Goal: Transaction & Acquisition: Purchase product/service

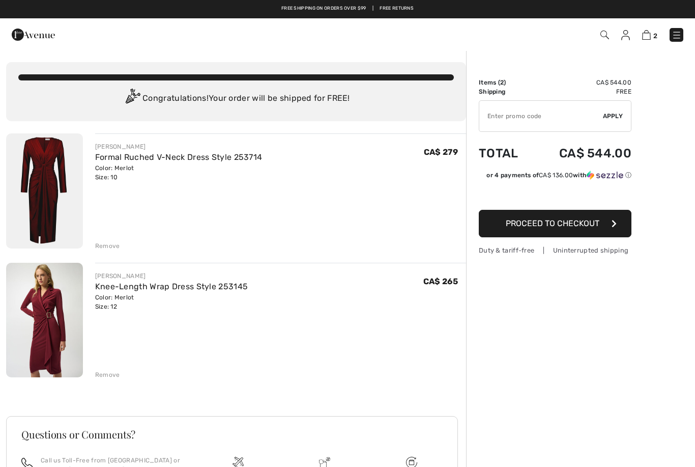
click at [178, 161] on link "Formal Ruched V-Neck Dress Style 253714" at bounding box center [178, 157] width 167 height 10
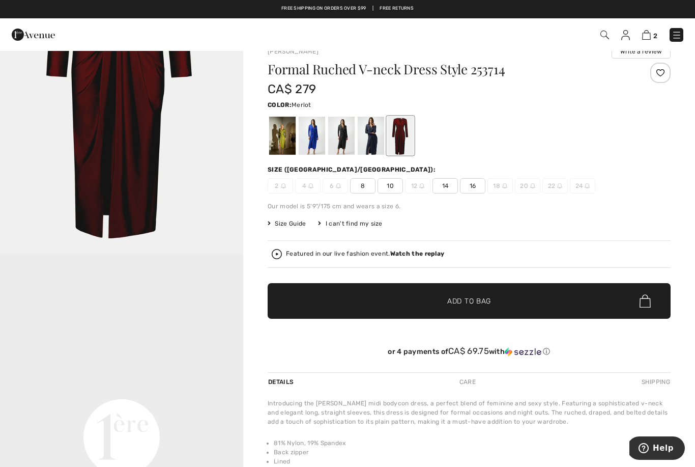
scroll to position [17, 0]
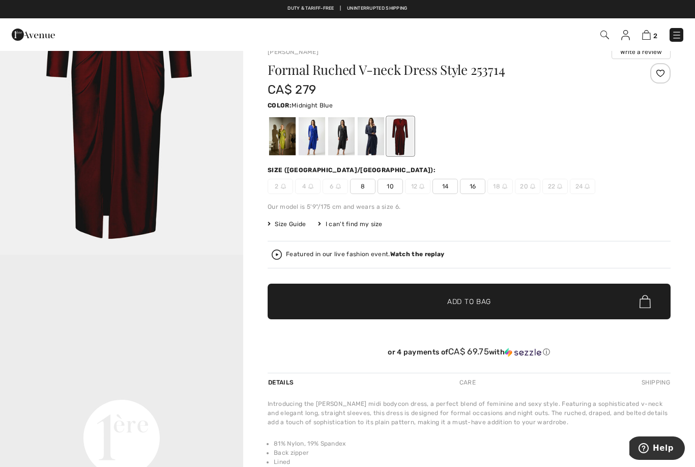
click at [373, 138] on div at bounding box center [371, 136] width 26 height 38
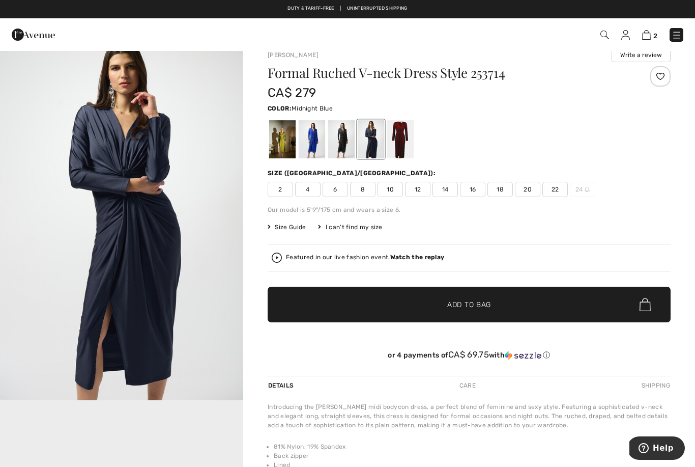
scroll to position [0, 0]
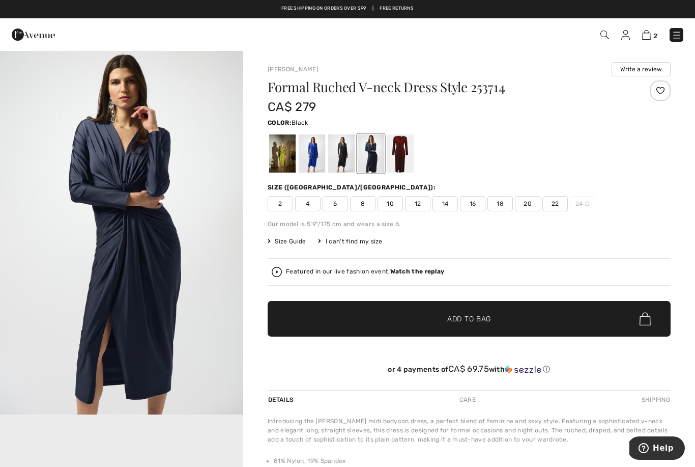
click at [344, 153] on div at bounding box center [341, 153] width 26 height 38
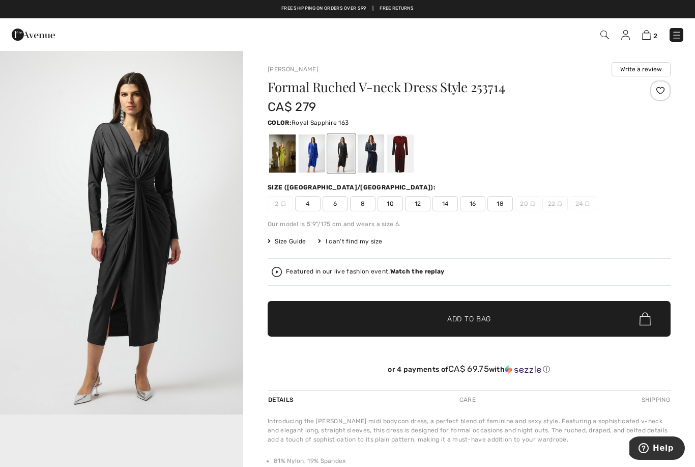
click at [314, 161] on div at bounding box center [312, 153] width 26 height 38
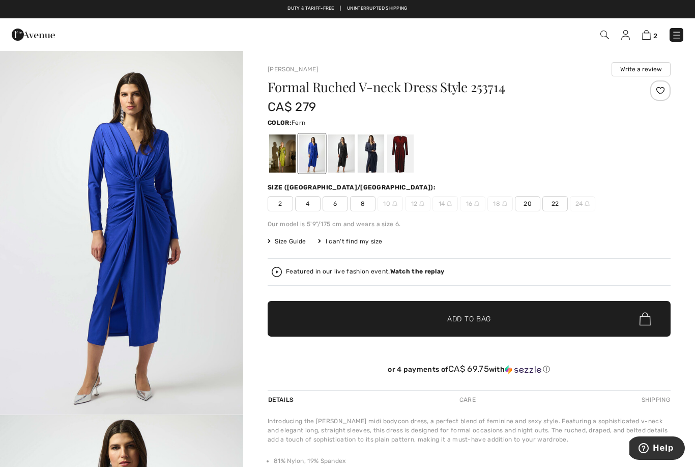
click at [286, 156] on div at bounding box center [282, 153] width 26 height 38
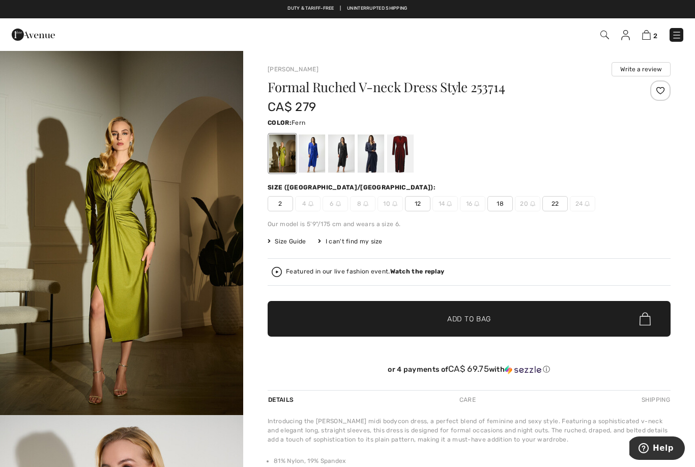
click at [374, 157] on div at bounding box center [371, 153] width 26 height 38
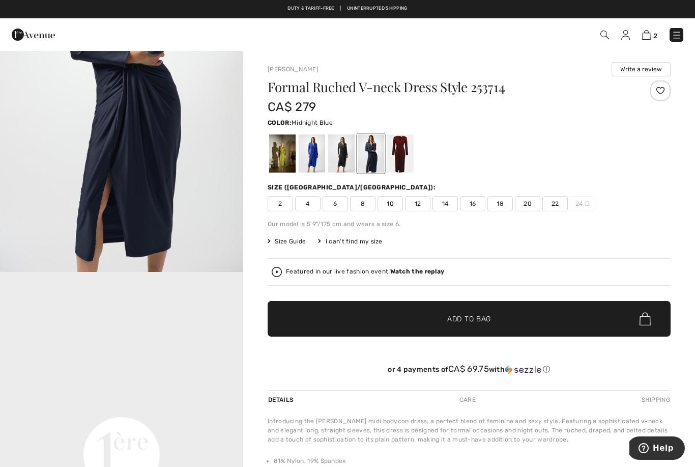
click at [419, 203] on span "12" at bounding box center [417, 203] width 25 height 15
click at [473, 317] on span "Add to Bag" at bounding box center [469, 319] width 44 height 11
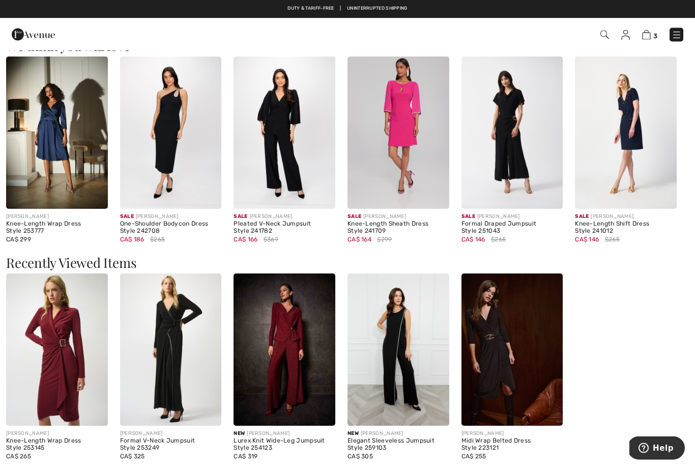
scroll to position [815, 0]
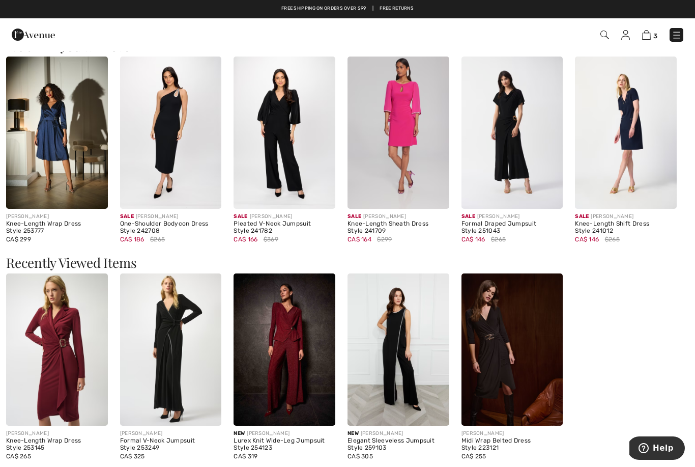
click at [512, 167] on img at bounding box center [513, 133] width 102 height 152
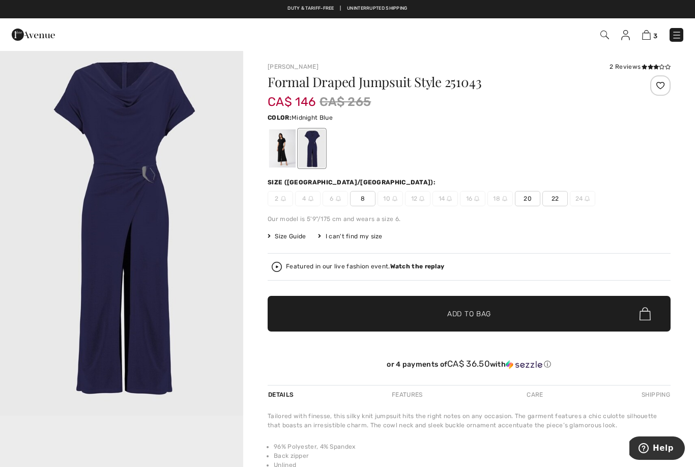
click at [282, 152] on div at bounding box center [282, 148] width 26 height 38
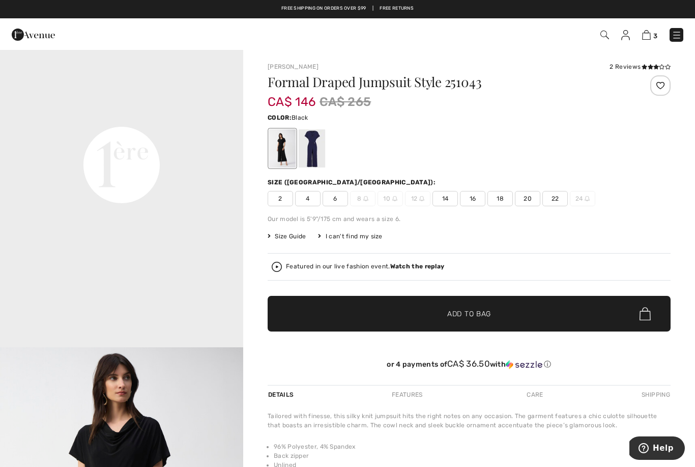
scroll to position [798, 0]
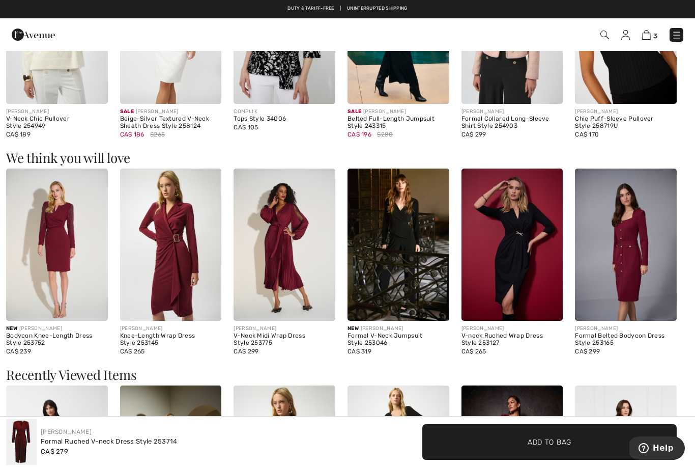
scroll to position [754, 0]
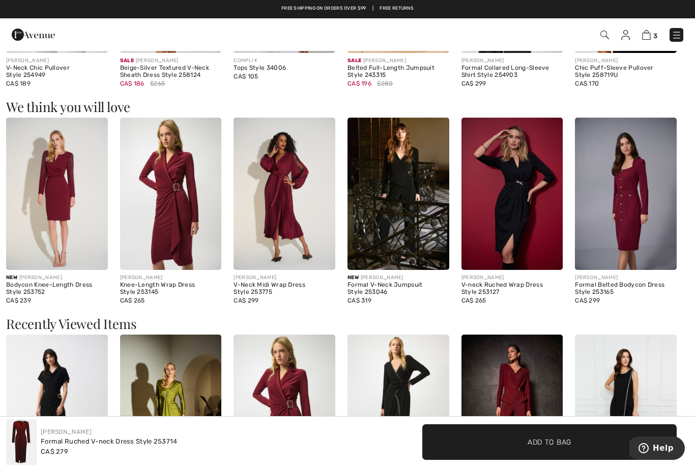
click at [631, 221] on img at bounding box center [626, 194] width 102 height 152
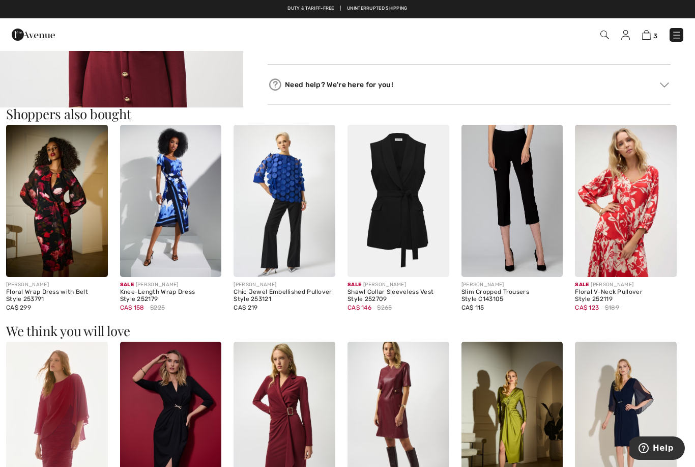
scroll to position [535, 0]
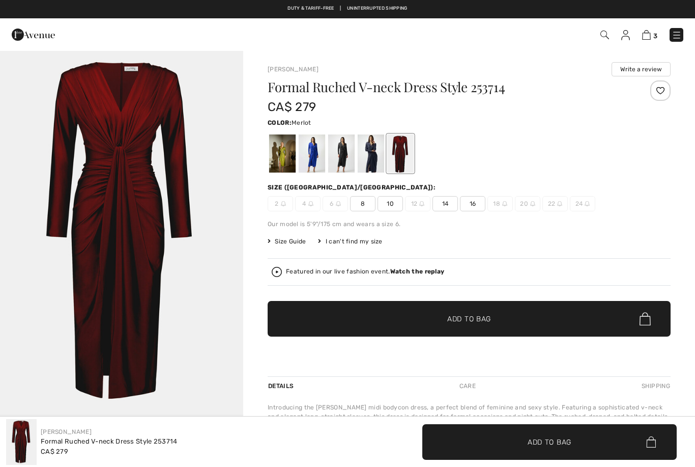
checkbox input "true"
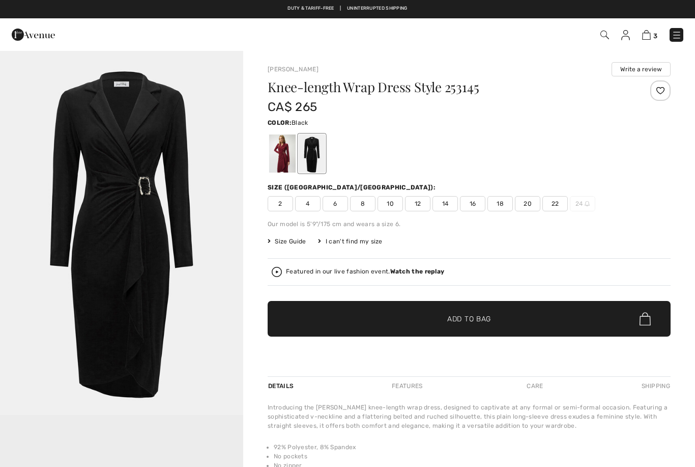
checkbox input "true"
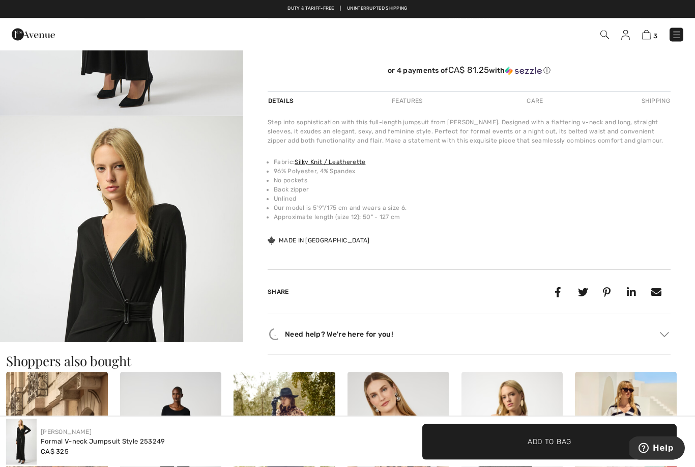
scroll to position [242, 0]
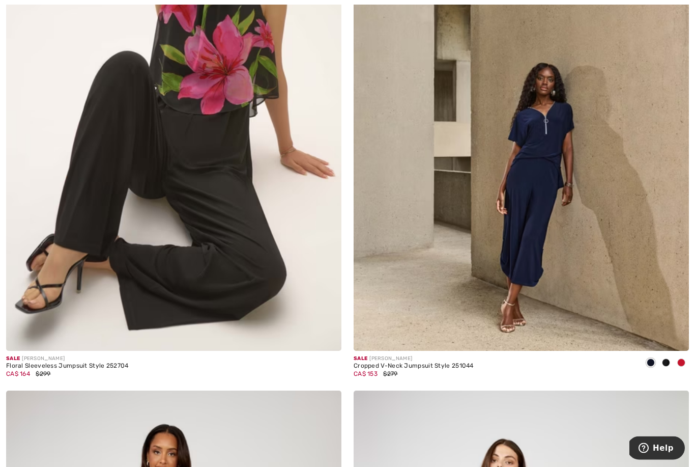
scroll to position [8125, 0]
click at [681, 358] on span at bounding box center [681, 362] width 8 height 8
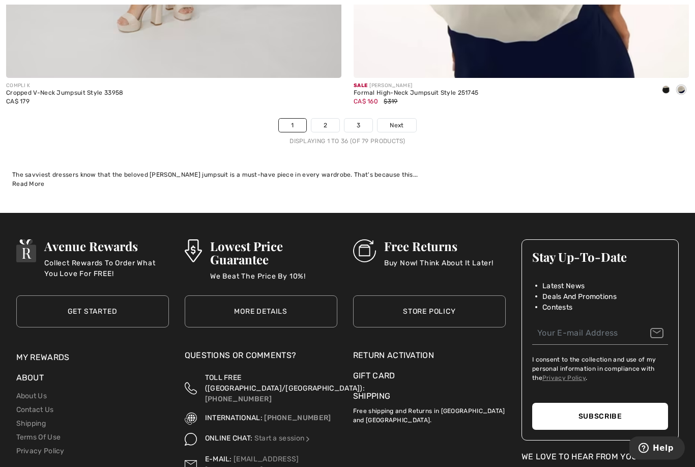
scroll to position [10027, 0]
click at [406, 119] on link "Next" at bounding box center [397, 125] width 38 height 13
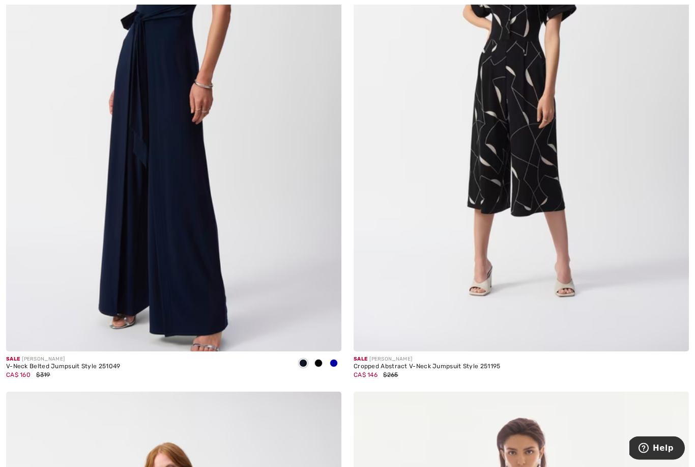
scroll to position [1909, 0]
click at [523, 223] on img at bounding box center [521, 99] width 335 height 503
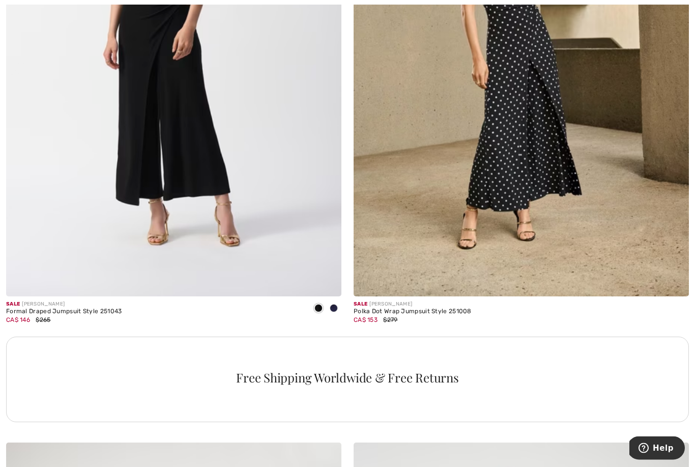
scroll to position [3050, 0]
click at [335, 307] on span at bounding box center [334, 308] width 8 height 8
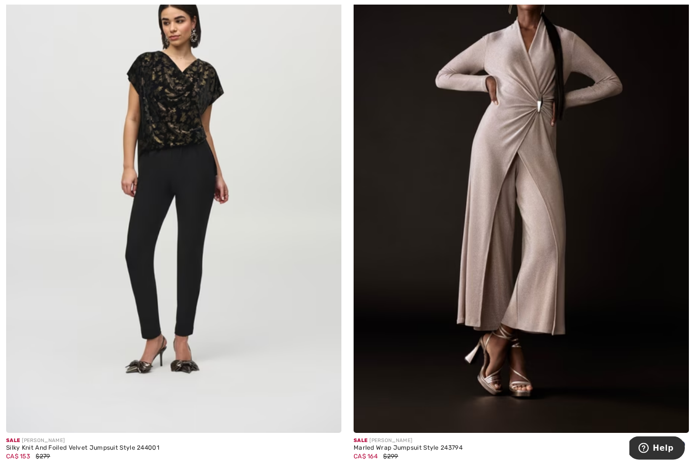
scroll to position [4650, 0]
click at [440, 321] on img at bounding box center [521, 181] width 335 height 503
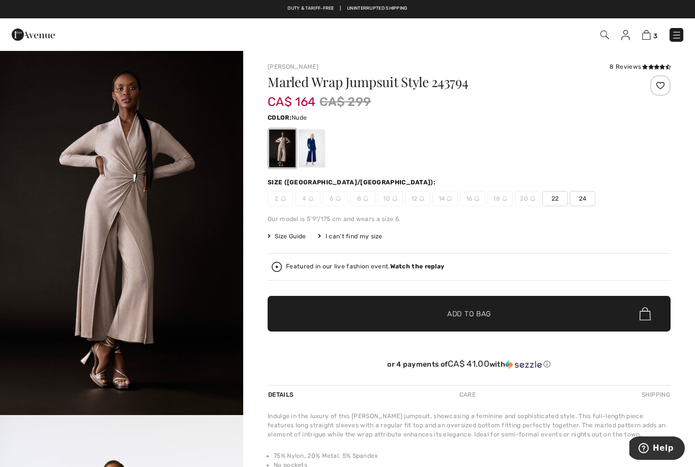
click at [315, 155] on div at bounding box center [312, 148] width 26 height 38
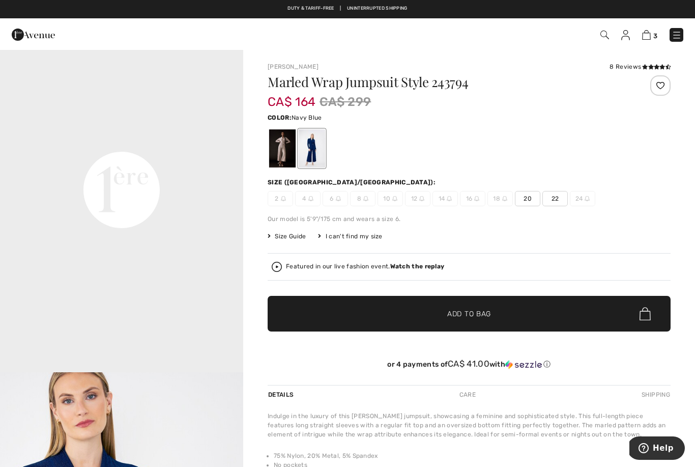
scroll to position [776, 0]
click at [289, 148] on div at bounding box center [282, 148] width 26 height 38
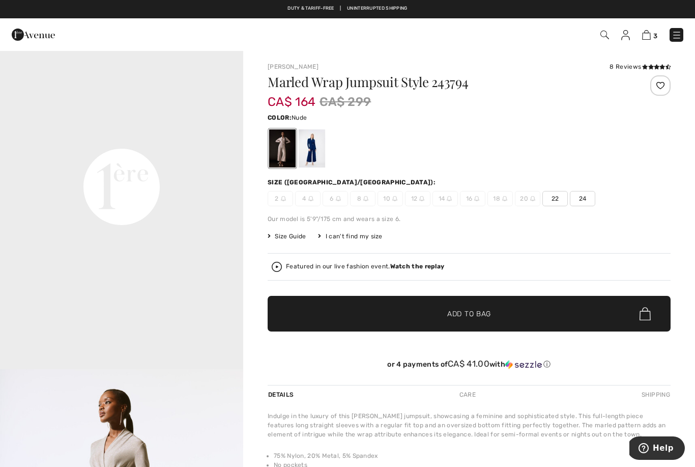
scroll to position [0, 0]
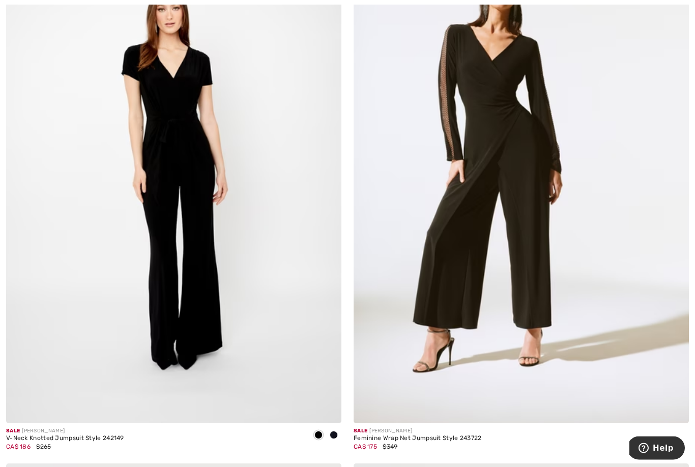
scroll to position [5745, 0]
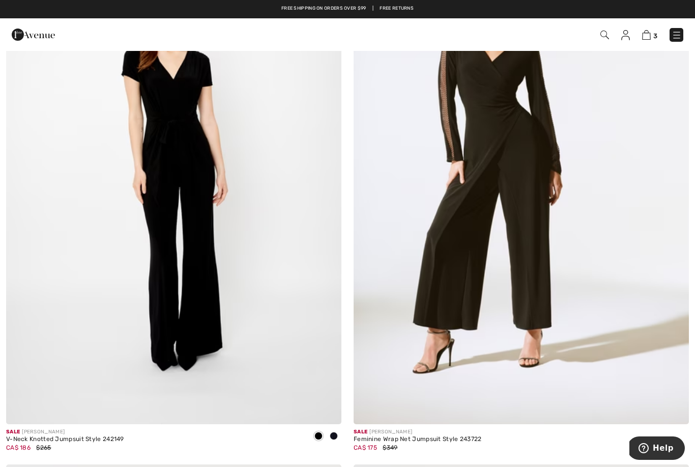
click at [490, 309] on img at bounding box center [521, 172] width 335 height 503
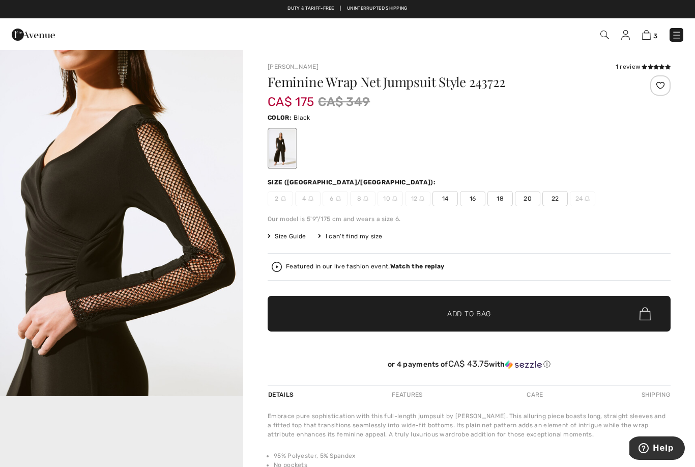
scroll to position [384, 0]
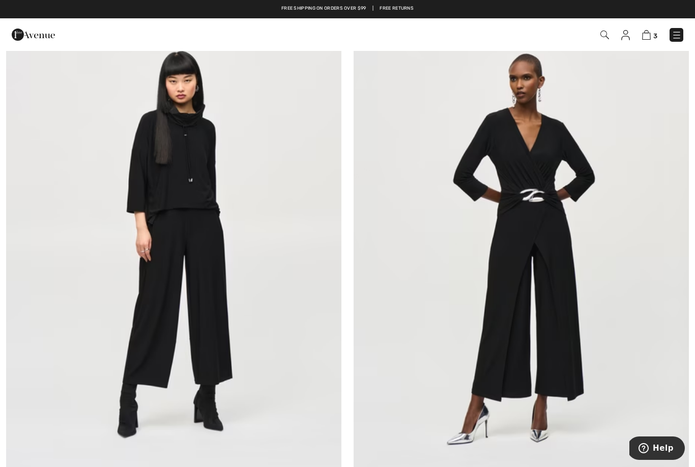
scroll to position [6219, 0]
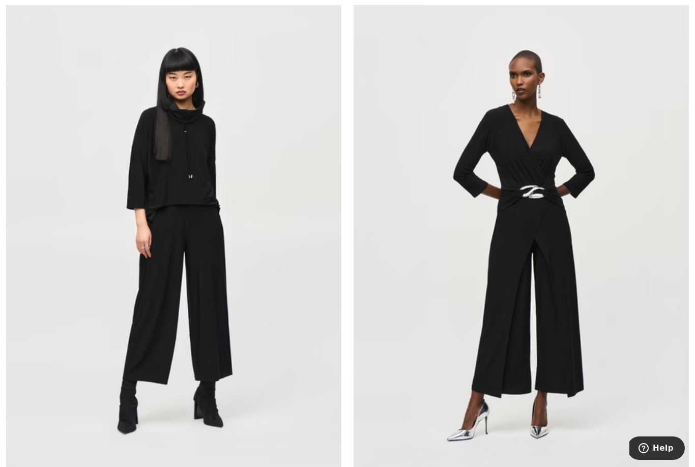
click at [495, 266] on img at bounding box center [521, 241] width 335 height 503
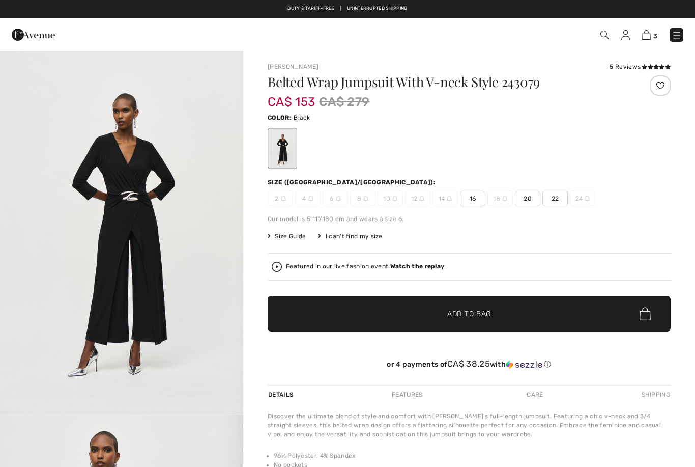
checkbox input "true"
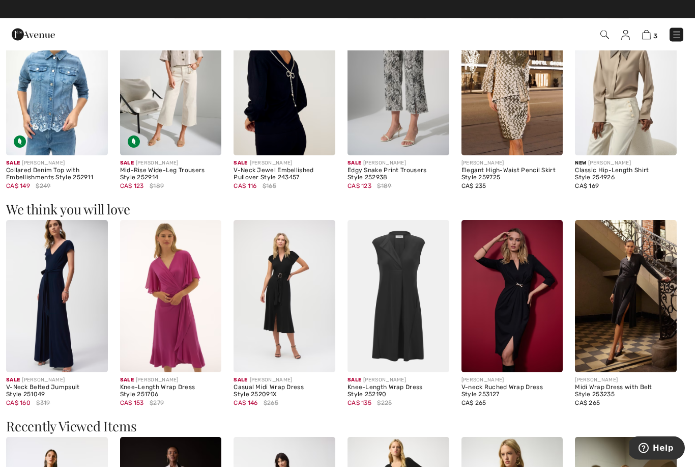
scroll to position [656, 0]
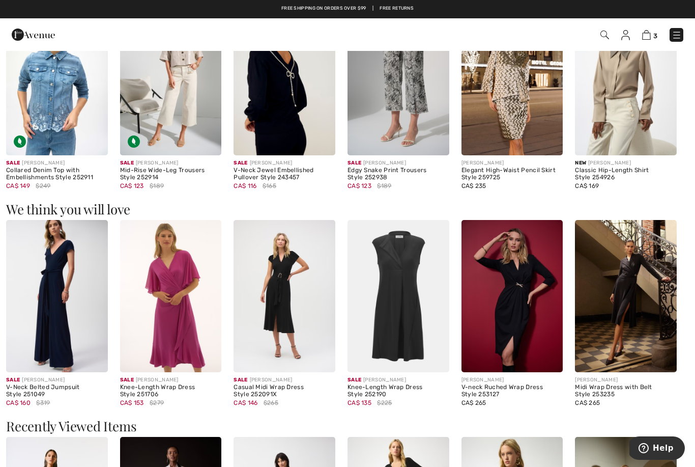
click at [514, 292] on img at bounding box center [513, 296] width 102 height 152
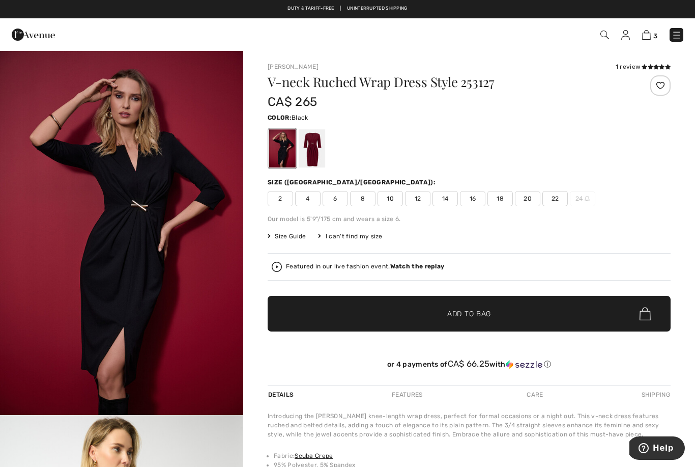
click at [315, 153] on div at bounding box center [312, 148] width 26 height 38
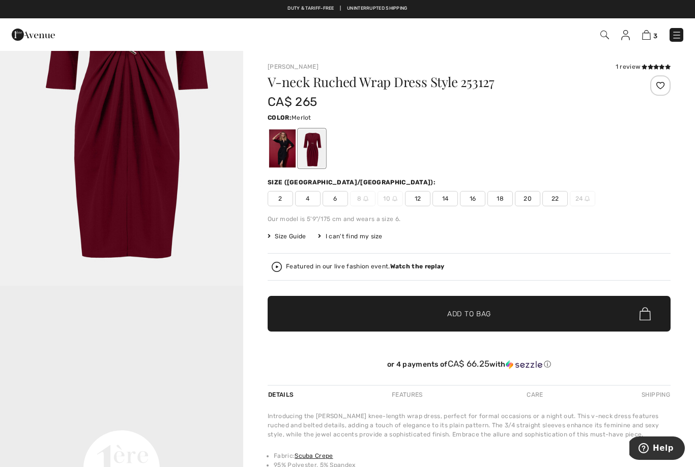
click at [421, 197] on span "12" at bounding box center [417, 198] width 25 height 15
click at [484, 313] on span "Add to Bag" at bounding box center [469, 313] width 44 height 11
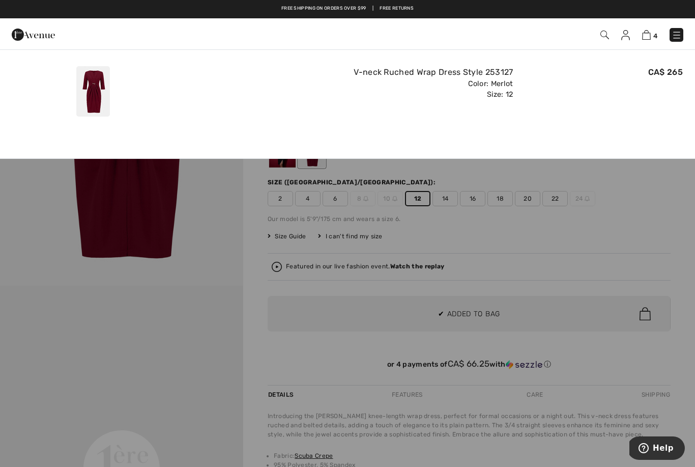
click at [651, 36] on img at bounding box center [646, 35] width 9 height 10
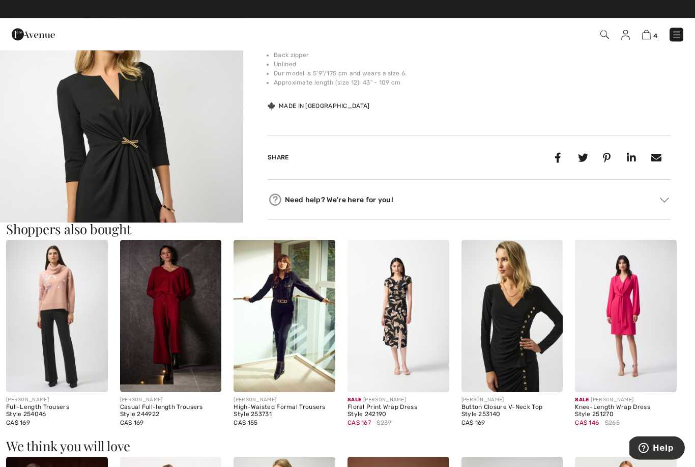
scroll to position [428, 0]
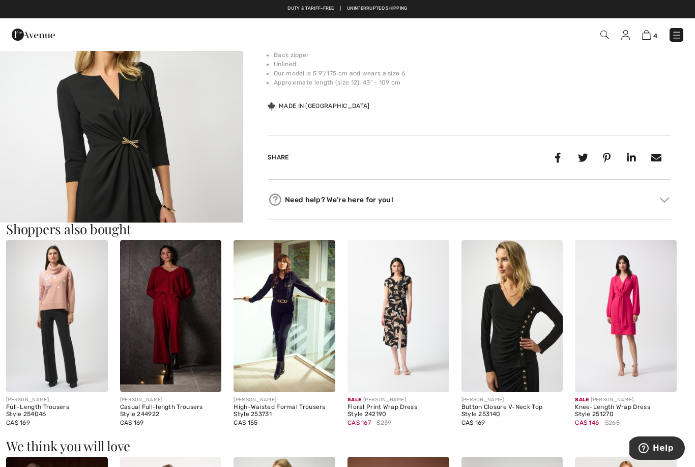
click at [515, 339] on img at bounding box center [513, 316] width 102 height 152
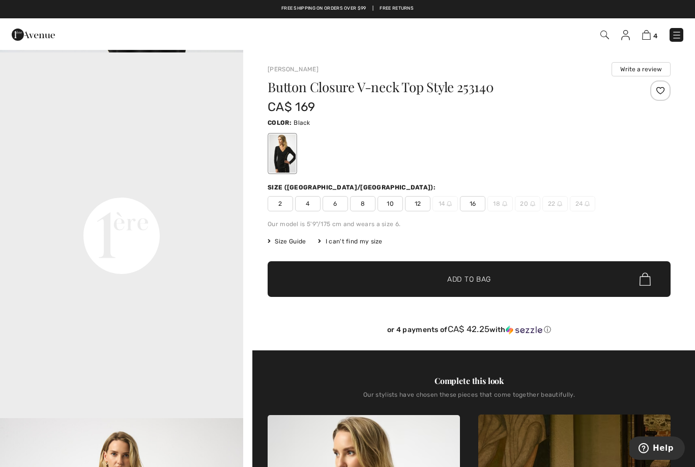
scroll to position [733, 0]
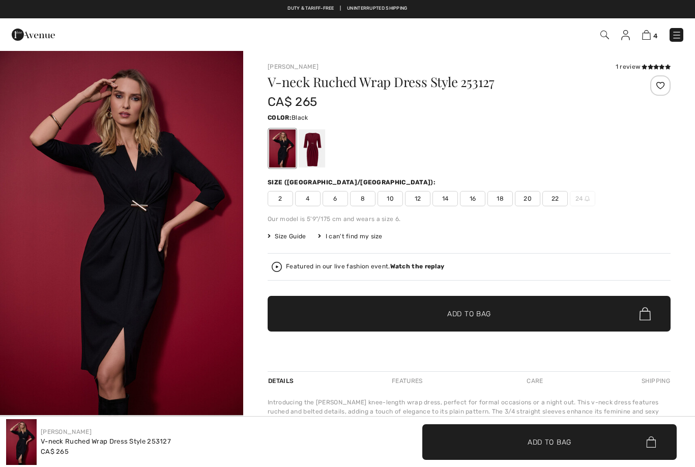
scroll to position [461, 0]
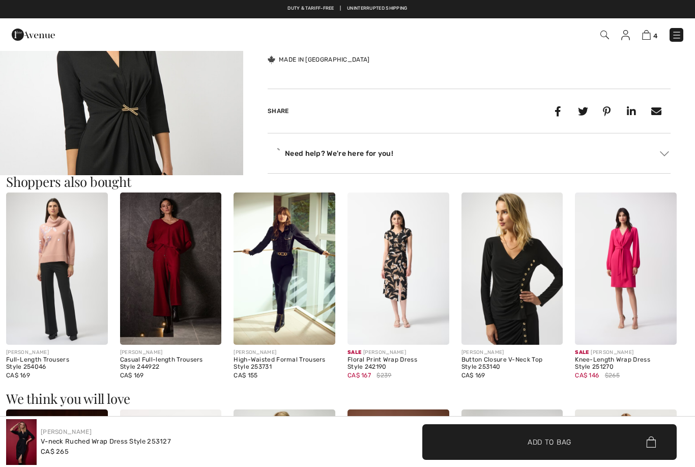
checkbox input "true"
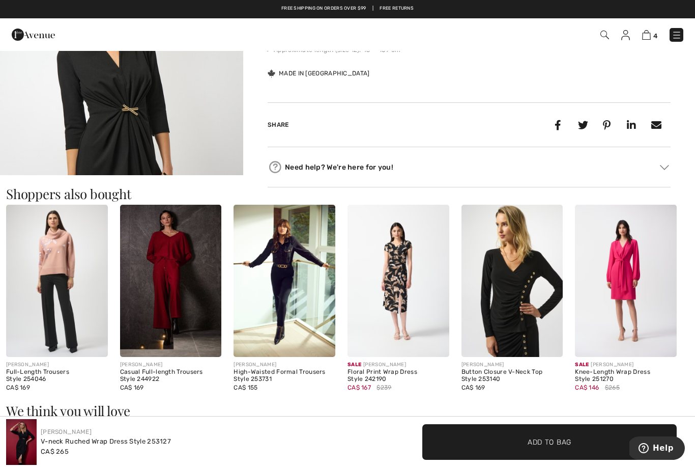
click at [611, 285] on img at bounding box center [626, 281] width 102 height 152
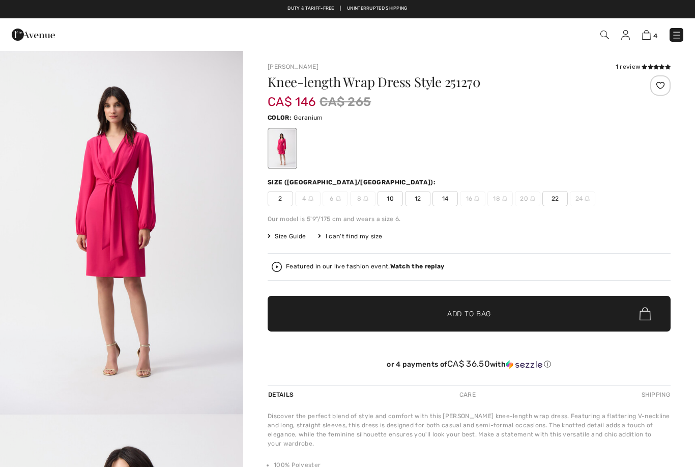
checkbox input "true"
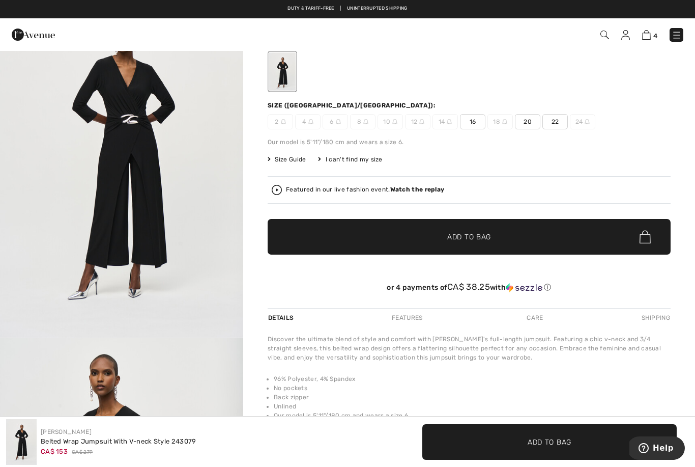
scroll to position [69, 0]
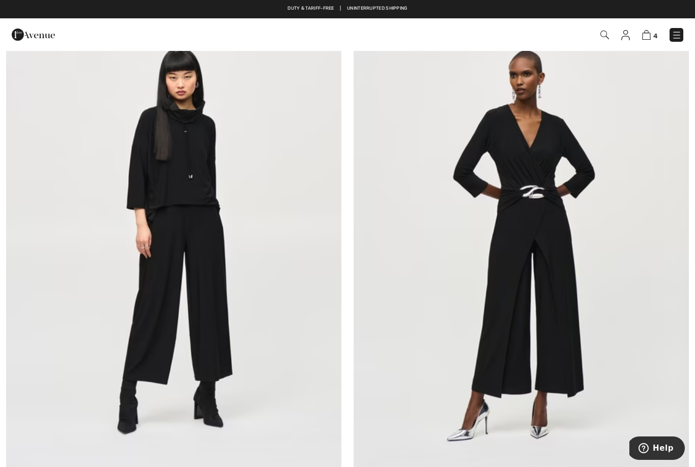
click at [216, 328] on img at bounding box center [173, 241] width 335 height 503
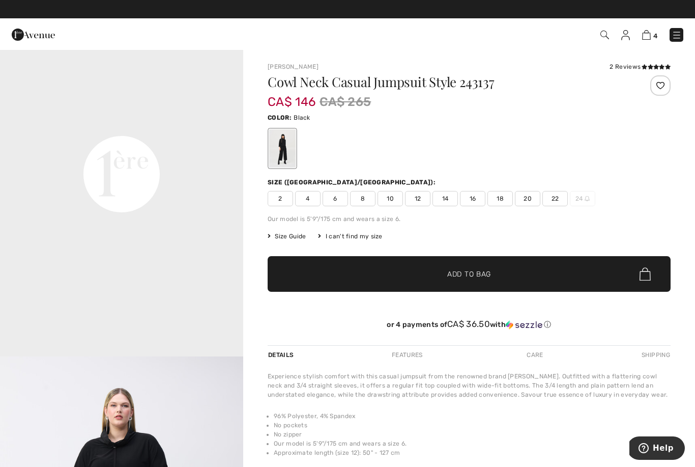
scroll to position [789, 0]
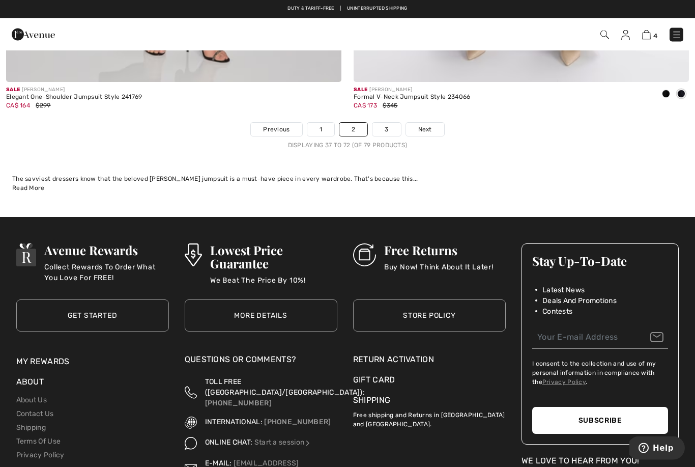
scroll to position [10022, 0]
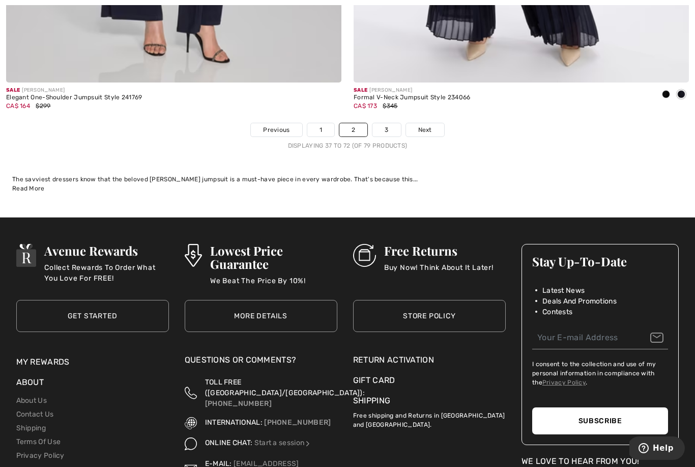
click at [432, 125] on span "Next" at bounding box center [425, 129] width 14 height 9
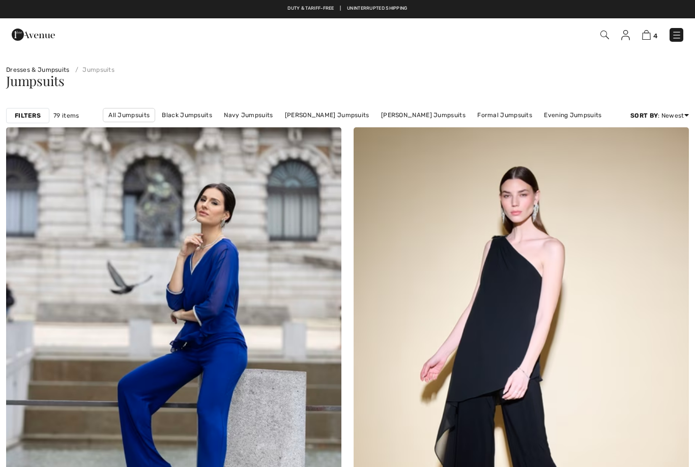
checkbox input "true"
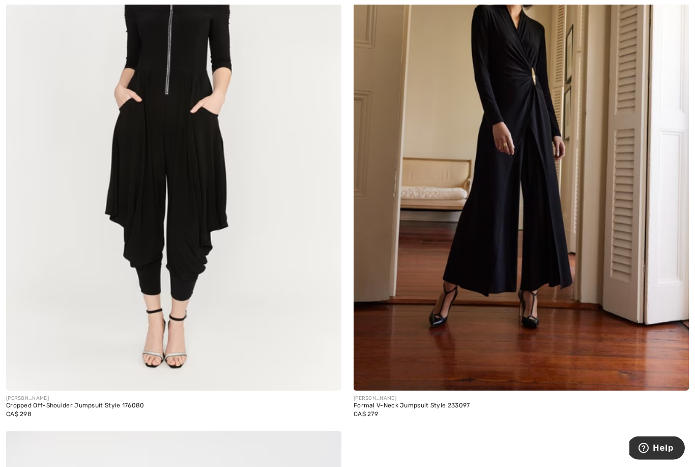
scroll to position [1326, 0]
click at [523, 273] on img at bounding box center [521, 139] width 335 height 503
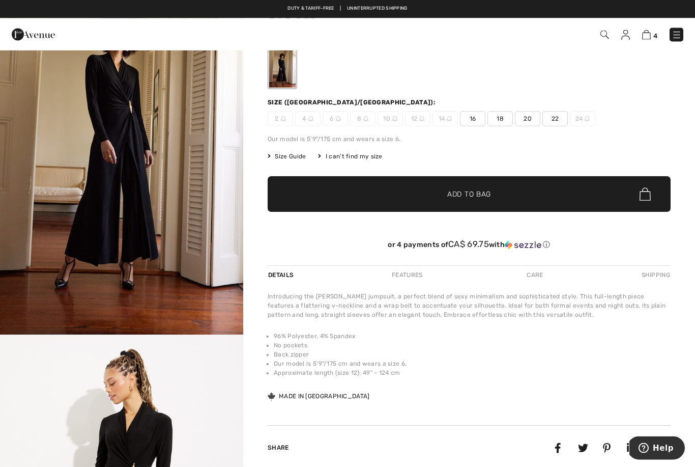
scroll to position [75, 0]
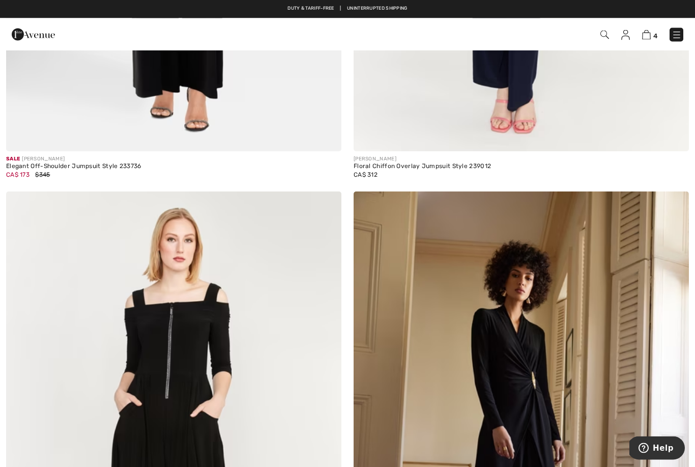
scroll to position [1021, 0]
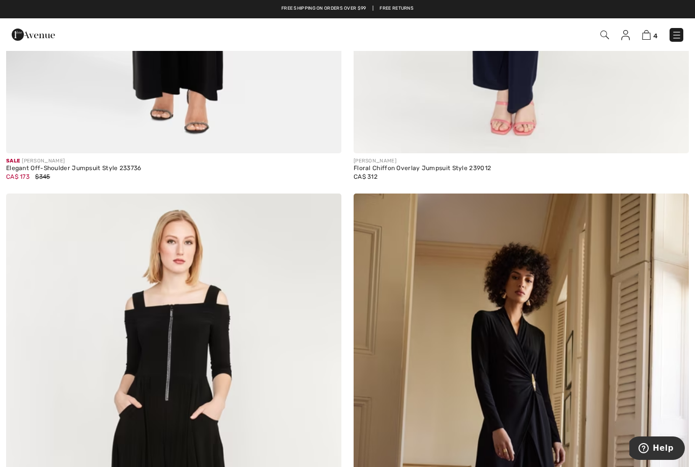
click at [679, 37] on img at bounding box center [677, 35] width 10 height 10
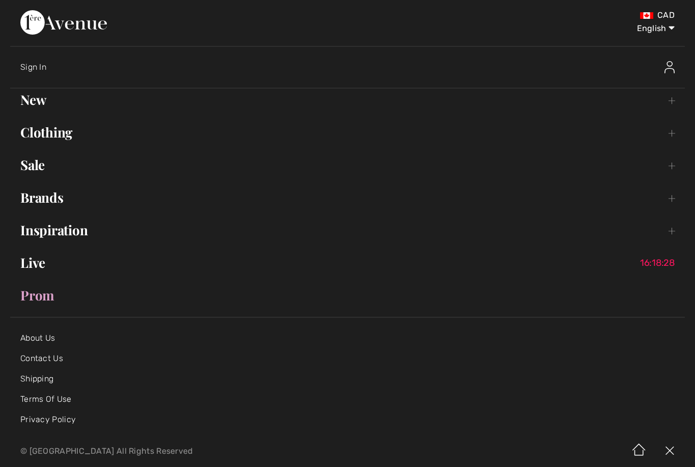
click at [672, 131] on link "Clothing Toggle submenu" at bounding box center [347, 132] width 675 height 22
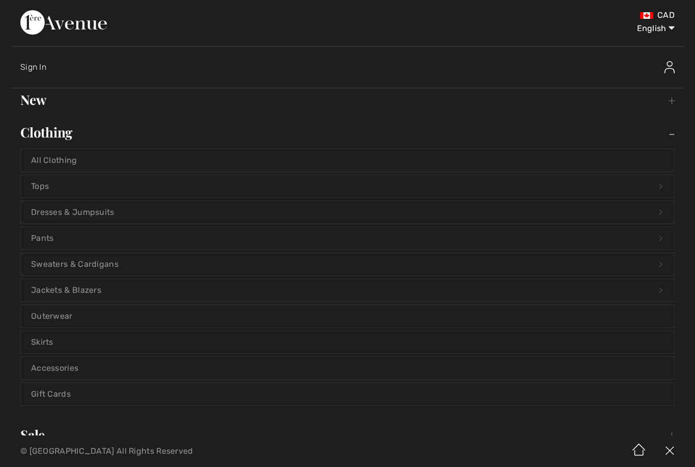
click at [82, 212] on link "Dresses & Jumpsuits Open submenu" at bounding box center [348, 212] width 654 height 22
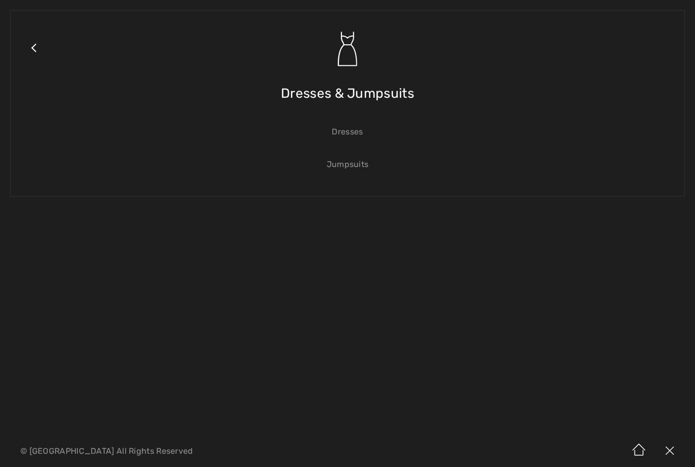
click at [353, 131] on link "Dresses" at bounding box center [348, 132] width 654 height 22
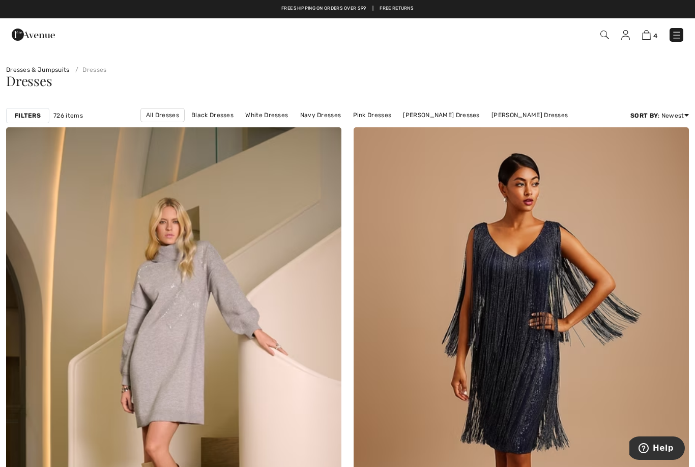
click at [490, 118] on link "[PERSON_NAME] Dresses" at bounding box center [530, 114] width 87 height 13
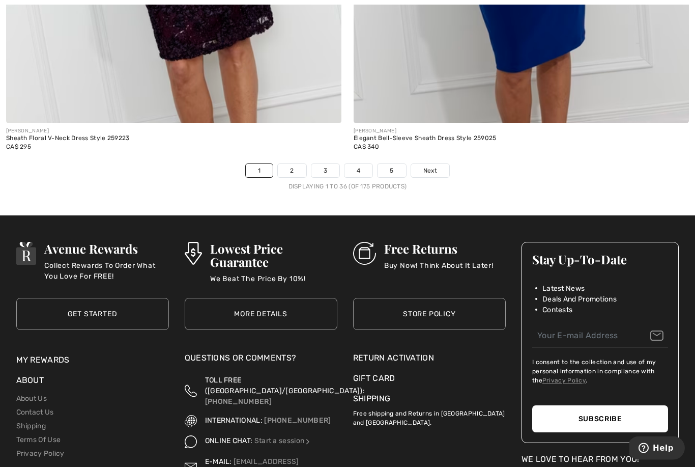
scroll to position [9982, 0]
click at [436, 166] on span "Next" at bounding box center [430, 170] width 14 height 9
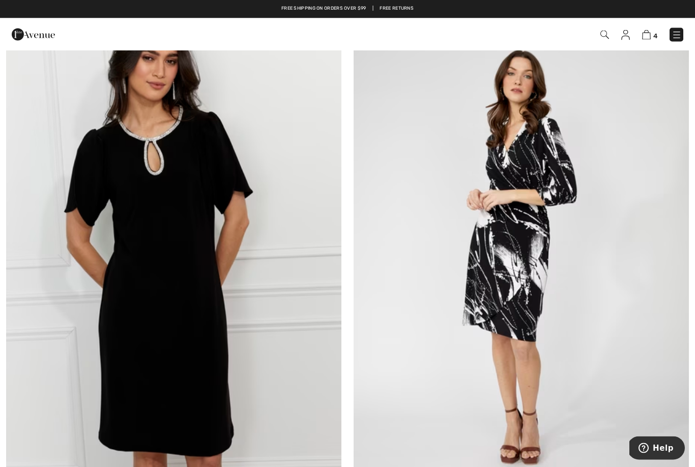
scroll to position [124, 0]
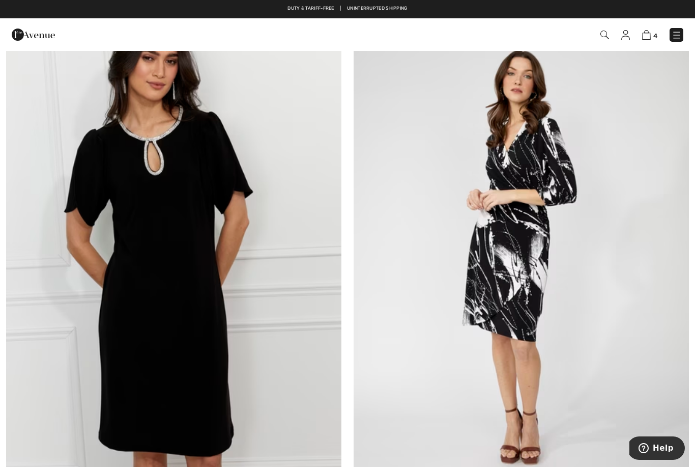
click at [506, 292] on img at bounding box center [521, 254] width 335 height 503
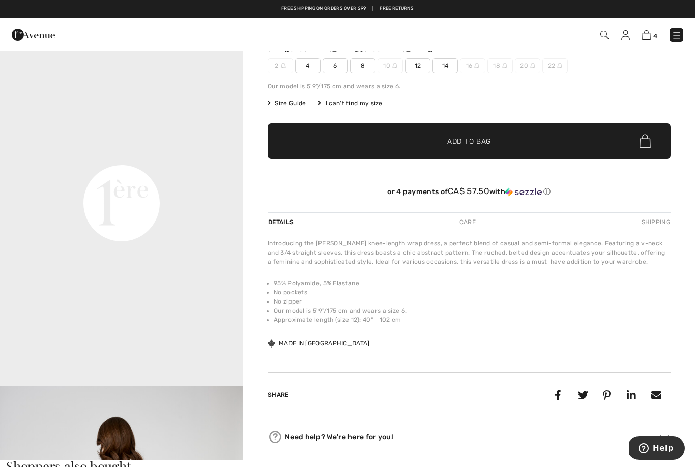
scroll to position [621, 0]
click at [418, 65] on span "12" at bounding box center [417, 65] width 25 height 15
click at [472, 142] on span "Add to Bag" at bounding box center [469, 141] width 44 height 11
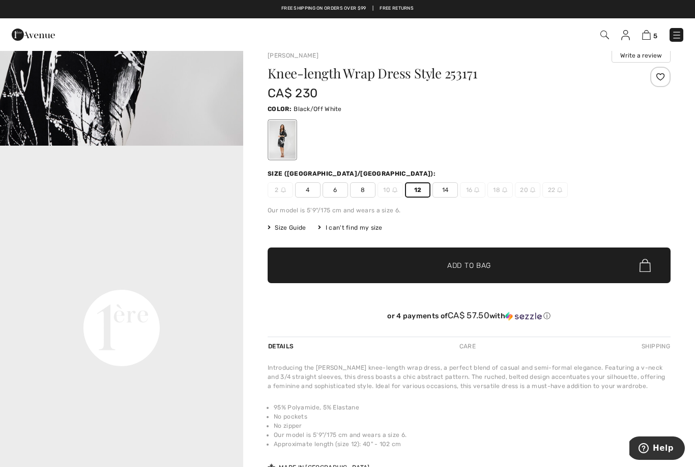
scroll to position [0, 0]
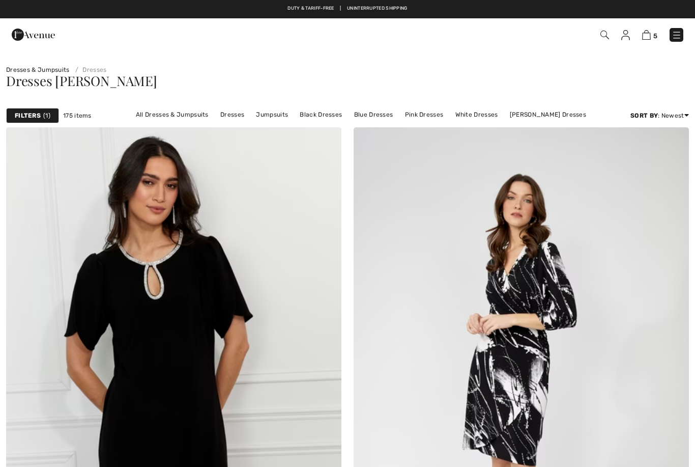
scroll to position [124, 0]
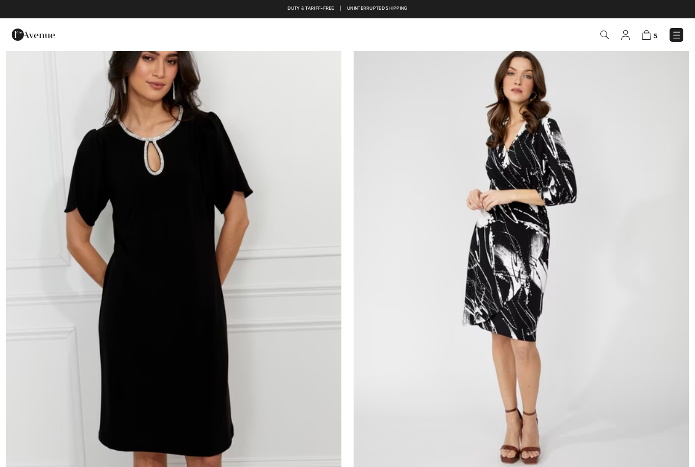
checkbox input "true"
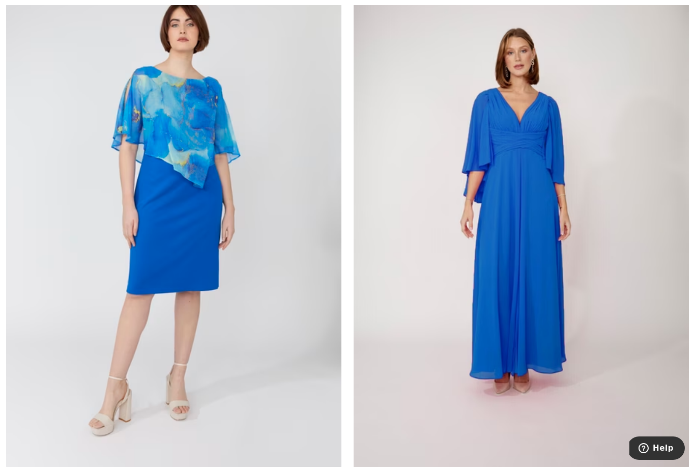
scroll to position [9652, 0]
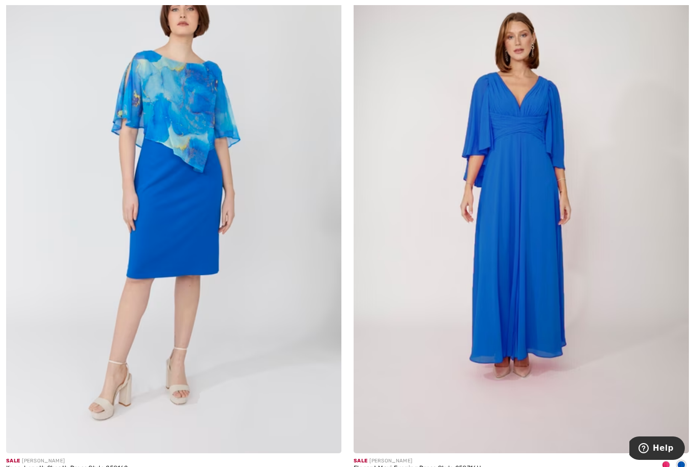
click at [662, 459] on div at bounding box center [666, 465] width 15 height 17
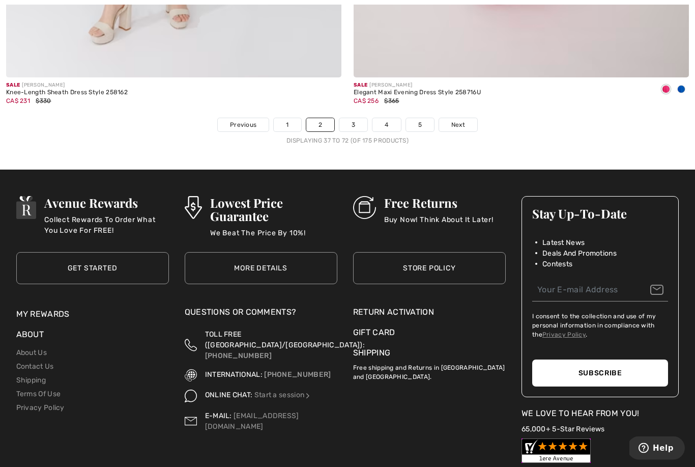
scroll to position [10028, 0]
click at [461, 120] on span "Next" at bounding box center [458, 124] width 14 height 9
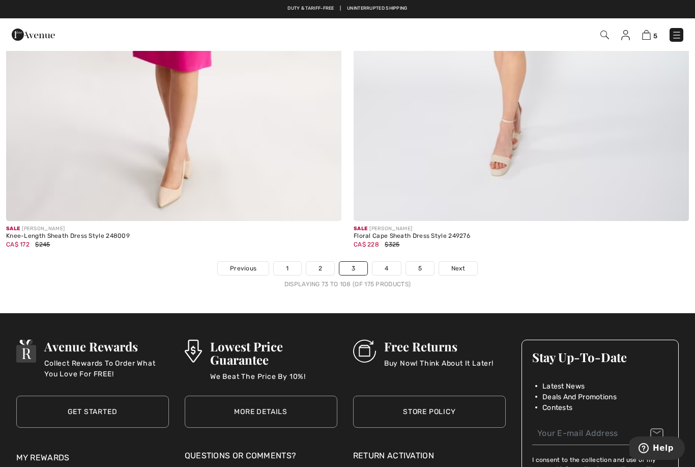
scroll to position [9877, 0]
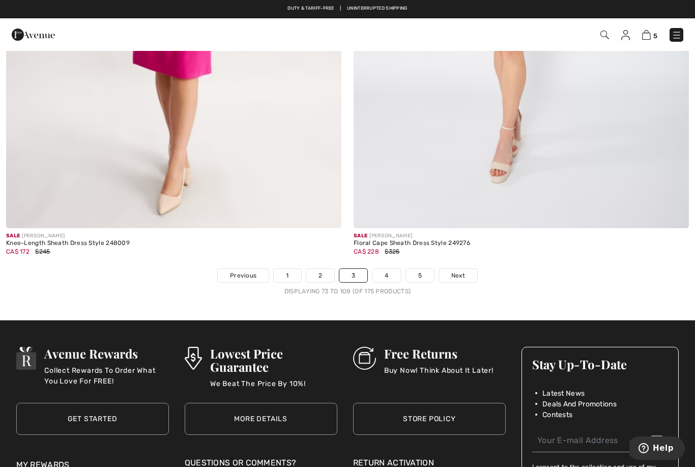
click at [466, 269] on link "Next" at bounding box center [458, 275] width 38 height 13
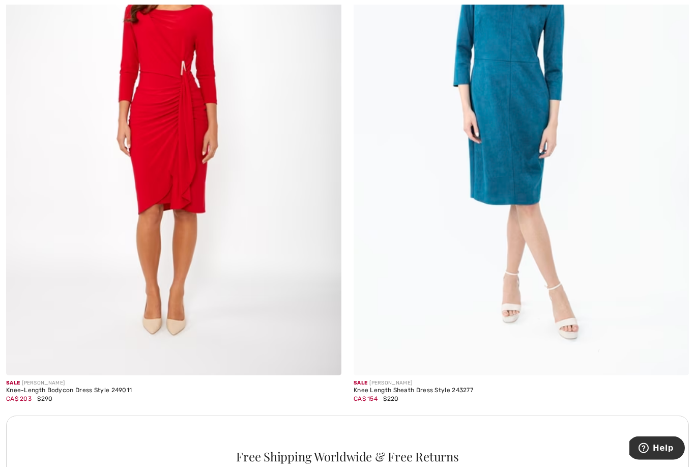
scroll to position [2972, 0]
click at [201, 270] on img at bounding box center [173, 123] width 335 height 503
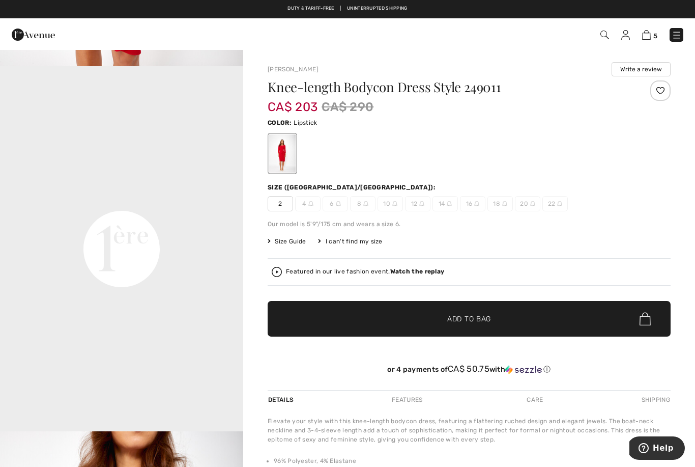
scroll to position [715, 0]
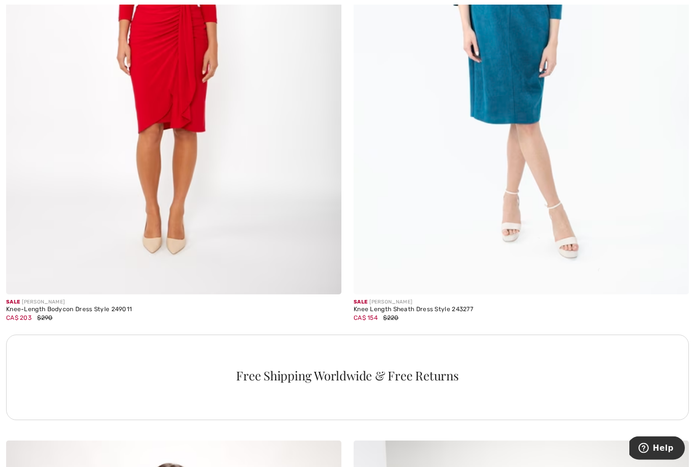
scroll to position [3053, 0]
click at [519, 103] on img at bounding box center [521, 41] width 335 height 503
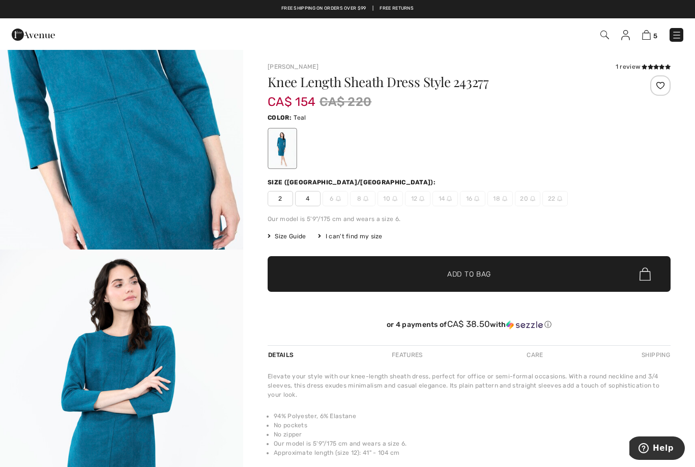
scroll to position [516, 0]
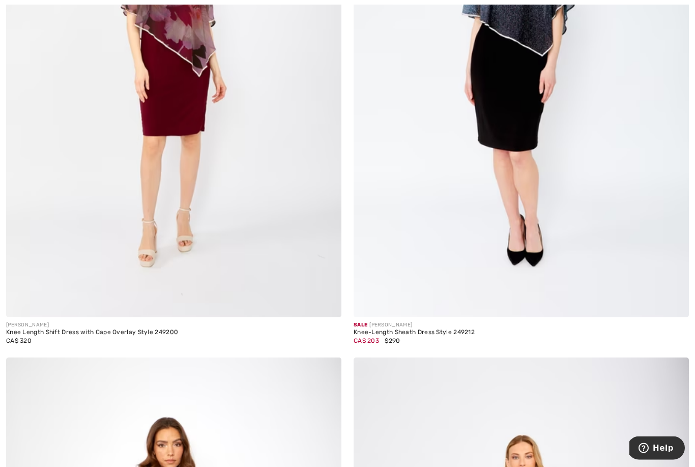
scroll to position [4222, 0]
click at [170, 96] on img at bounding box center [173, 65] width 335 height 503
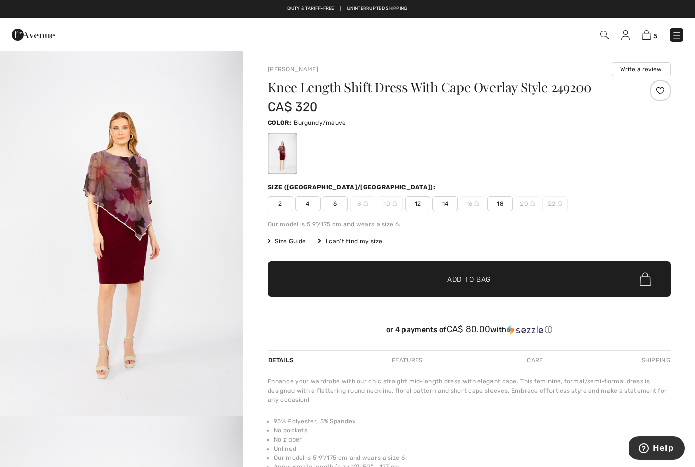
click at [418, 202] on span "12" at bounding box center [417, 203] width 25 height 15
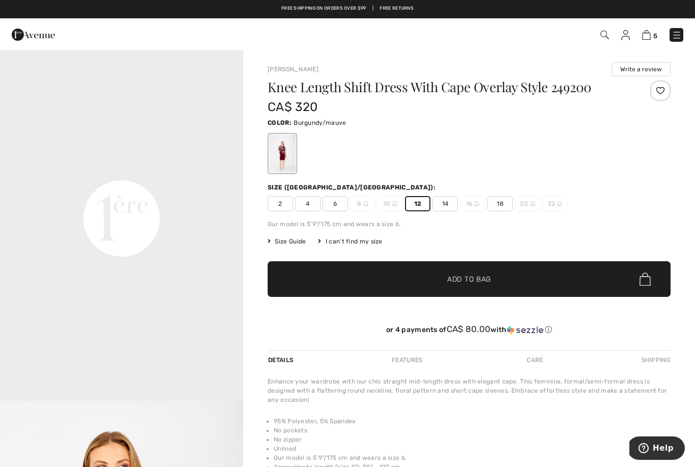
scroll to position [746, 0]
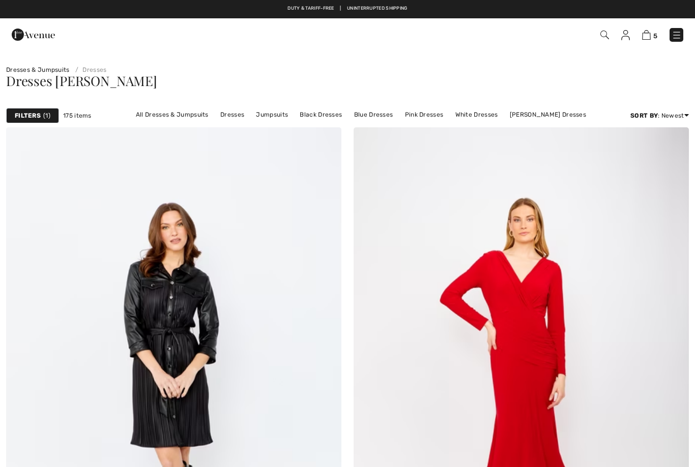
scroll to position [4255, 0]
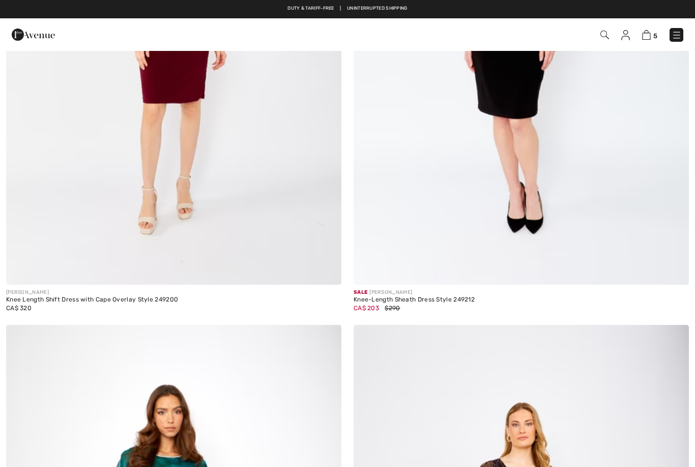
checkbox input "true"
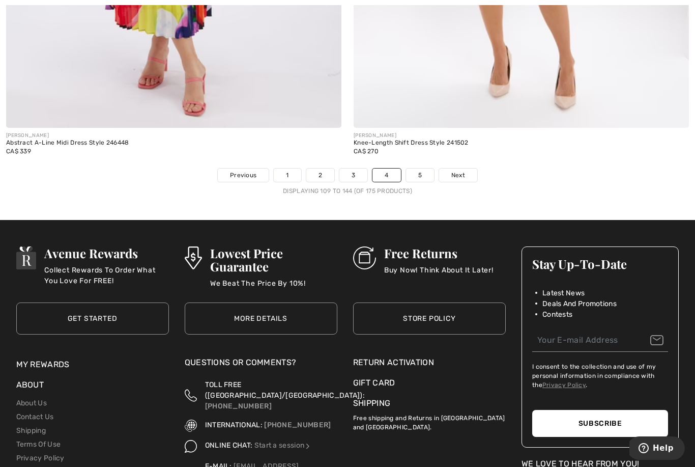
scroll to position [9990, 0]
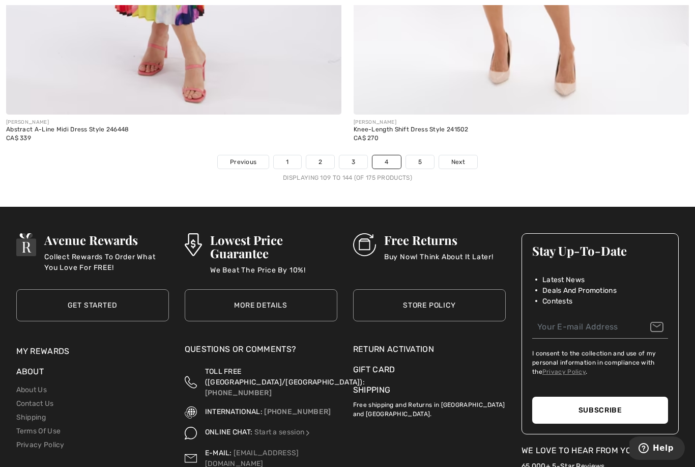
click at [465, 155] on link "Next" at bounding box center [458, 161] width 38 height 13
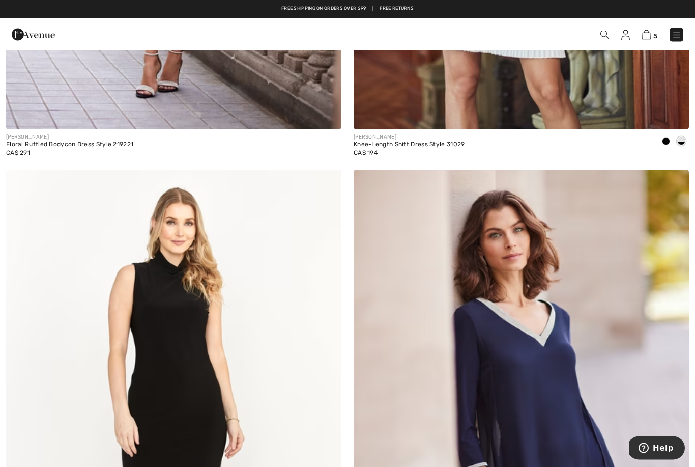
scroll to position [7803, 0]
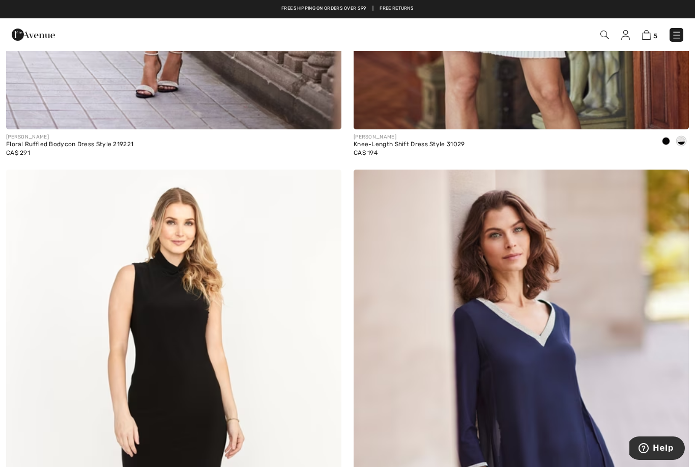
click at [681, 36] on img at bounding box center [677, 35] width 10 height 10
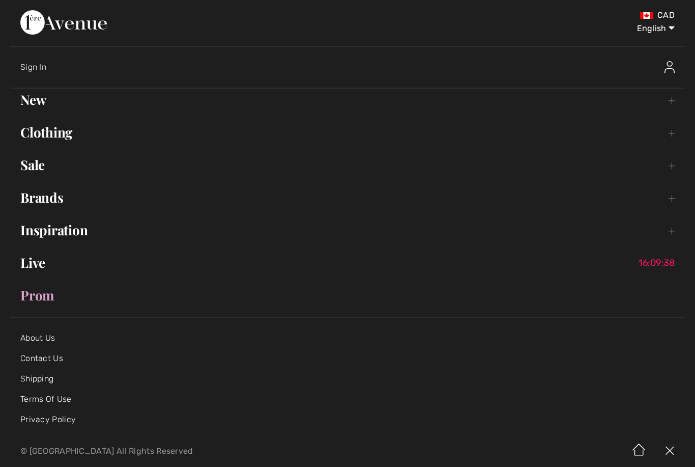
click at [673, 126] on link "Clothing Toggle submenu" at bounding box center [347, 132] width 675 height 22
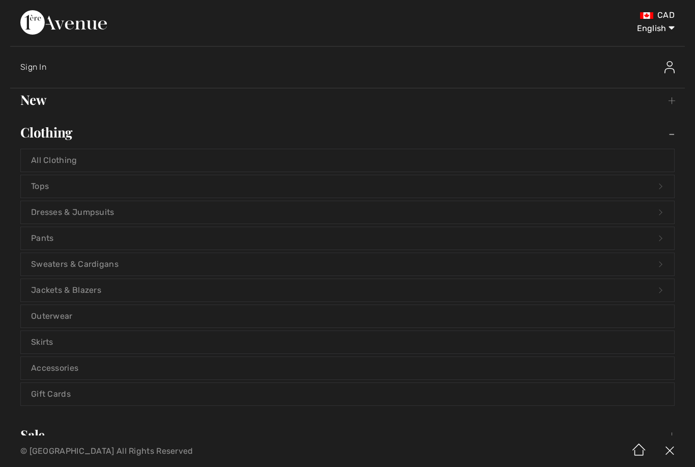
click at [95, 213] on link "Dresses & Jumpsuits Open submenu" at bounding box center [348, 212] width 654 height 22
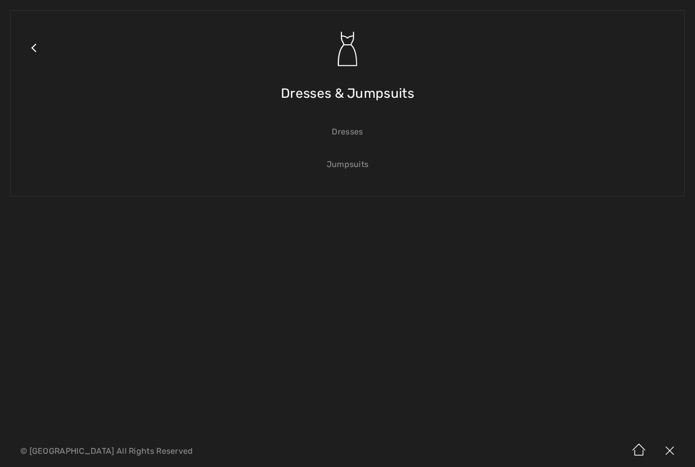
click at [354, 136] on link "Dresses" at bounding box center [348, 132] width 654 height 22
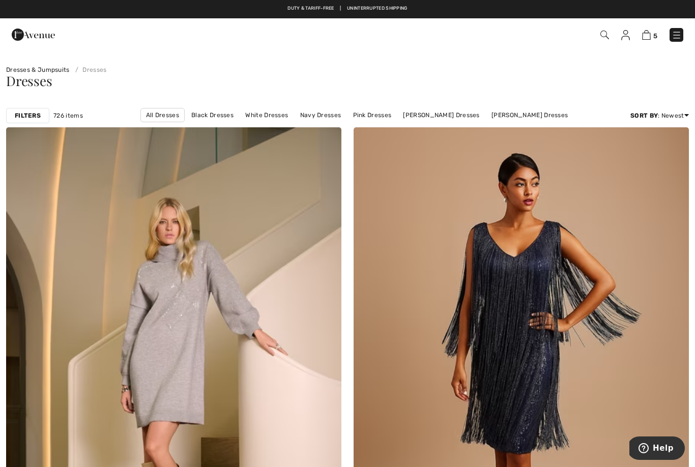
click at [355, 122] on link "Long Dresses" at bounding box center [329, 128] width 51 height 13
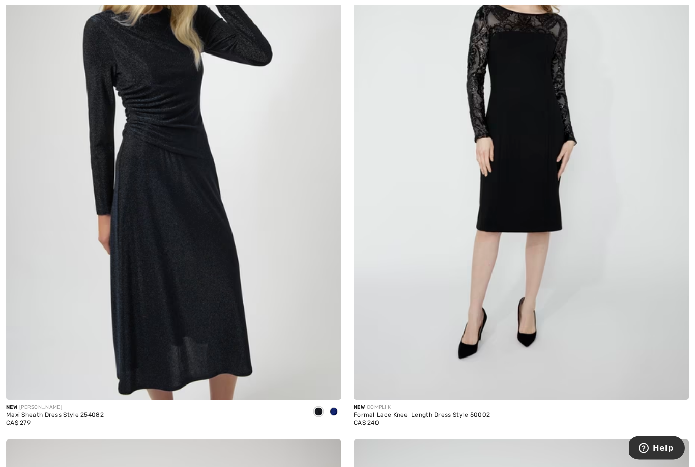
scroll to position [2404, 0]
click at [335, 411] on span at bounding box center [334, 411] width 8 height 8
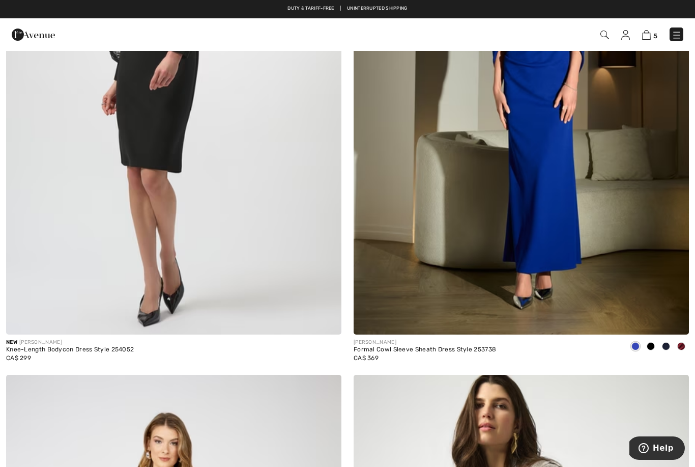
scroll to position [5834, 0]
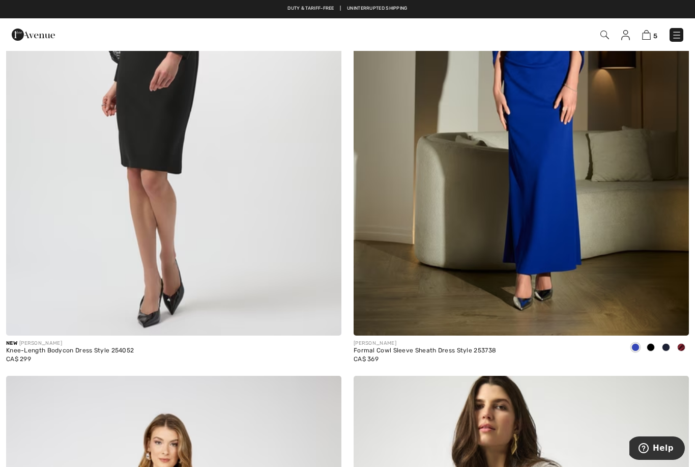
click at [684, 343] on span at bounding box center [681, 347] width 8 height 8
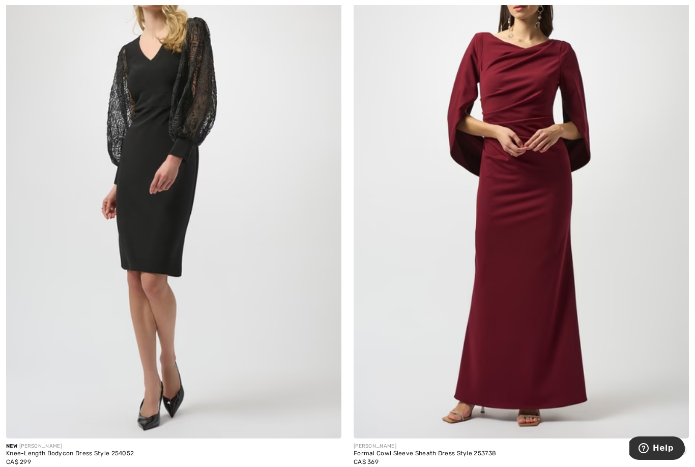
scroll to position [5728, 0]
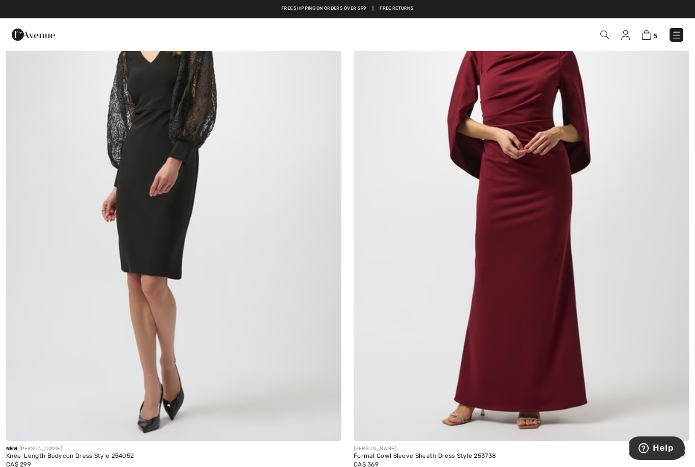
click at [667, 448] on span at bounding box center [666, 452] width 8 height 8
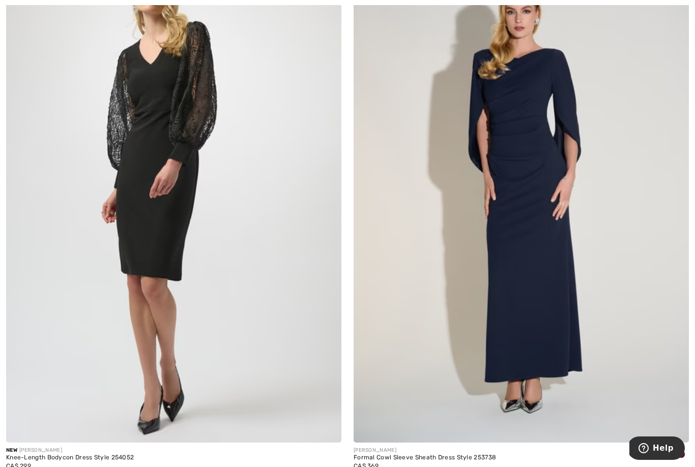
scroll to position [5727, 0]
click at [653, 453] on div at bounding box center [650, 454] width 15 height 17
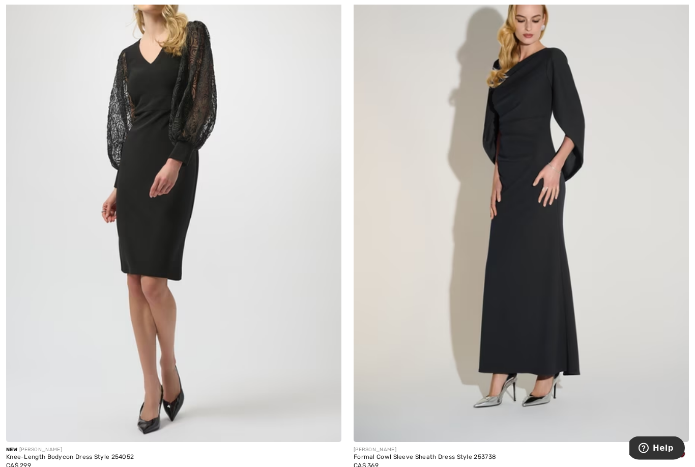
scroll to position [5727, 0]
click at [636, 450] on span at bounding box center [636, 453] width 8 height 8
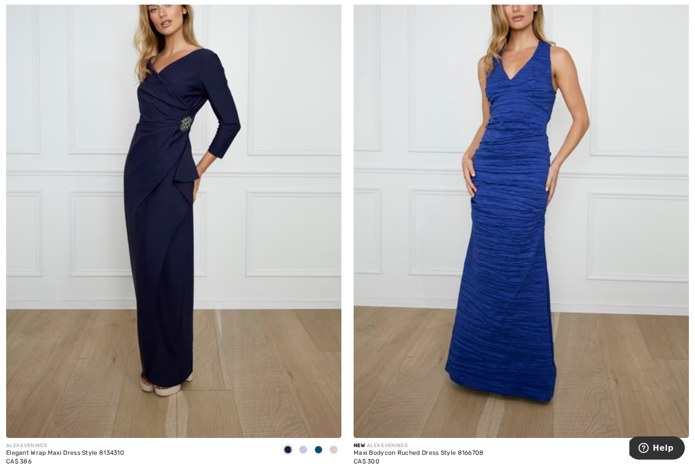
scroll to position [6957, 0]
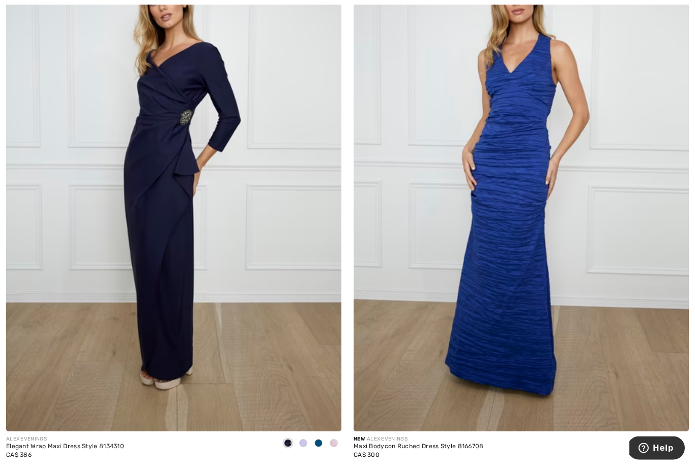
click at [320, 439] on span at bounding box center [319, 443] width 8 height 8
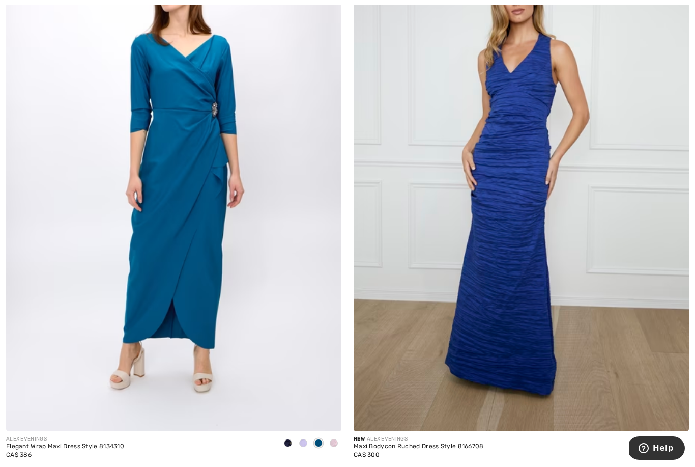
click at [304, 439] on span at bounding box center [303, 443] width 8 height 8
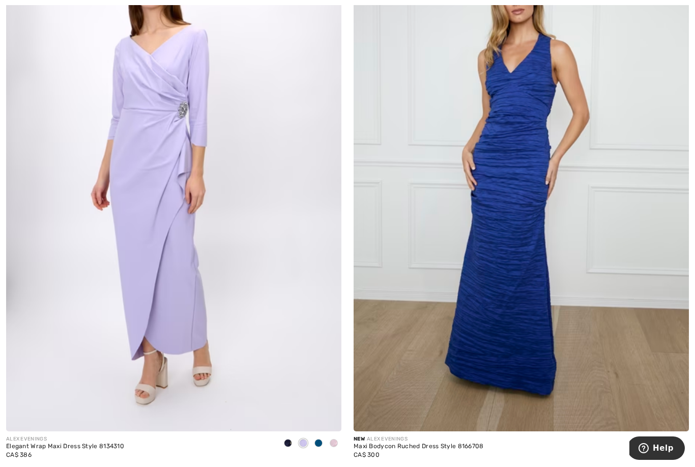
click at [333, 439] on span at bounding box center [334, 443] width 8 height 8
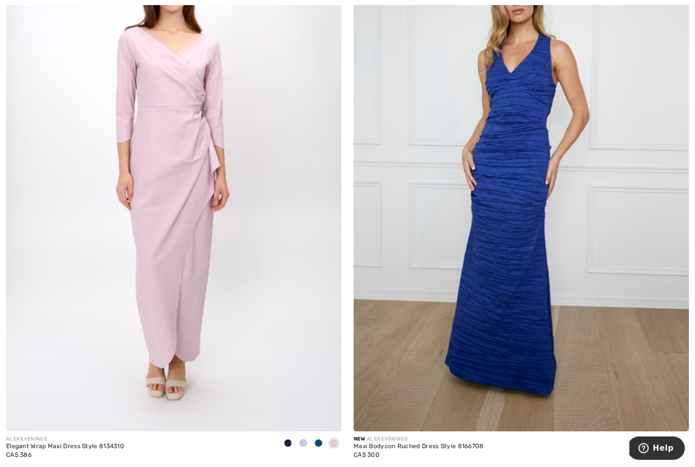
click at [318, 441] on span at bounding box center [319, 443] width 8 height 8
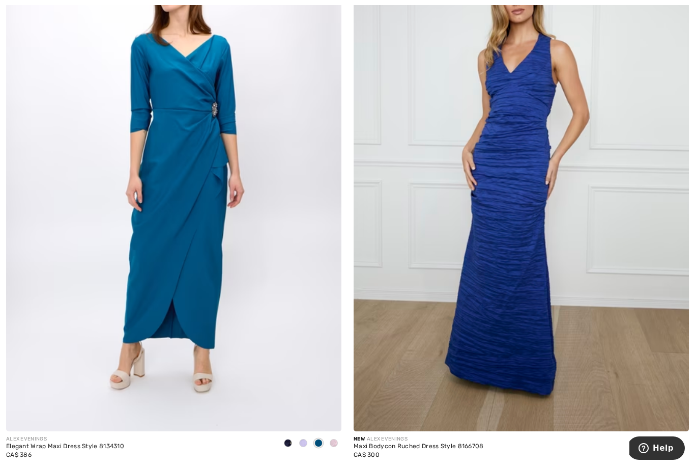
click at [288, 439] on span at bounding box center [288, 443] width 8 height 8
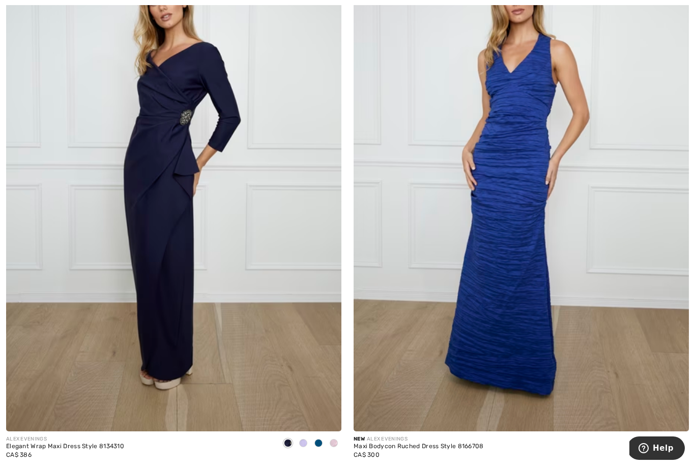
click at [234, 302] on img at bounding box center [173, 179] width 335 height 503
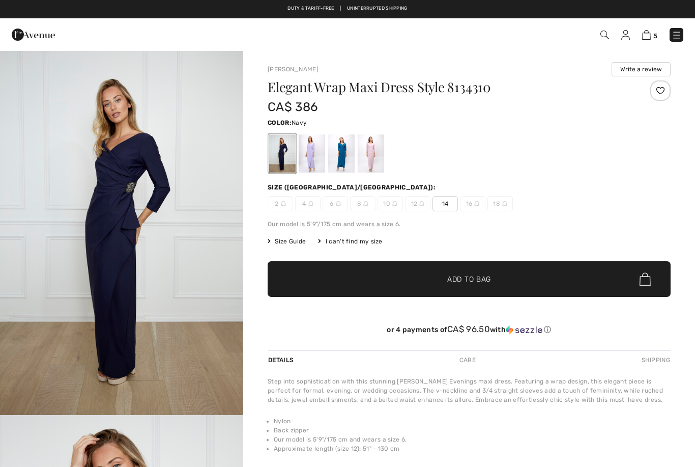
checkbox input "true"
click at [346, 151] on div at bounding box center [341, 153] width 26 height 38
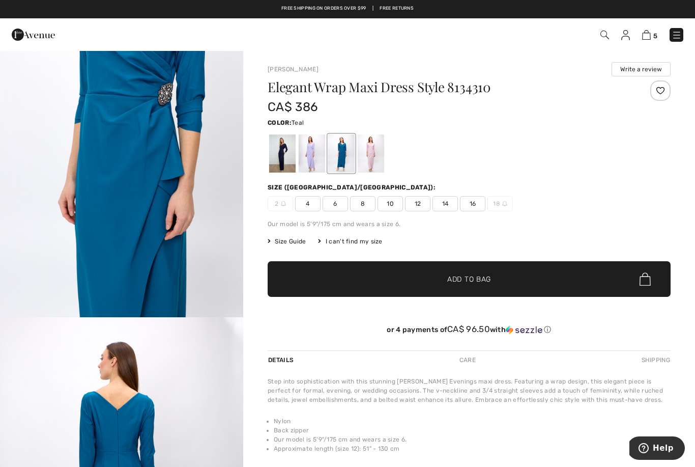
scroll to position [1193, 0]
click at [315, 160] on div at bounding box center [312, 153] width 26 height 38
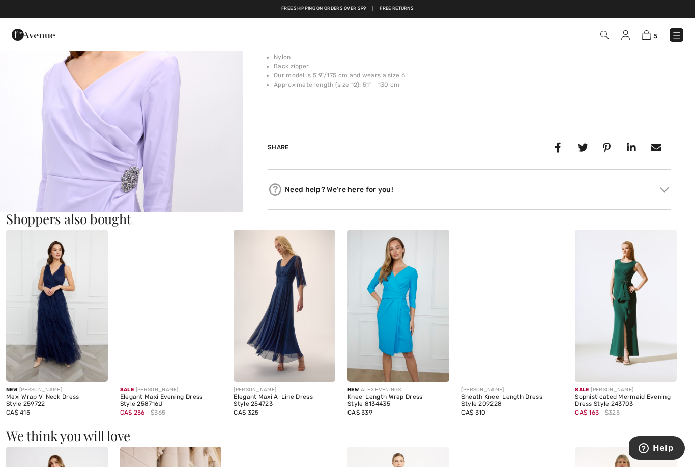
scroll to position [363, 0]
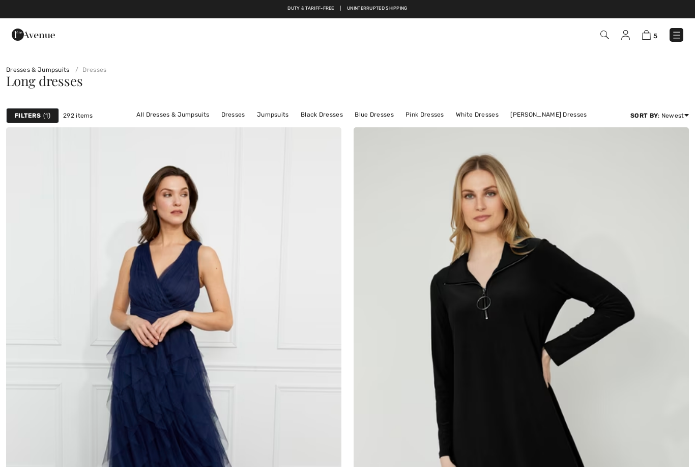
checkbox input "true"
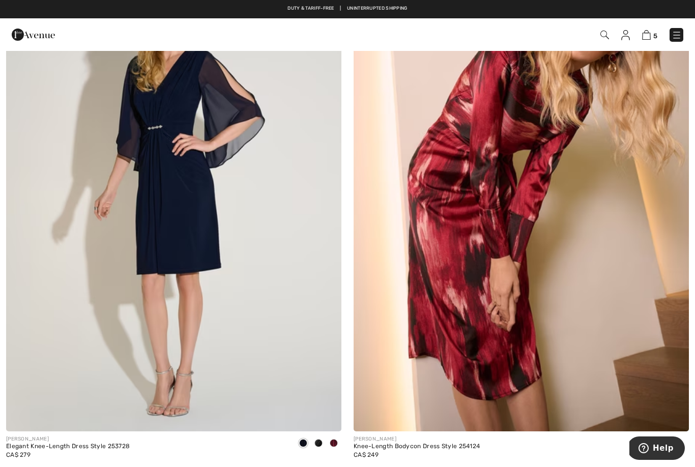
scroll to position [9673, 0]
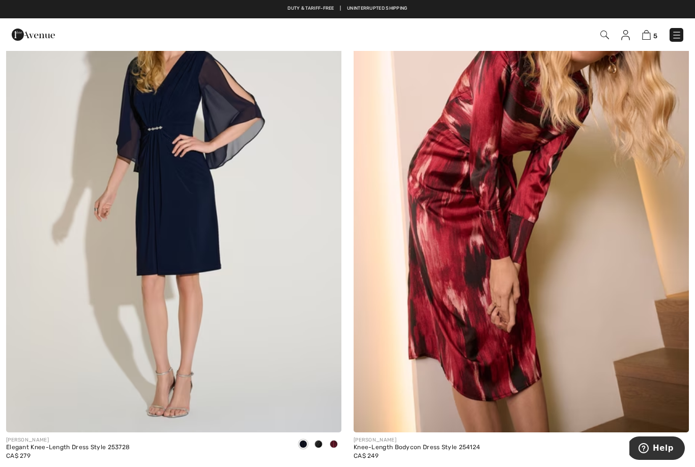
click at [487, 299] on img at bounding box center [521, 180] width 335 height 503
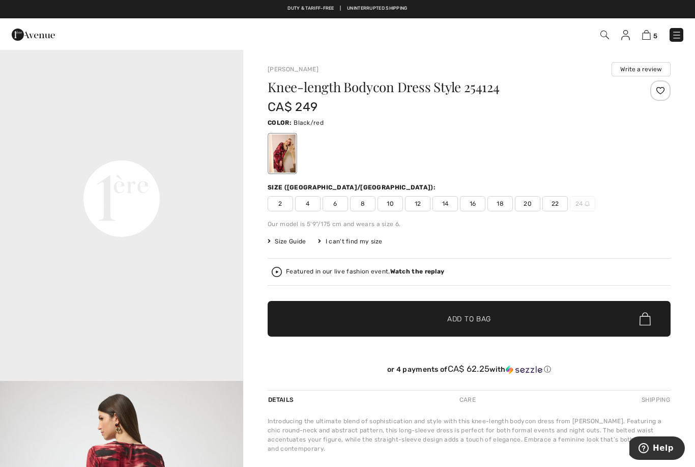
scroll to position [807, 0]
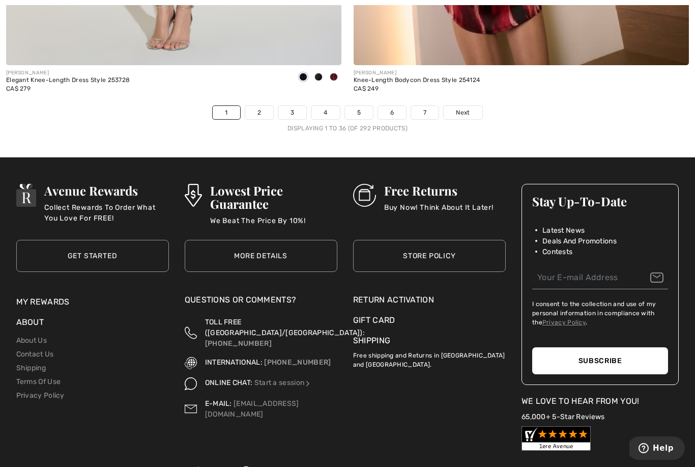
scroll to position [10045, 0]
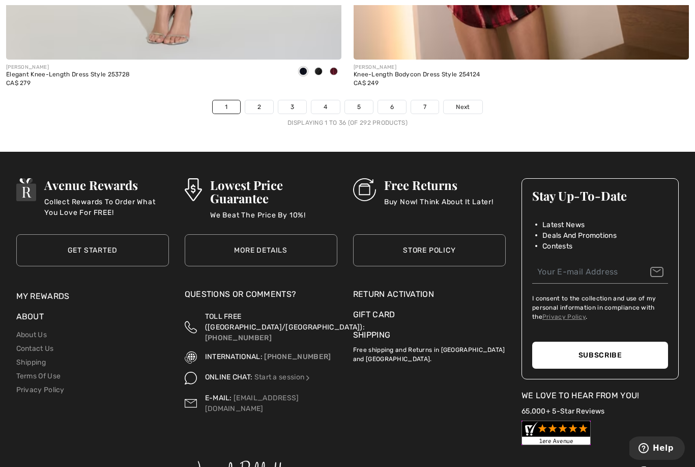
click at [469, 102] on span "Next" at bounding box center [463, 106] width 14 height 9
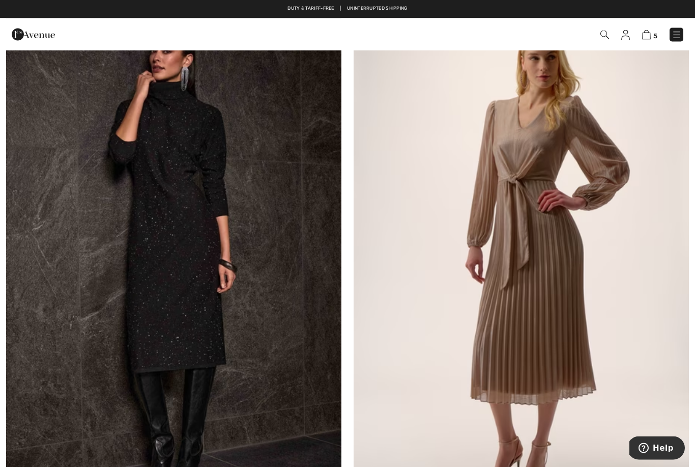
scroll to position [118, 0]
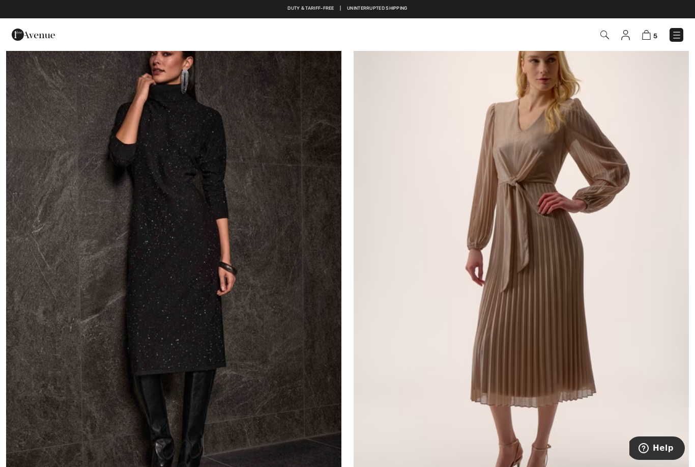
click at [258, 375] on img at bounding box center [173, 261] width 335 height 503
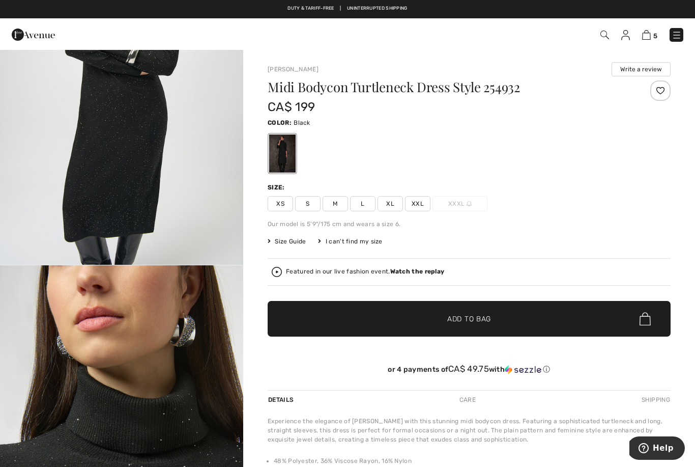
scroll to position [1245, 0]
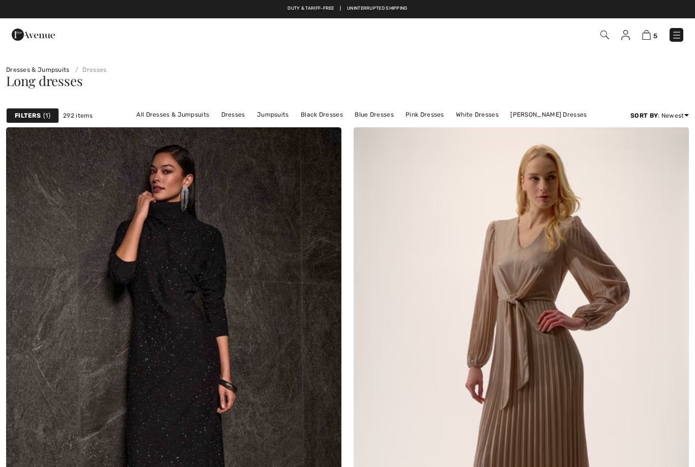
checkbox input "true"
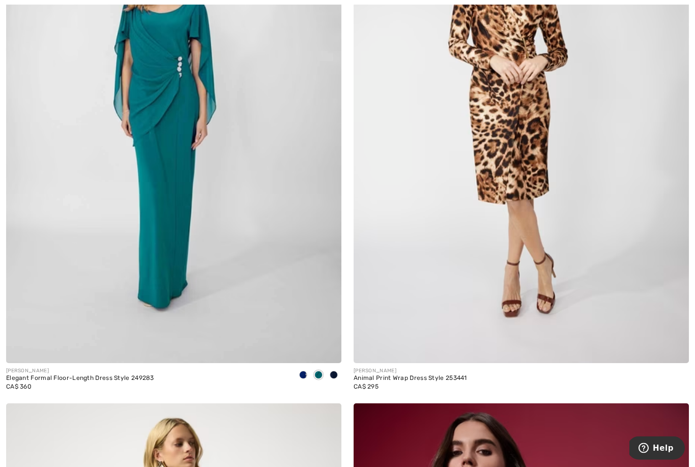
scroll to position [1897, 0]
click at [334, 377] on span at bounding box center [334, 375] width 8 height 8
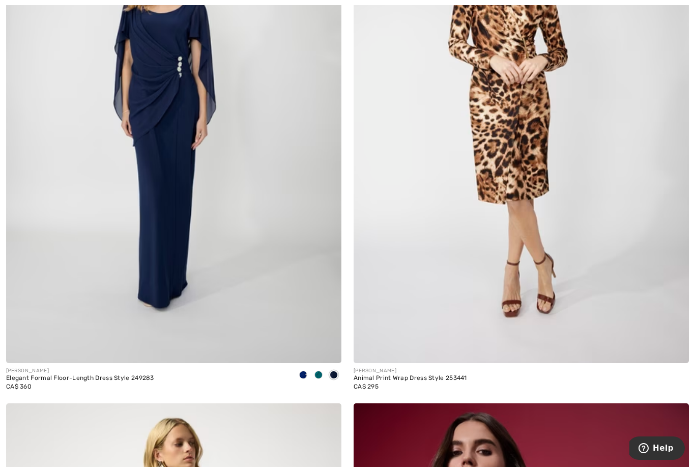
click at [305, 374] on span at bounding box center [303, 375] width 8 height 8
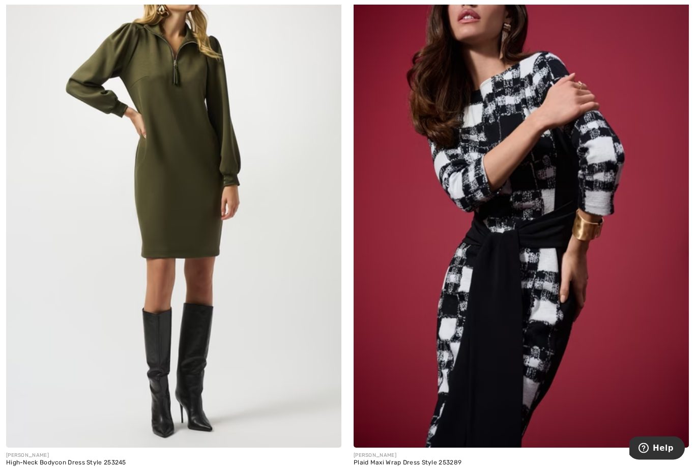
scroll to position [2356, 0]
click at [494, 325] on img at bounding box center [521, 195] width 335 height 503
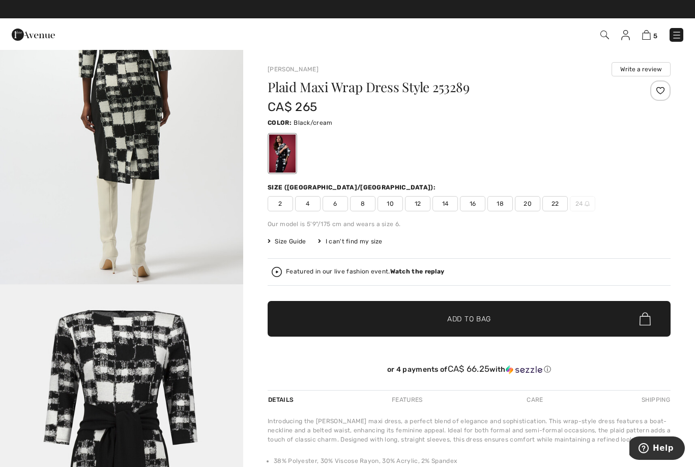
scroll to position [1244, 0]
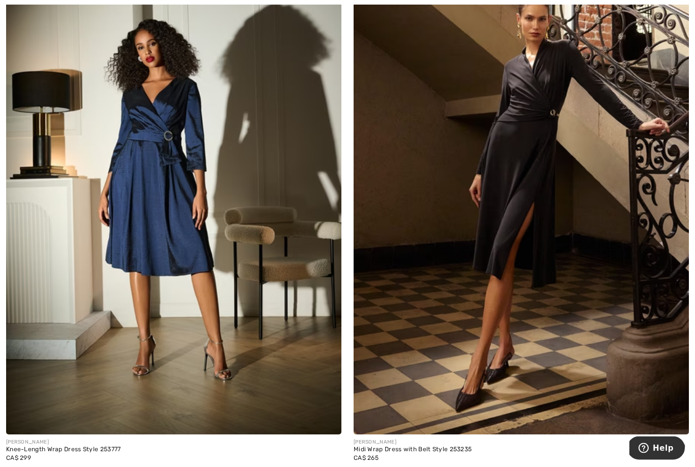
scroll to position [3562, 0]
click at [683, 444] on span at bounding box center [681, 446] width 8 height 8
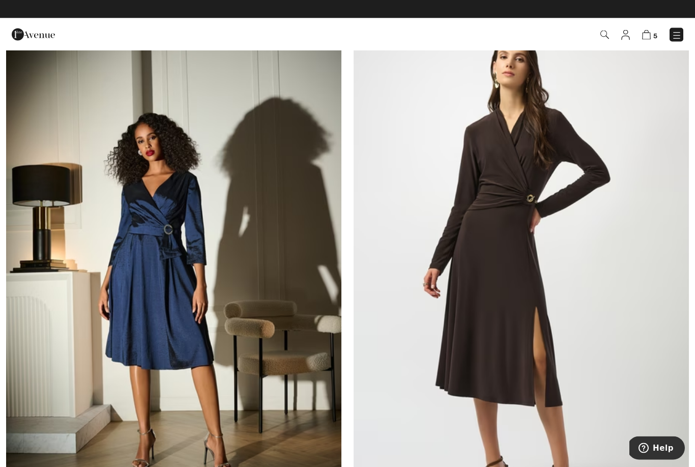
scroll to position [3468, 0]
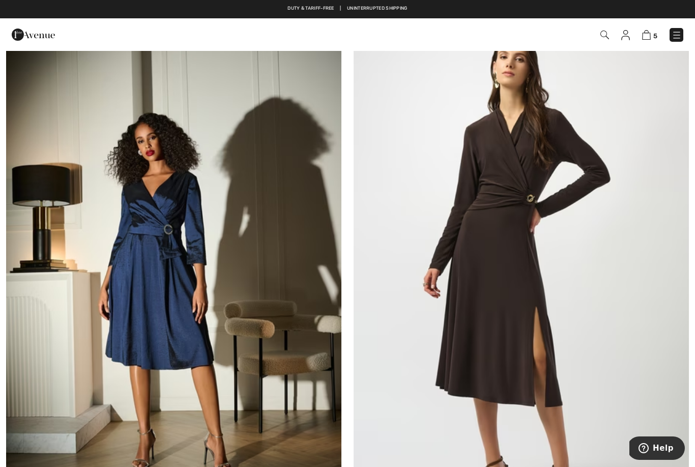
click at [501, 295] on img at bounding box center [521, 275] width 335 height 503
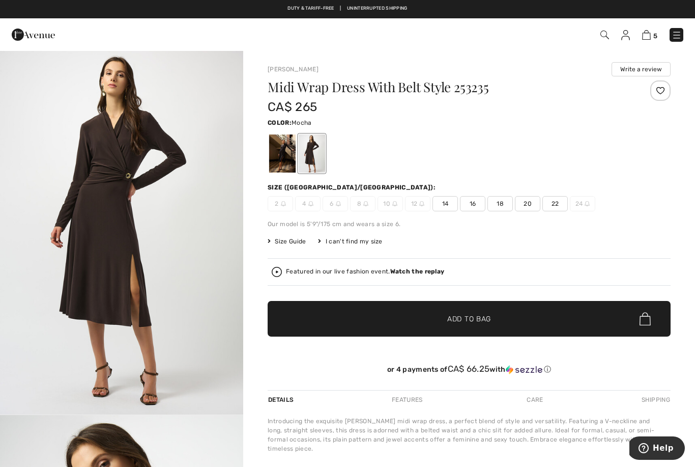
click at [279, 159] on div at bounding box center [282, 153] width 26 height 38
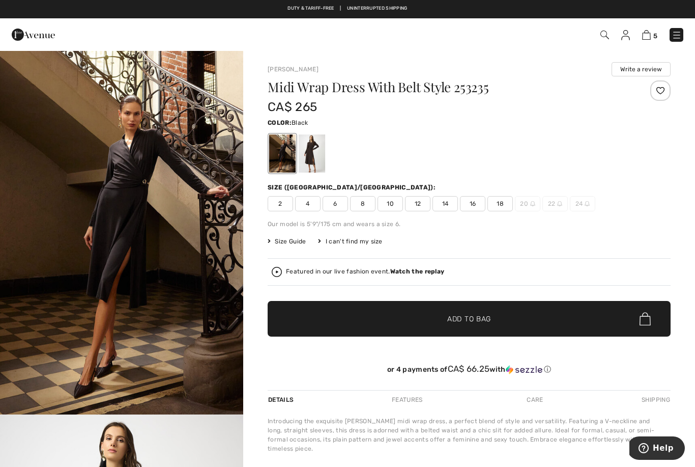
click at [314, 156] on div at bounding box center [312, 153] width 26 height 38
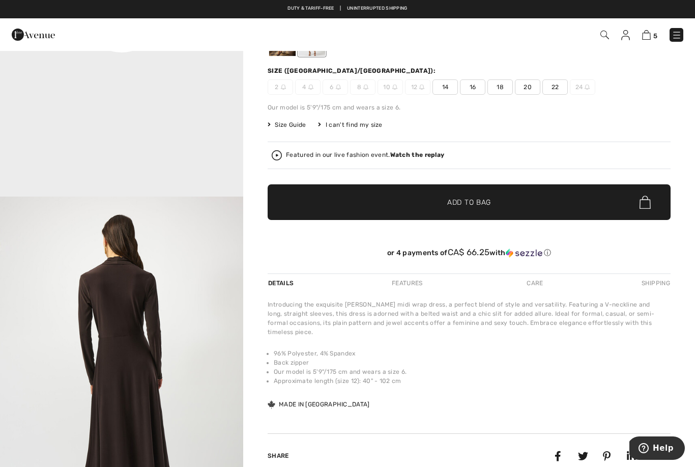
scroll to position [102, 0]
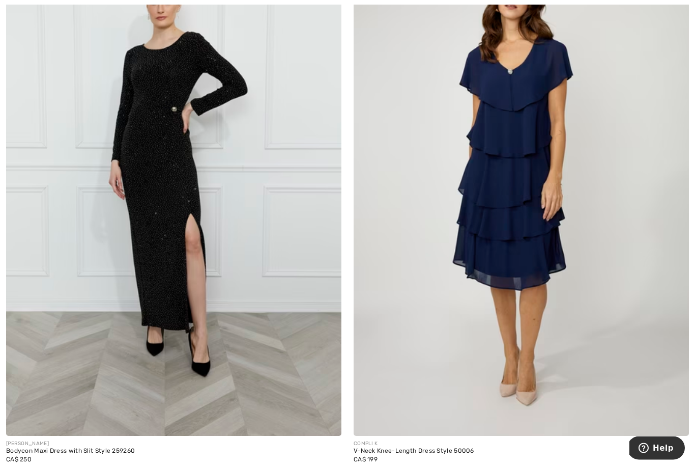
scroll to position [5733, 0]
click at [519, 291] on img at bounding box center [521, 183] width 335 height 503
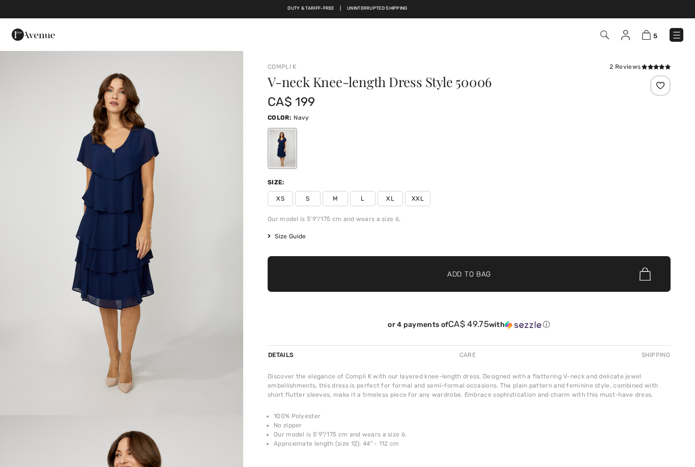
checkbox input "true"
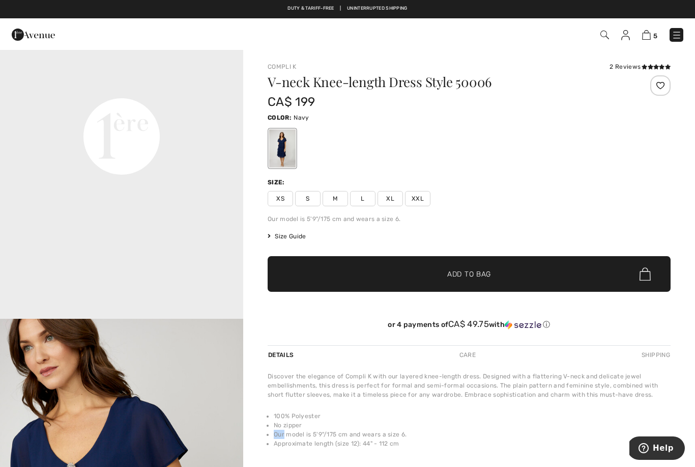
scroll to position [819, 0]
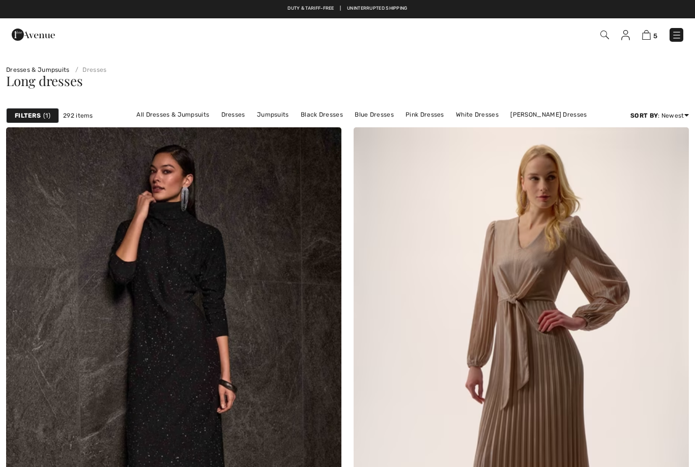
scroll to position [5766, 0]
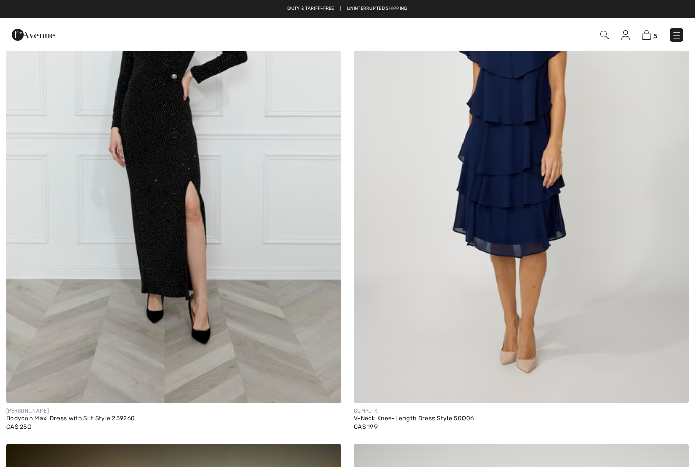
checkbox input "true"
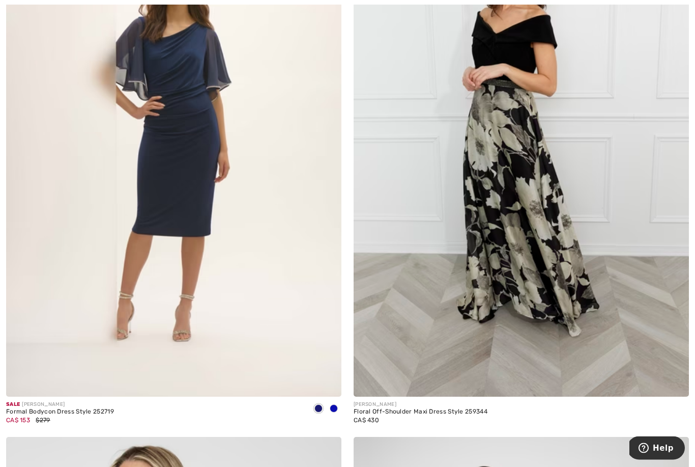
scroll to position [8623, 0]
click at [337, 404] on span at bounding box center [334, 408] width 8 height 8
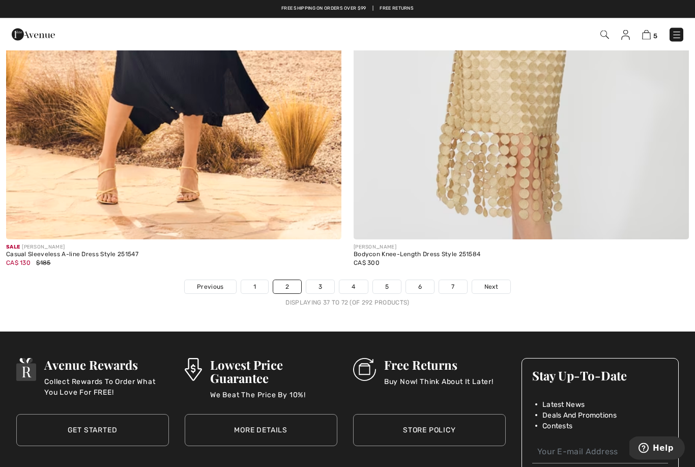
scroll to position [9865, 0]
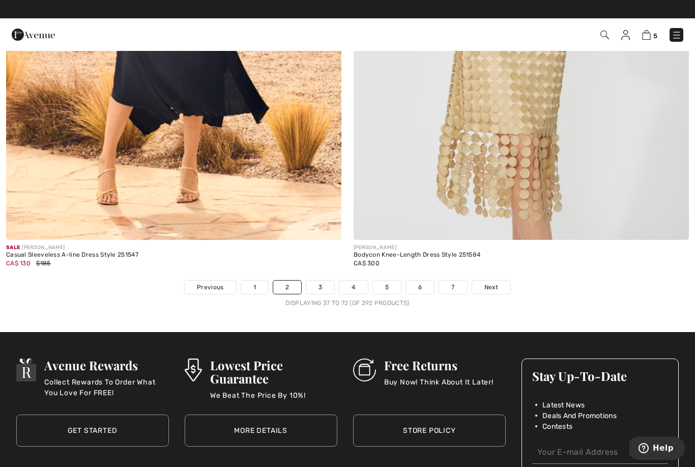
click at [499, 280] on link "Next" at bounding box center [491, 286] width 38 height 13
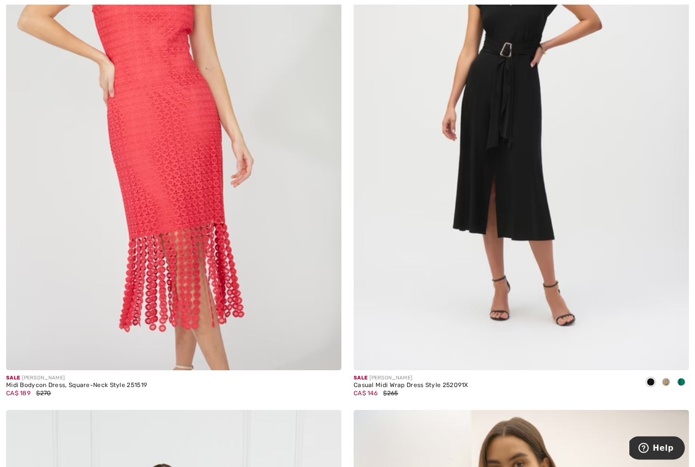
scroll to position [280, 0]
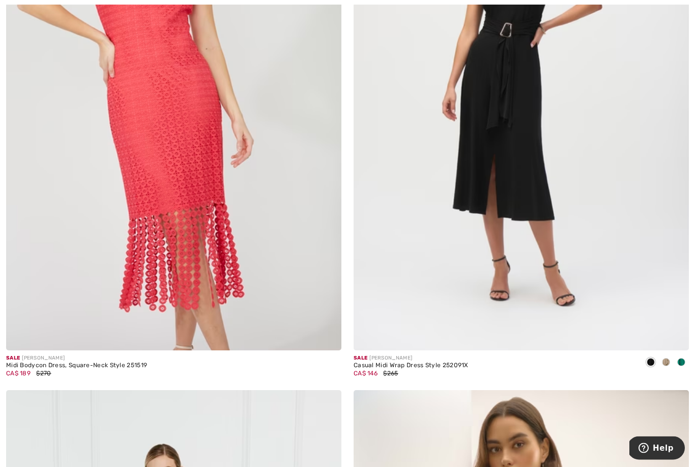
click at [667, 362] on span at bounding box center [666, 362] width 8 height 8
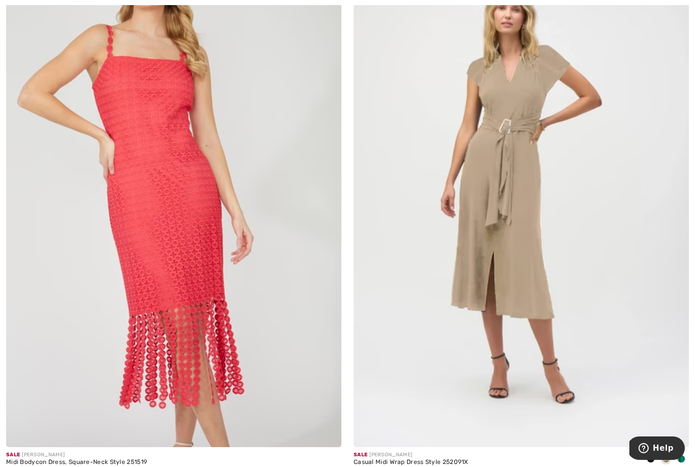
scroll to position [186, 0]
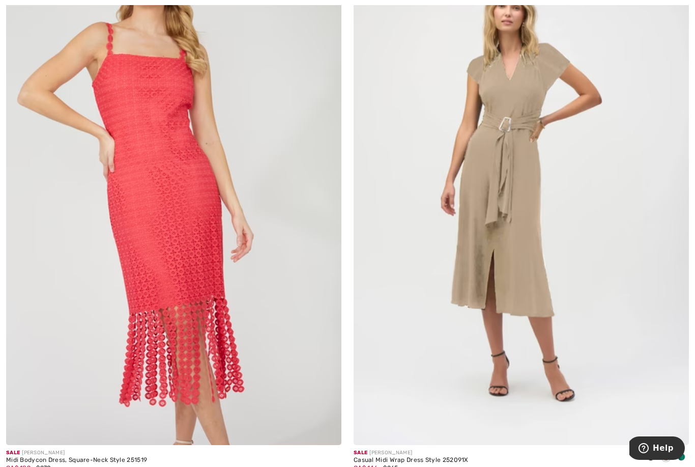
click at [683, 454] on span at bounding box center [681, 457] width 8 height 8
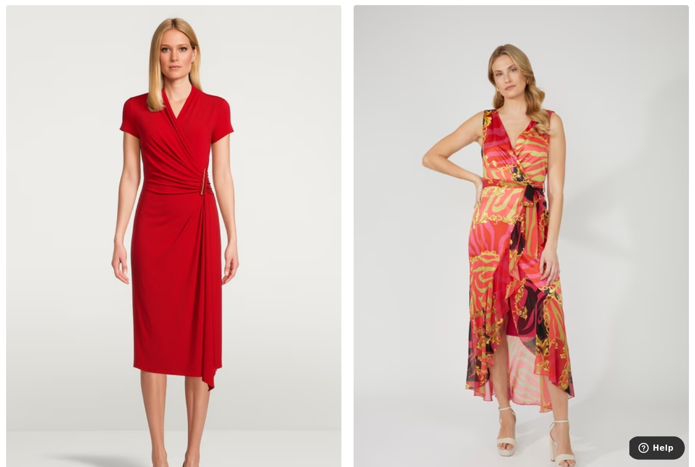
scroll to position [5118, 0]
click at [263, 348] on img at bounding box center [173, 256] width 335 height 503
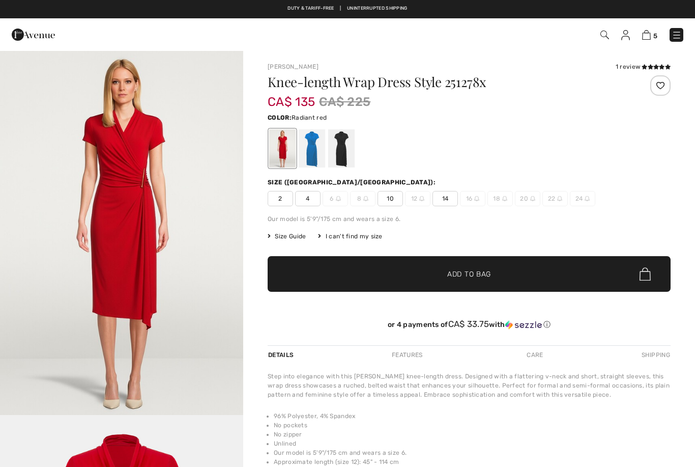
checkbox input "true"
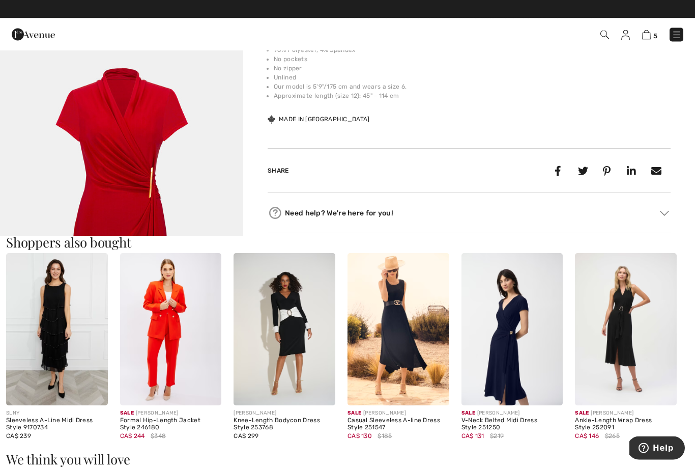
scroll to position [366, 0]
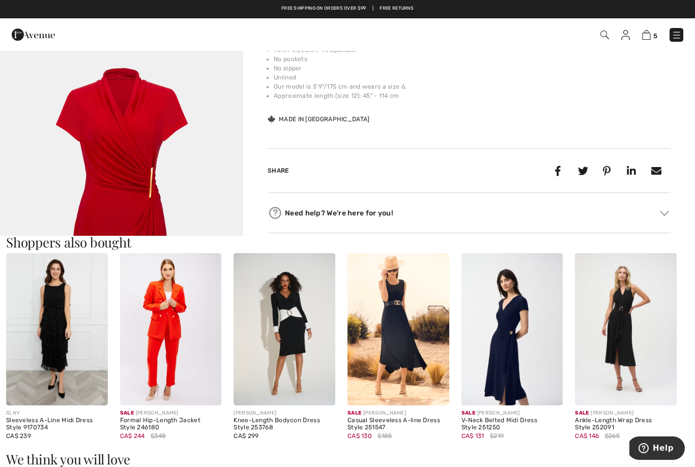
click at [299, 355] on img at bounding box center [285, 329] width 102 height 152
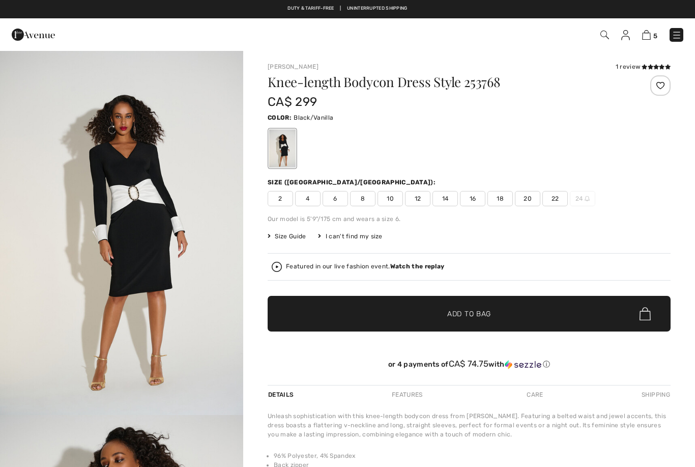
checkbox input "true"
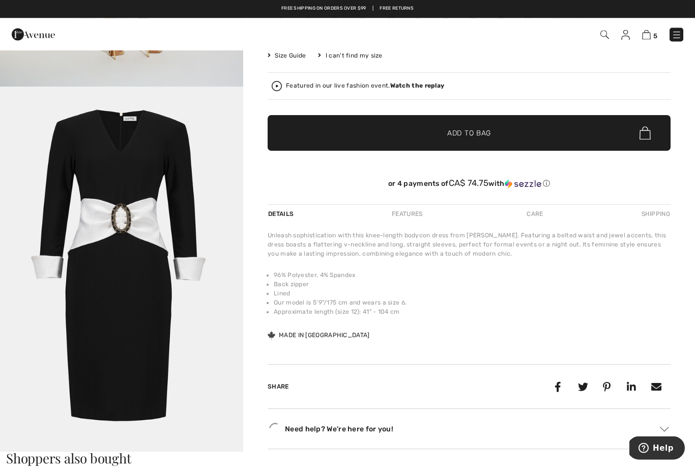
scroll to position [182, 0]
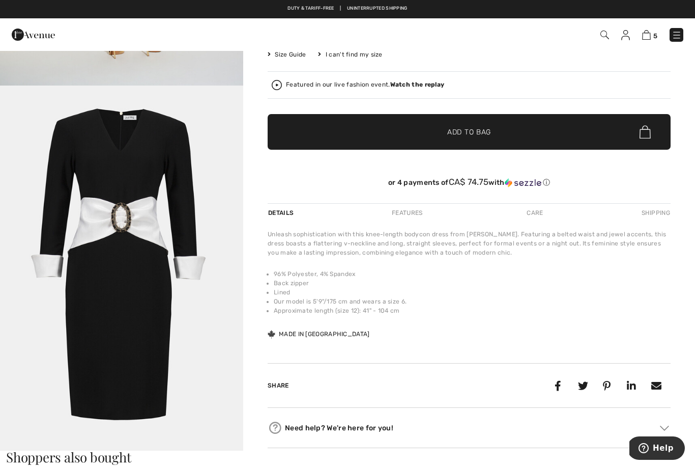
click at [201, 393] on img "5 / 5" at bounding box center [121, 268] width 243 height 365
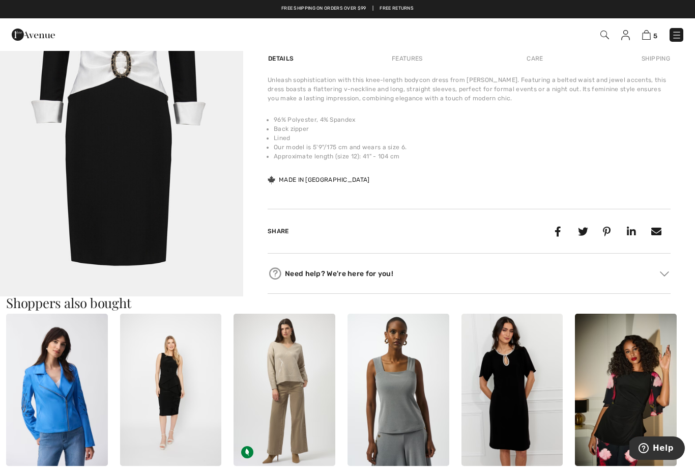
scroll to position [315, 0]
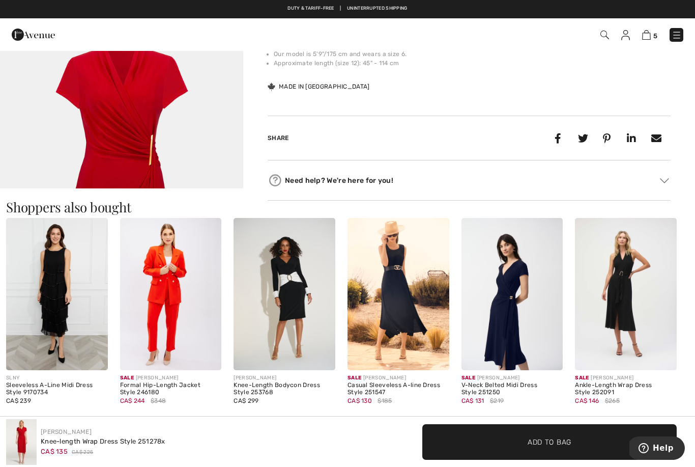
click at [511, 327] on img at bounding box center [513, 294] width 102 height 152
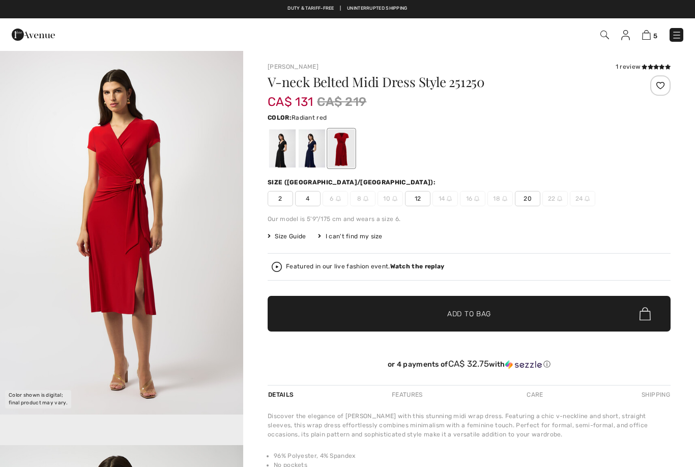
checkbox input "true"
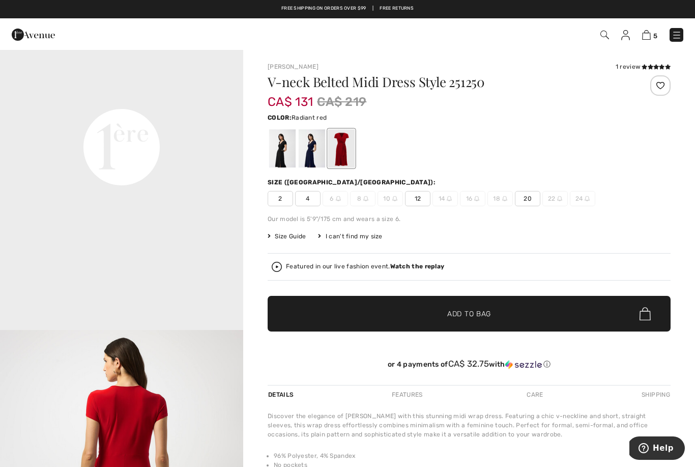
scroll to position [846, 0]
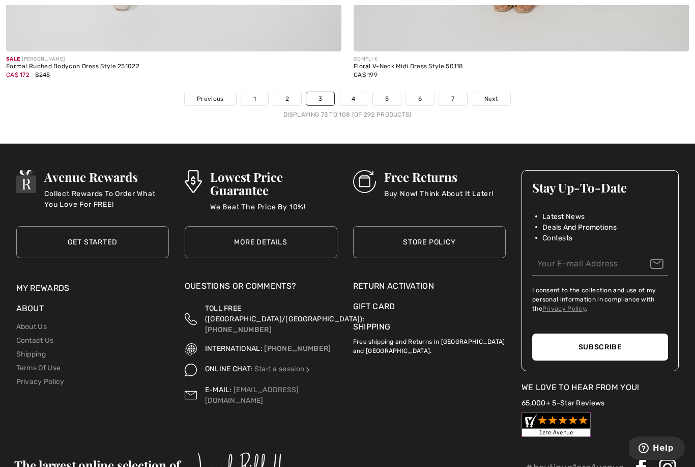
scroll to position [10054, 0]
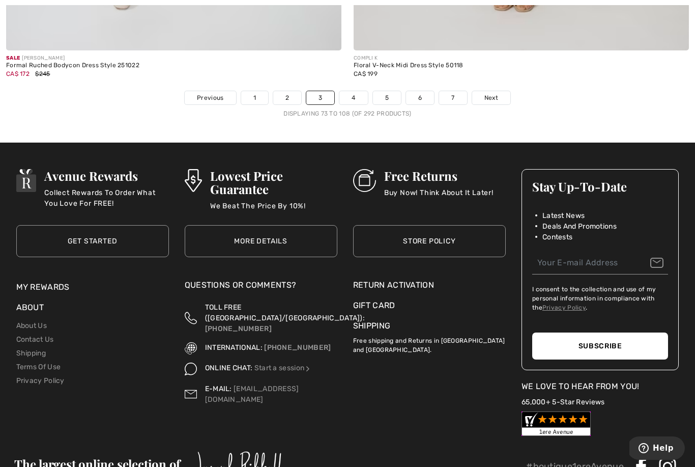
click at [501, 94] on link "Next" at bounding box center [491, 97] width 38 height 13
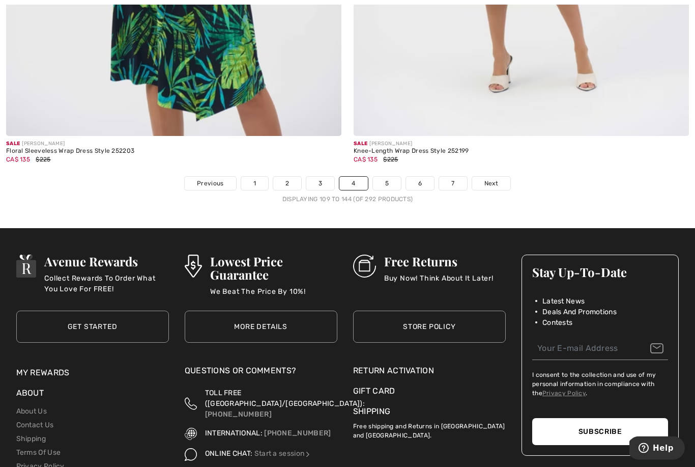
scroll to position [9969, 0]
click at [547, 176] on ul "Previous 1 2 3 4 5 6 7 Next" at bounding box center [347, 183] width 695 height 14
click at [494, 179] on span "Next" at bounding box center [492, 183] width 14 height 9
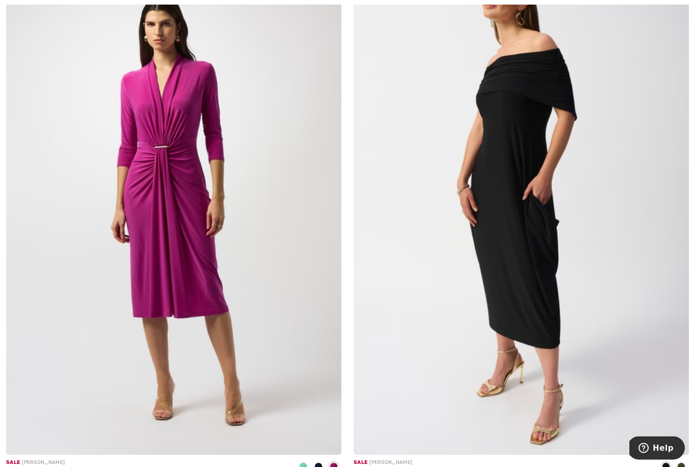
scroll to position [1806, 0]
click at [265, 365] on img at bounding box center [173, 202] width 335 height 503
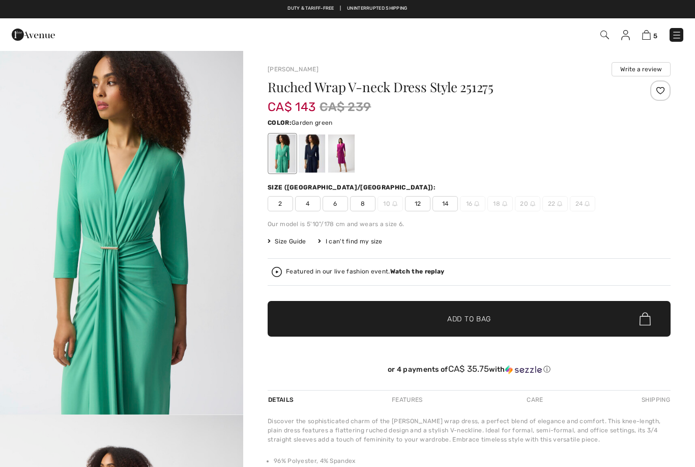
checkbox input "true"
click at [342, 154] on div at bounding box center [341, 153] width 26 height 38
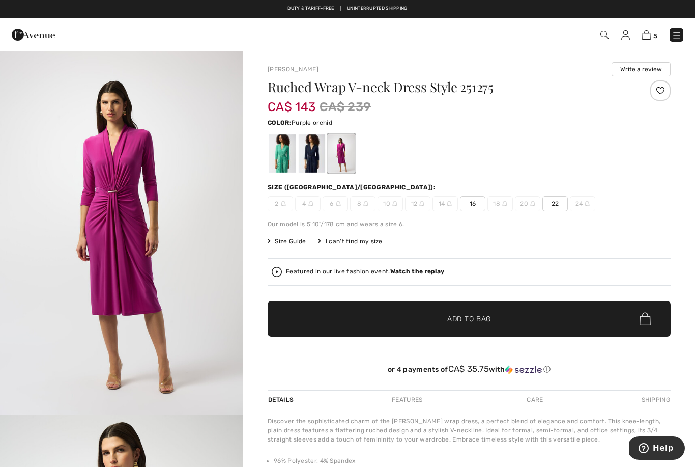
click at [315, 156] on div at bounding box center [312, 153] width 26 height 38
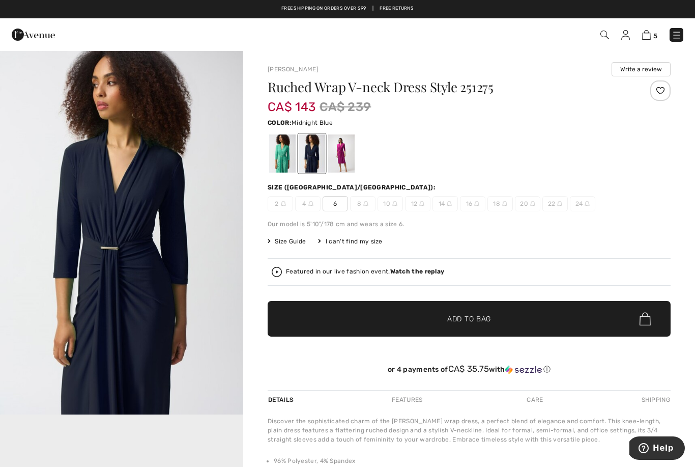
click at [280, 156] on div at bounding box center [282, 153] width 26 height 38
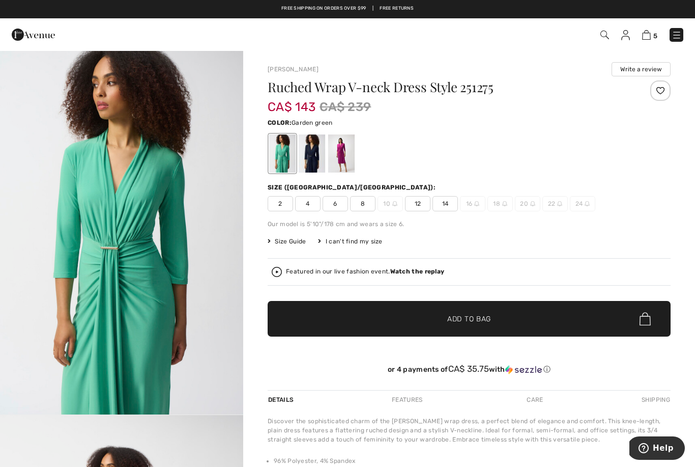
click at [346, 154] on div at bounding box center [341, 153] width 26 height 38
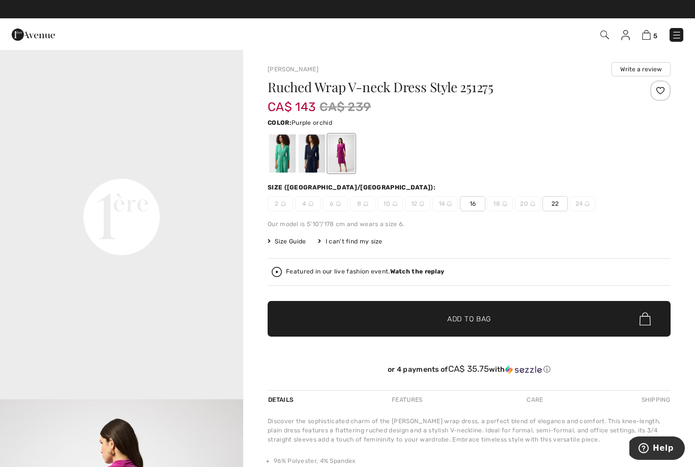
scroll to position [746, 0]
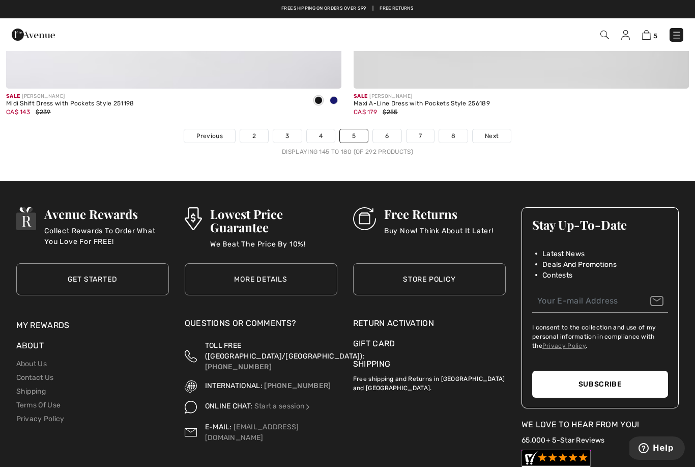
scroll to position [10014, 0]
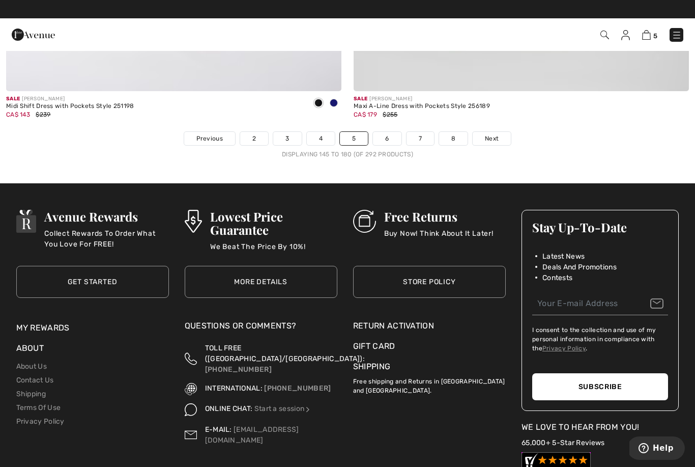
click at [499, 132] on link "Next" at bounding box center [492, 138] width 38 height 13
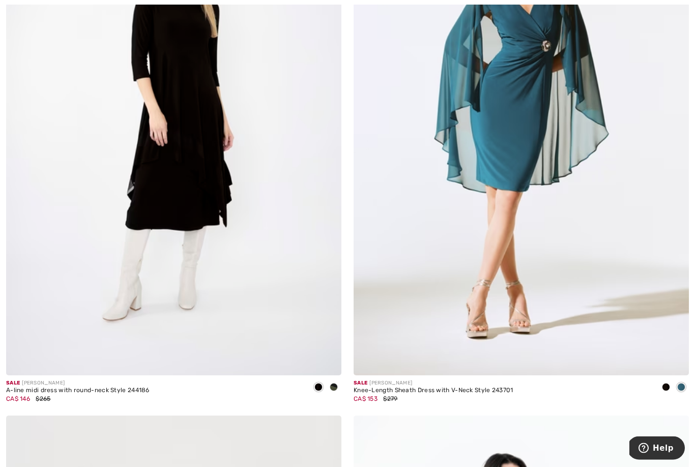
scroll to position [5795, 0]
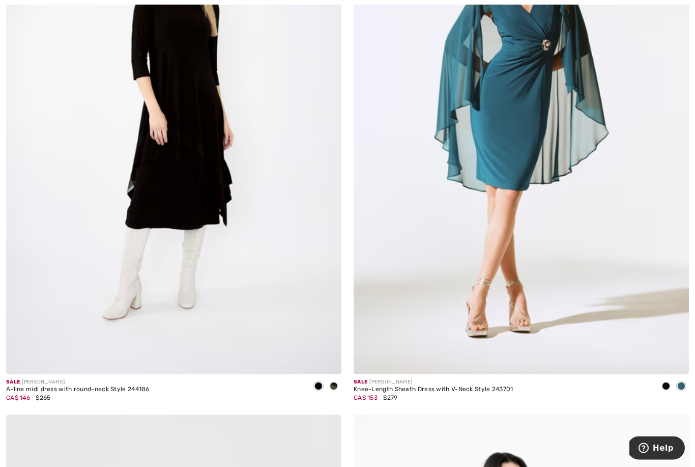
click at [669, 382] on span at bounding box center [666, 386] width 8 height 8
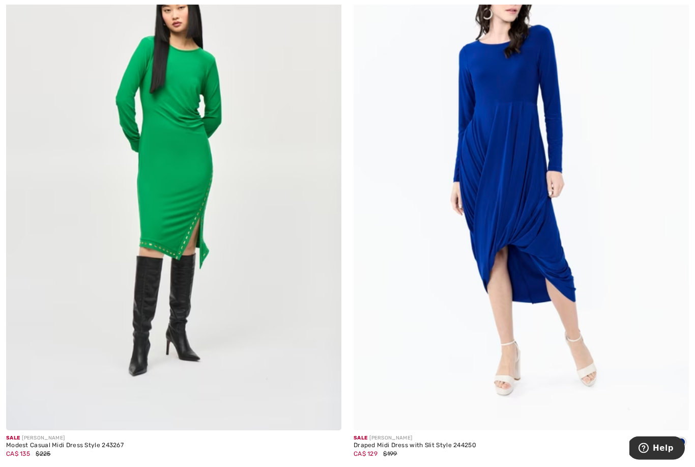
scroll to position [6282, 0]
click at [664, 439] on span at bounding box center [666, 442] width 8 height 8
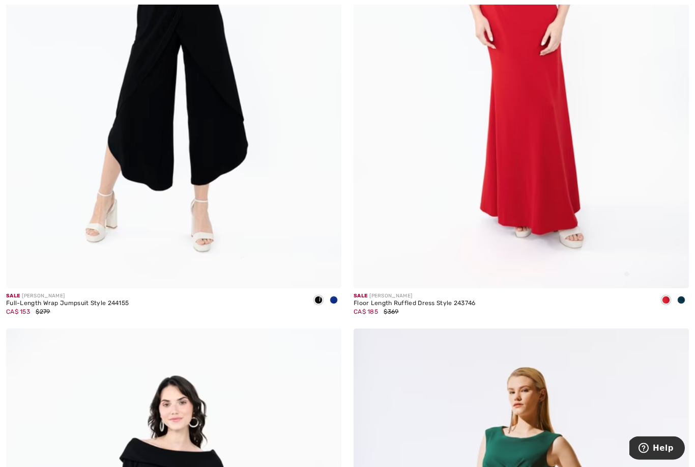
scroll to position [7102, 0]
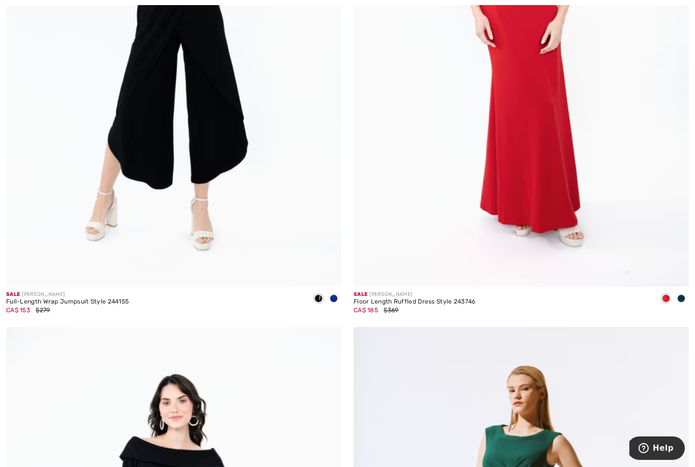
click at [336, 294] on span at bounding box center [334, 298] width 8 height 8
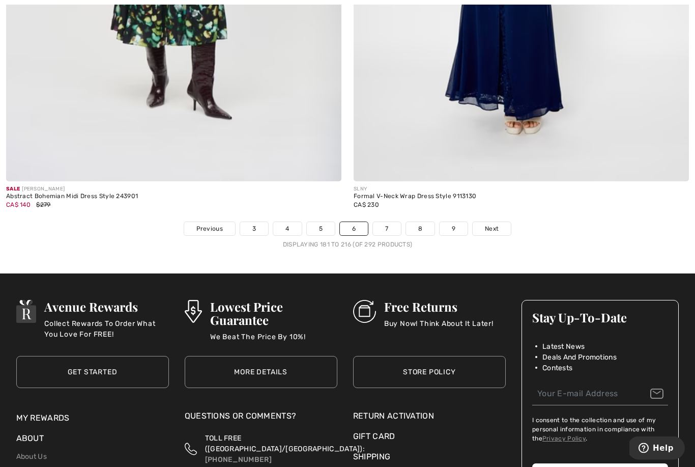
scroll to position [9924, 0]
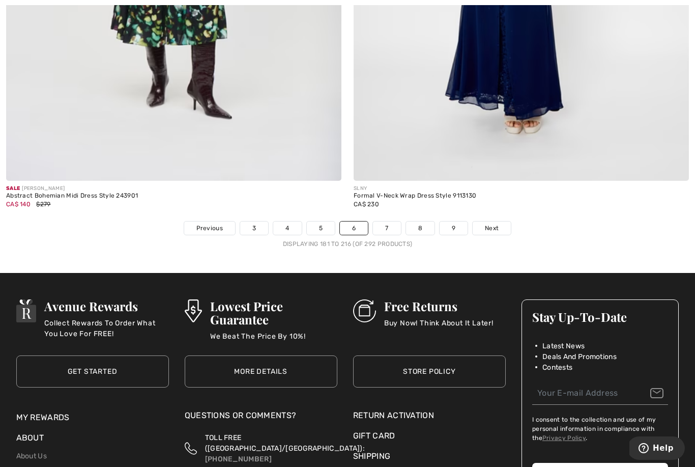
click at [504, 221] on link "Next" at bounding box center [492, 227] width 38 height 13
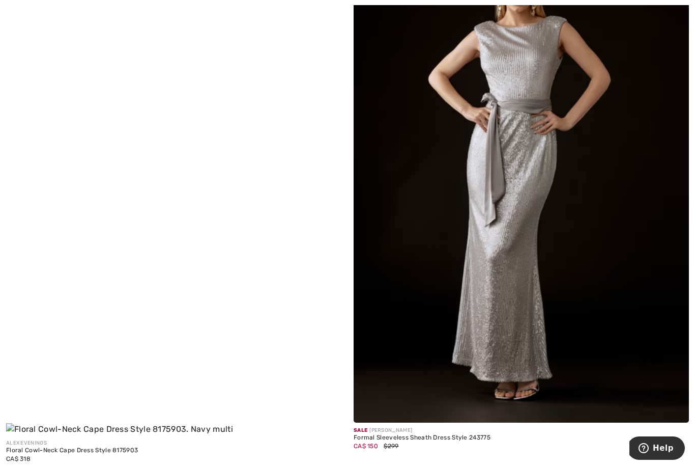
scroll to position [4105, 0]
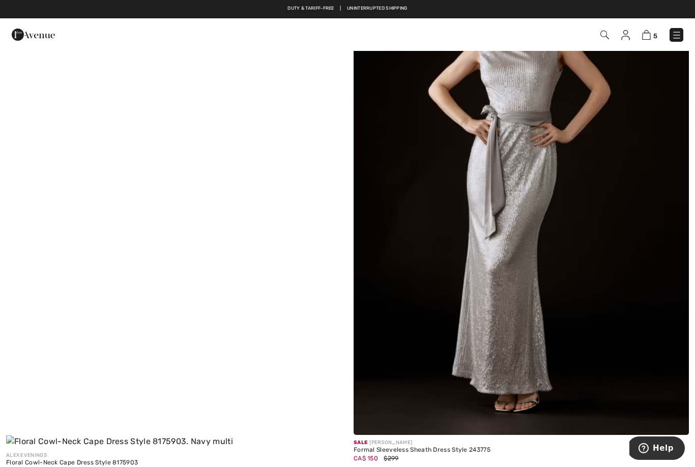
click at [142, 275] on img at bounding box center [173, 190] width 335 height 516
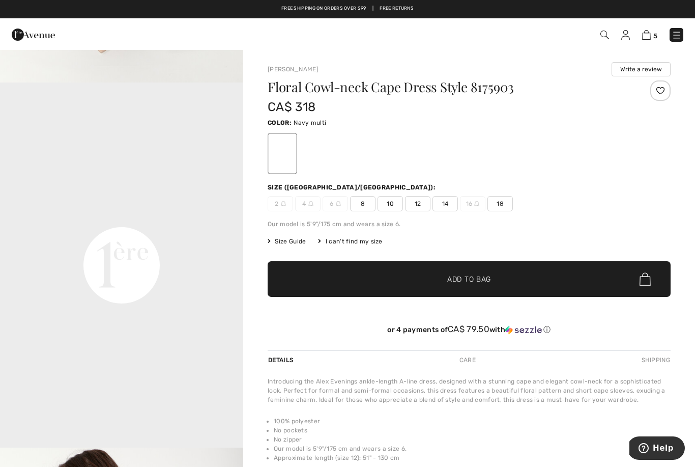
scroll to position [698, 0]
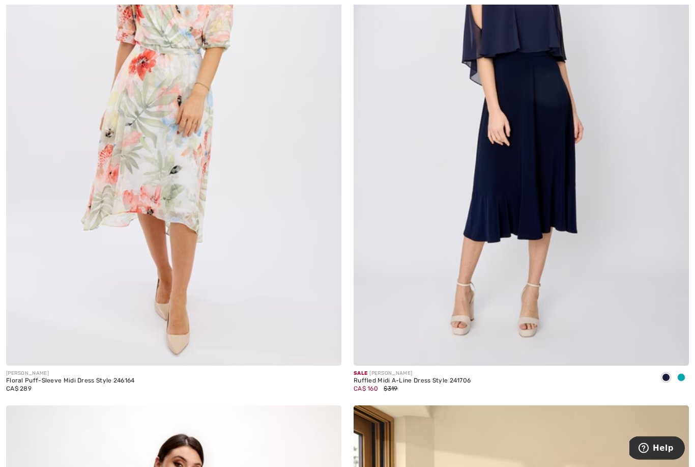
scroll to position [8677, 0]
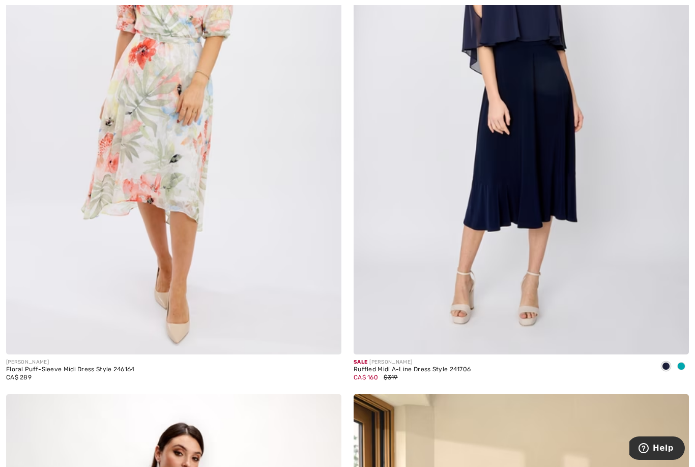
click at [684, 362] on span at bounding box center [681, 366] width 8 height 8
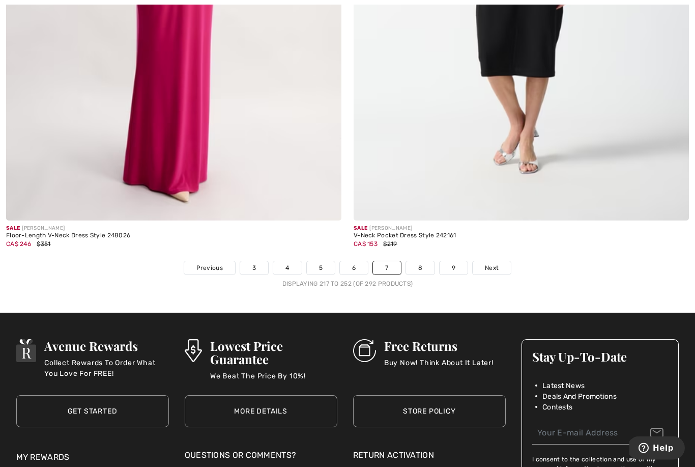
scroll to position [9894, 0]
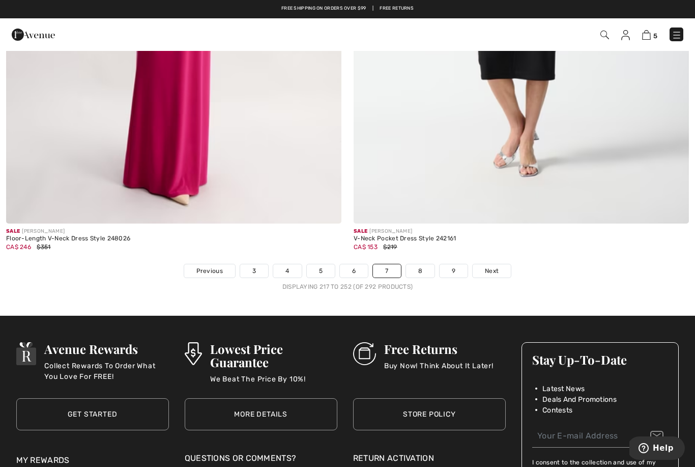
click at [499, 266] on span "Next" at bounding box center [492, 270] width 14 height 9
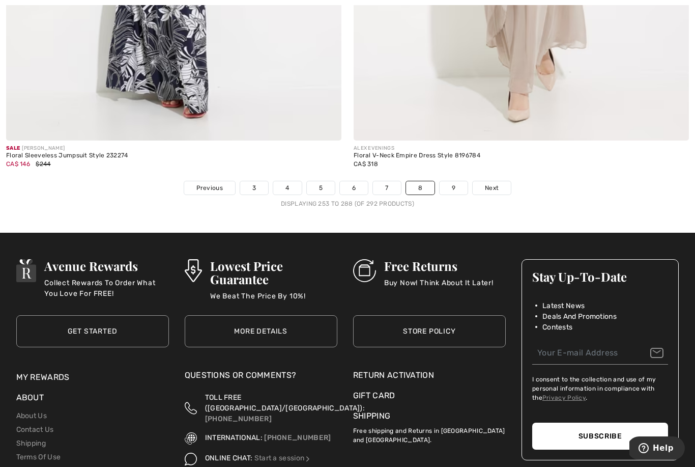
scroll to position [9967, 0]
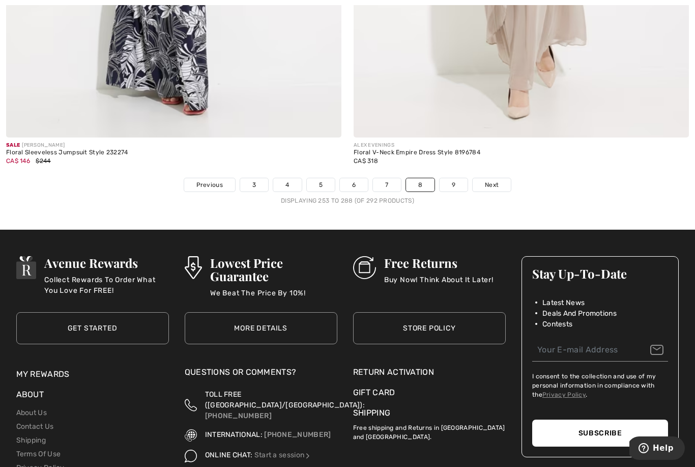
click at [501, 178] on link "Next" at bounding box center [492, 184] width 38 height 13
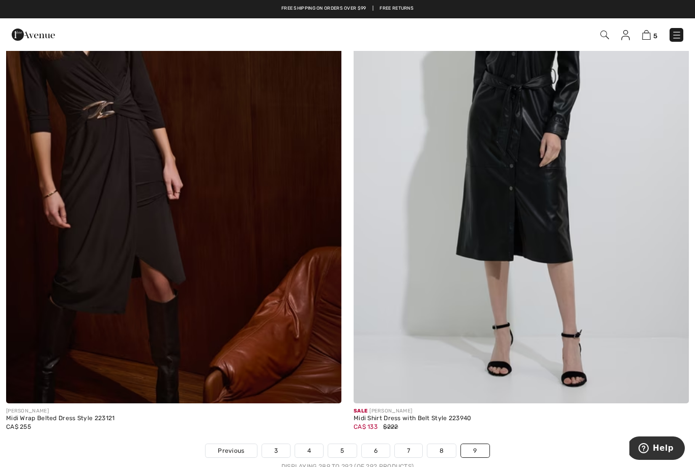
scroll to position [770, 0]
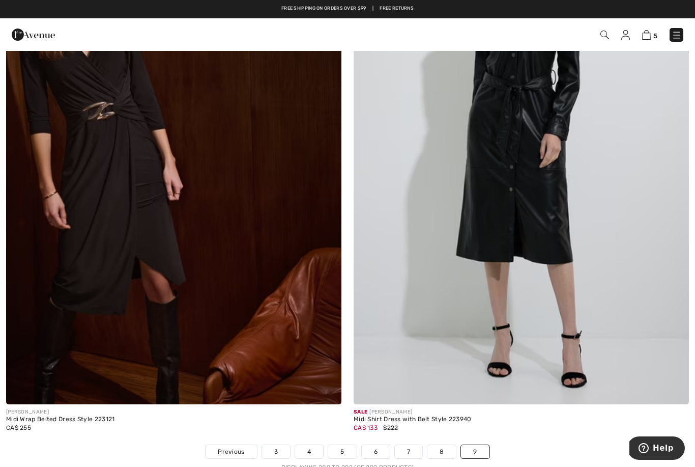
click at [171, 272] on img at bounding box center [173, 152] width 335 height 503
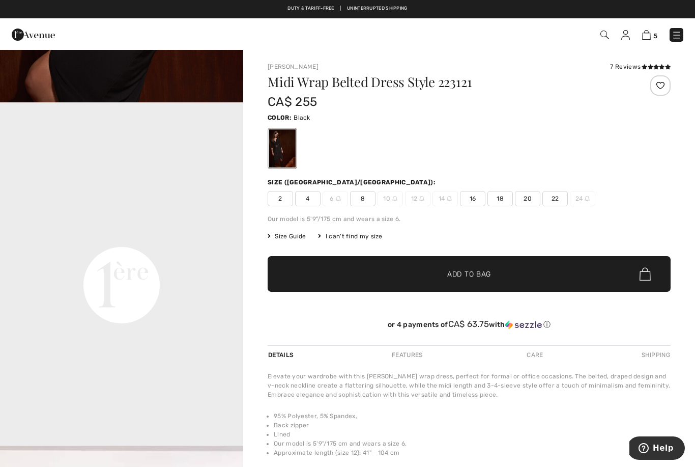
scroll to position [682, 0]
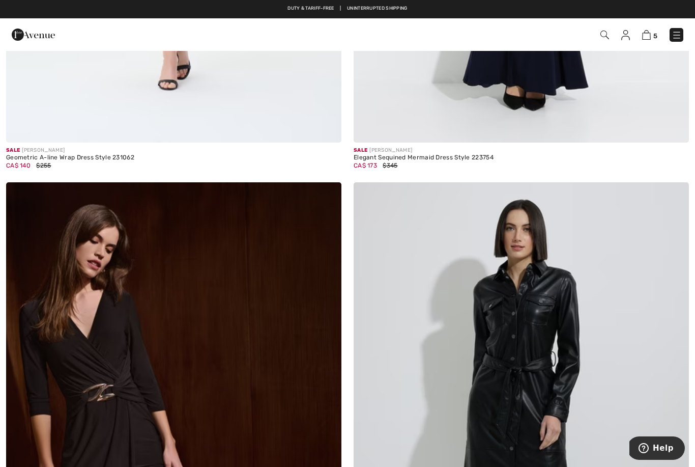
scroll to position [486, 0]
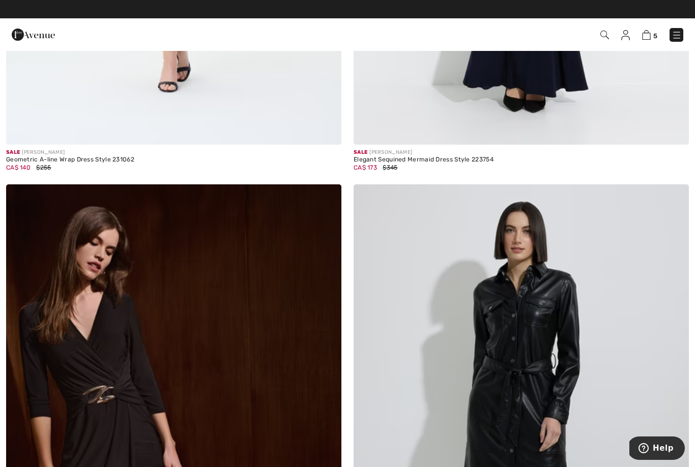
click at [649, 33] on img at bounding box center [646, 35] width 9 height 10
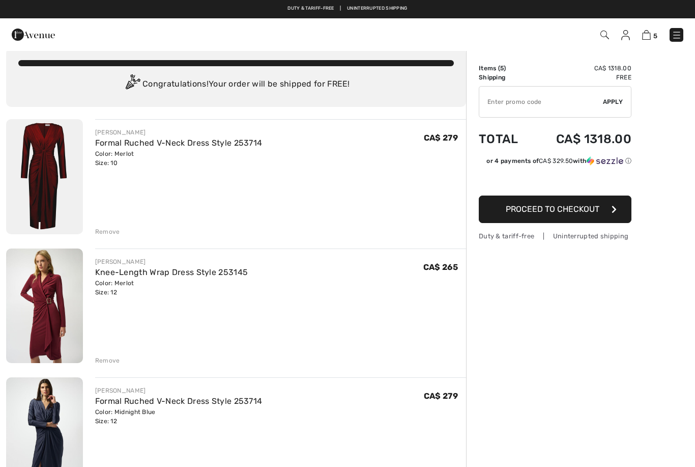
scroll to position [13, 0]
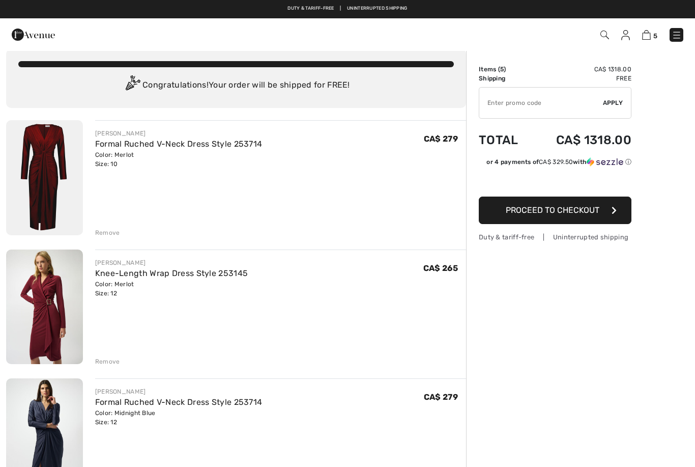
click at [111, 234] on div "Remove" at bounding box center [107, 232] width 25 height 9
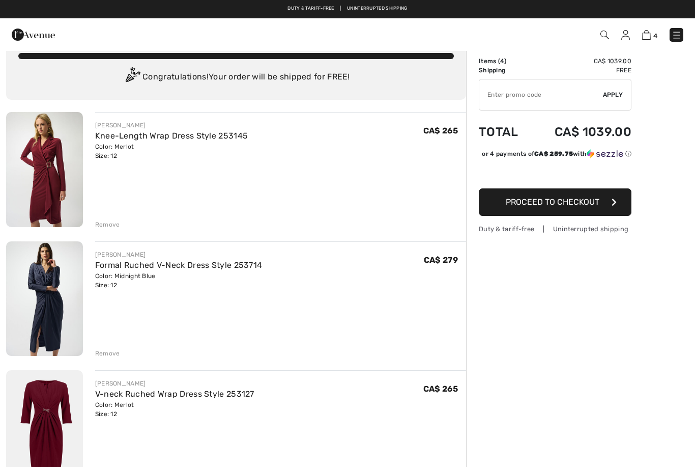
scroll to position [0, 0]
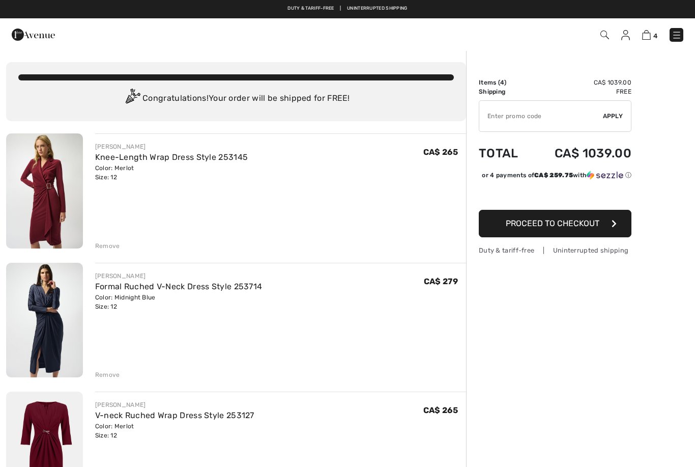
click at [678, 35] on img at bounding box center [677, 35] width 10 height 10
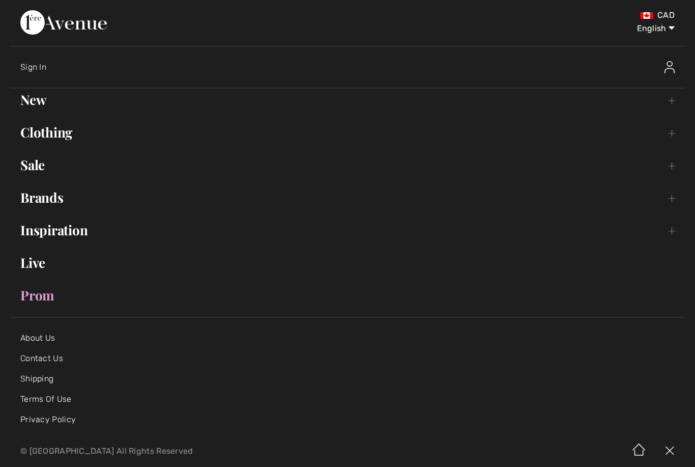
click at [88, 135] on link "Clothing Toggle submenu" at bounding box center [347, 132] width 675 height 22
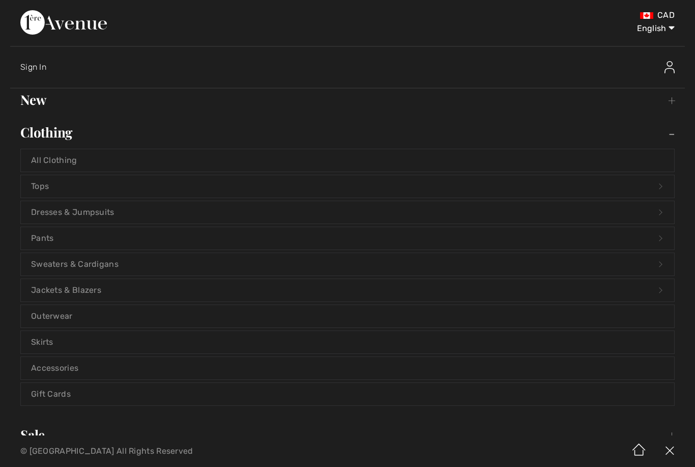
click at [95, 289] on link "Jackets & Blazers Open submenu" at bounding box center [348, 290] width 654 height 22
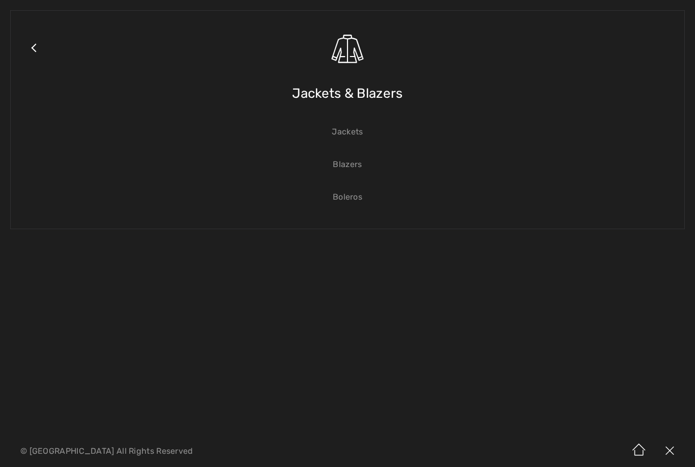
click at [353, 164] on link "Blazers" at bounding box center [348, 164] width 654 height 22
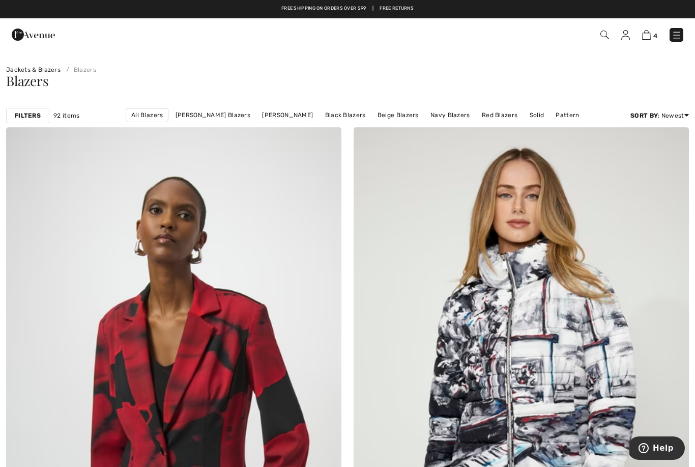
click at [286, 118] on link "[PERSON_NAME]" at bounding box center [287, 114] width 61 height 13
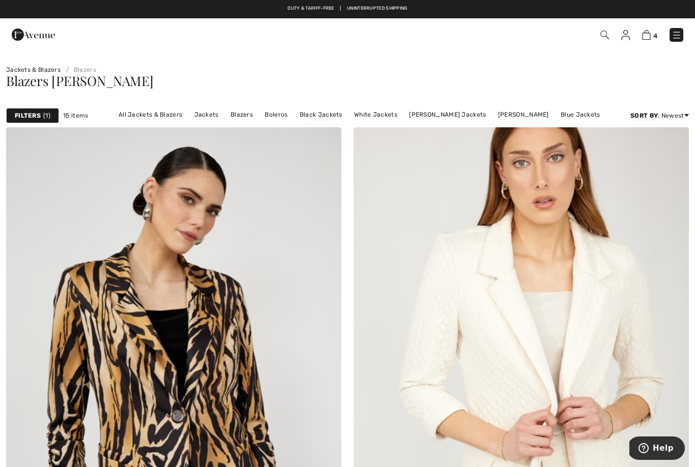
click at [432, 115] on link "[PERSON_NAME] Jackets" at bounding box center [447, 114] width 87 height 13
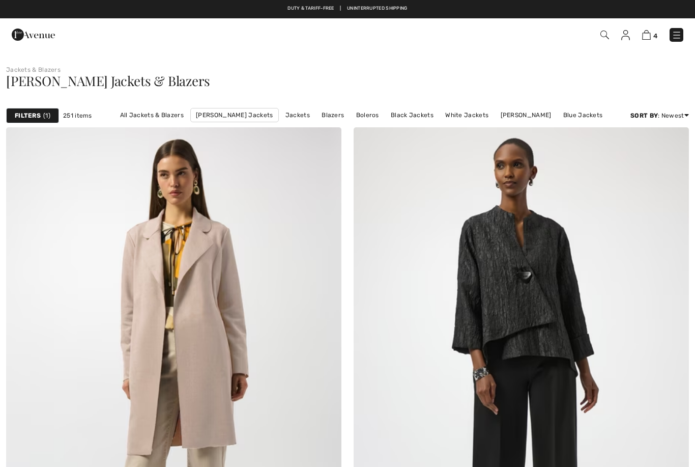
checkbox input "true"
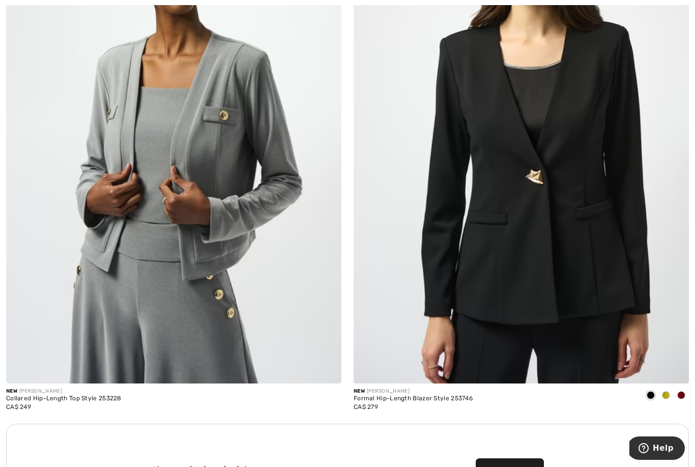
scroll to position [6327, 0]
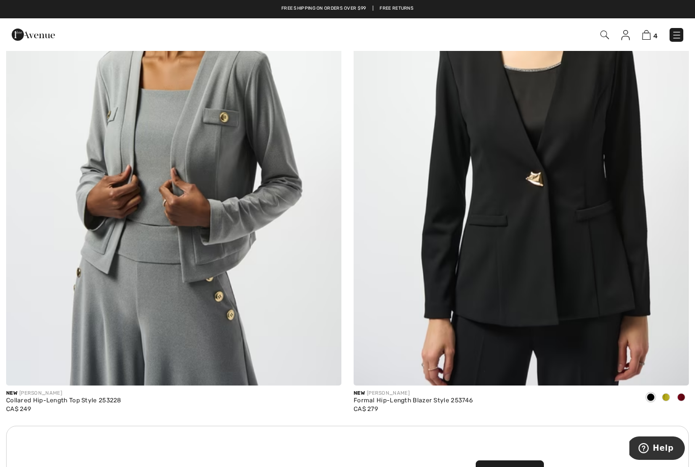
click at [683, 393] on span at bounding box center [681, 397] width 8 height 8
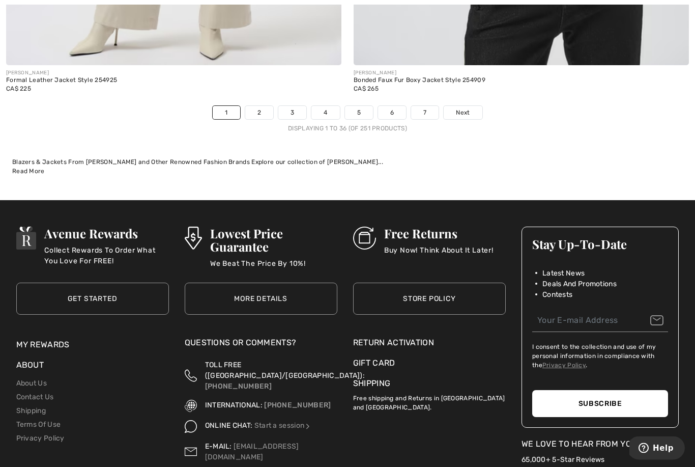
scroll to position [10062, 0]
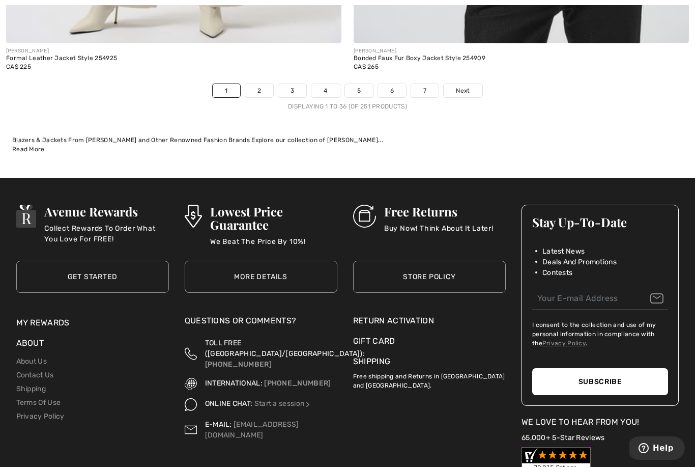
click at [469, 86] on span "Next" at bounding box center [463, 90] width 14 height 9
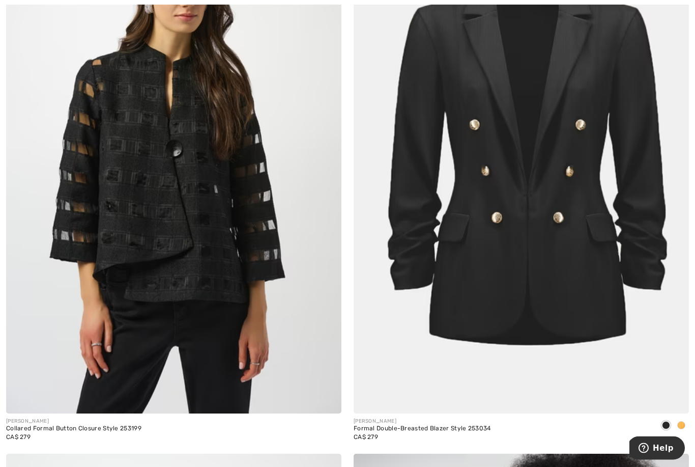
scroll to position [7519, 0]
click at [680, 421] on span at bounding box center [681, 425] width 8 height 8
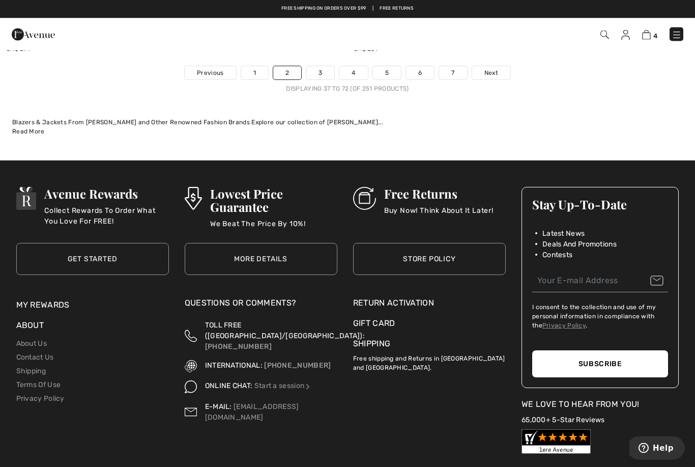
scroll to position [10052, 0]
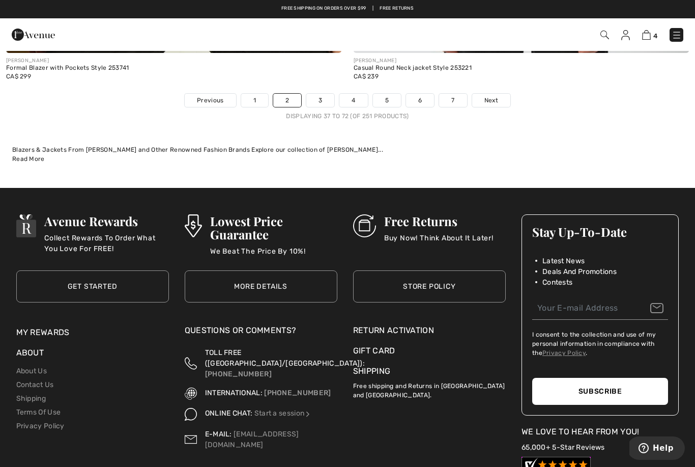
click at [498, 96] on span "Next" at bounding box center [492, 100] width 14 height 9
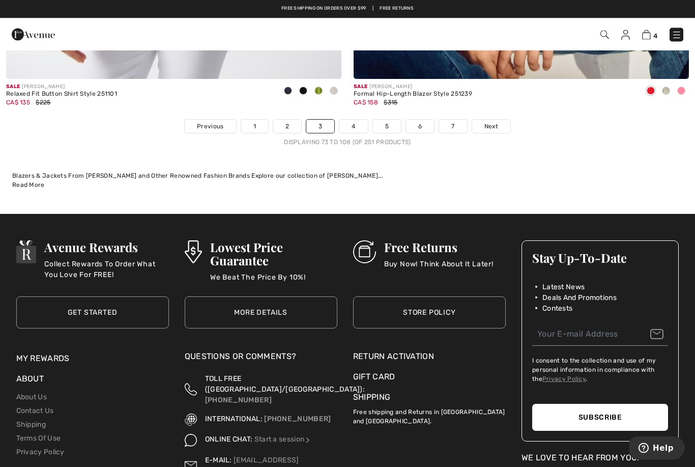
scroll to position [10022, 0]
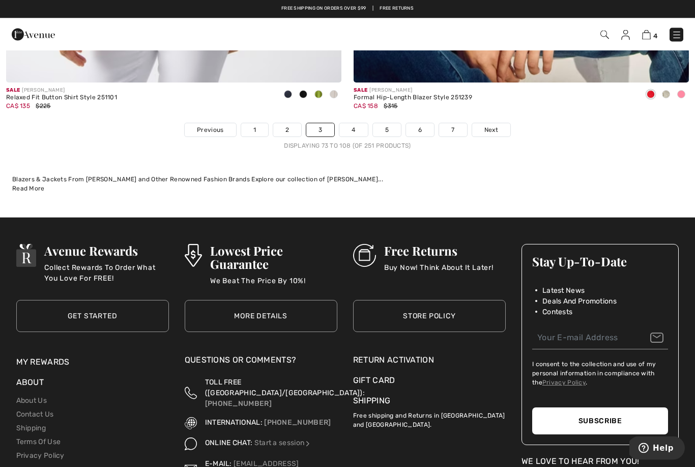
click at [496, 126] on span "Next" at bounding box center [492, 130] width 14 height 9
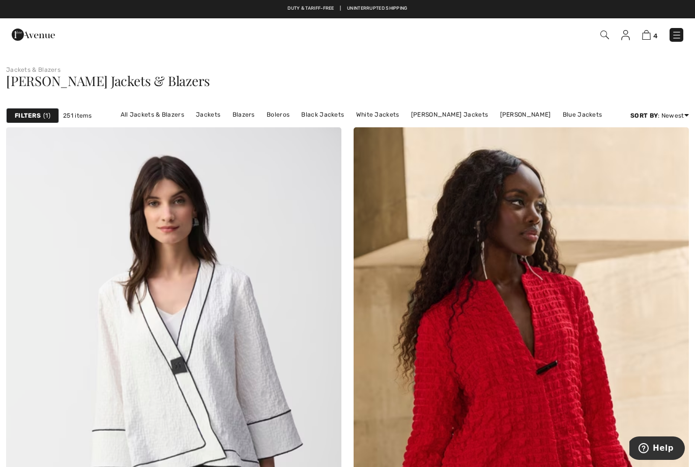
click at [675, 36] on img at bounding box center [677, 35] width 10 height 10
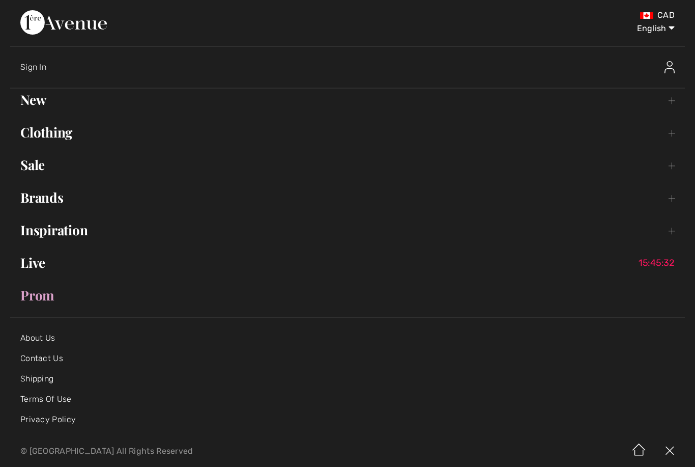
click at [211, 134] on link "Clothing Toggle submenu" at bounding box center [347, 132] width 675 height 22
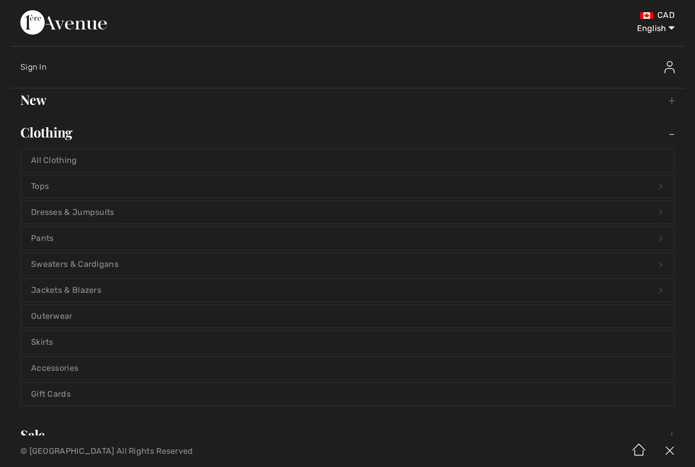
click at [212, 133] on link "Clothing Toggle submenu" at bounding box center [347, 132] width 675 height 22
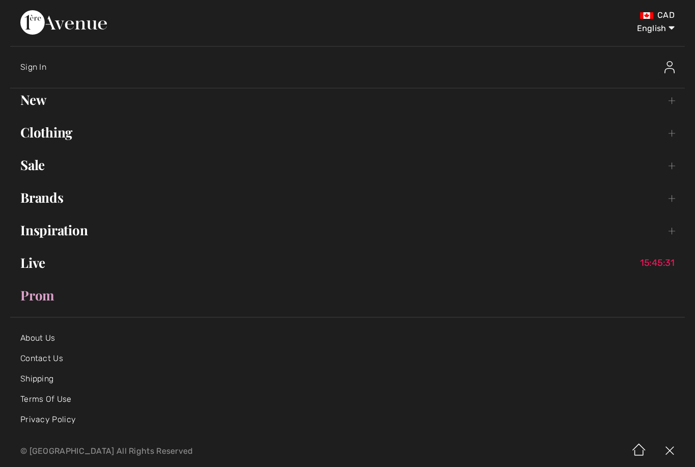
click at [224, 133] on link "Clothing Toggle submenu" at bounding box center [347, 132] width 675 height 22
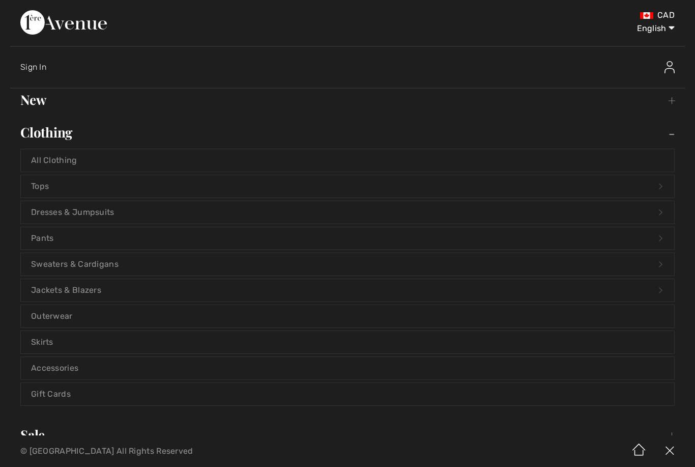
click at [47, 217] on link "Dresses & Jumpsuits Open submenu" at bounding box center [348, 212] width 654 height 22
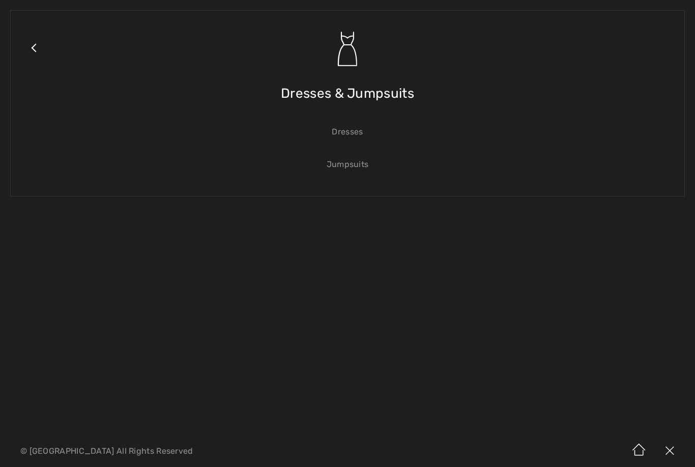
click at [351, 167] on link "Jumpsuits" at bounding box center [348, 164] width 654 height 22
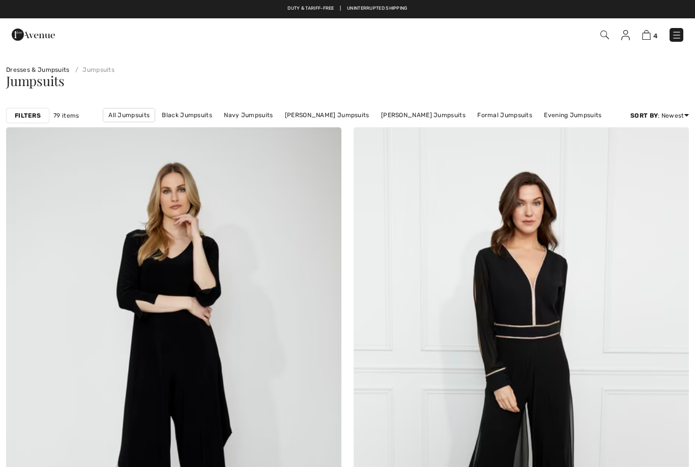
checkbox input "true"
click at [578, 117] on link "Evening Jumpsuits" at bounding box center [573, 114] width 68 height 13
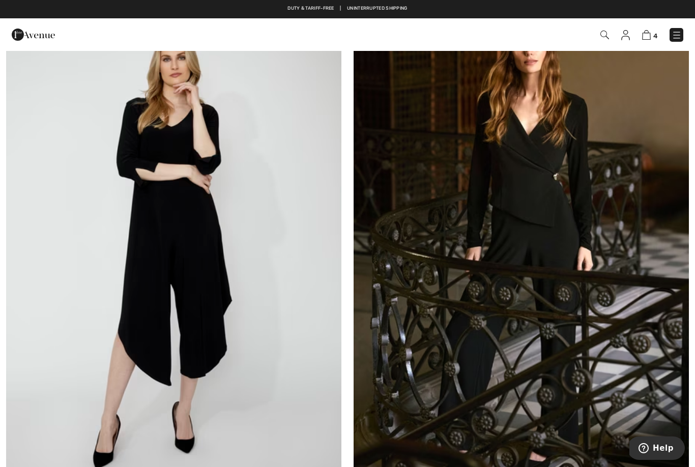
scroll to position [131, 0]
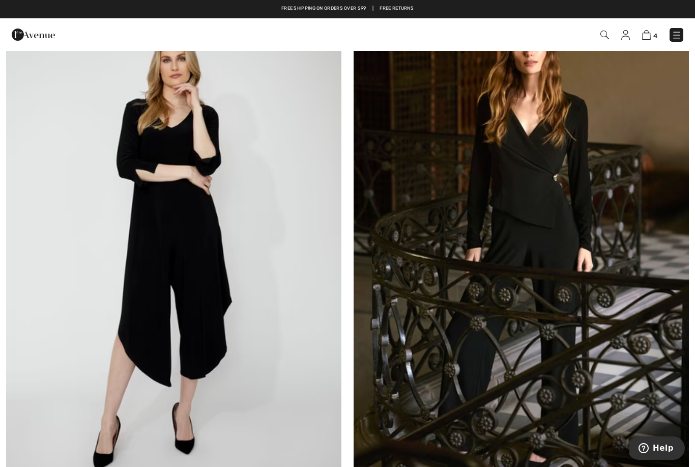
click at [568, 347] on img at bounding box center [521, 247] width 335 height 503
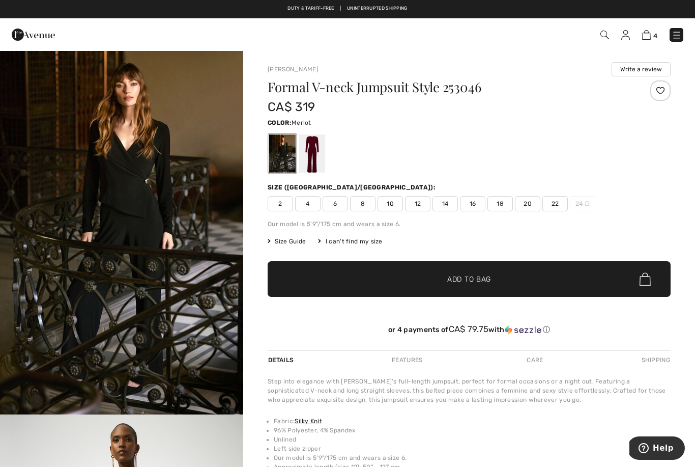
click at [317, 161] on div at bounding box center [312, 153] width 26 height 38
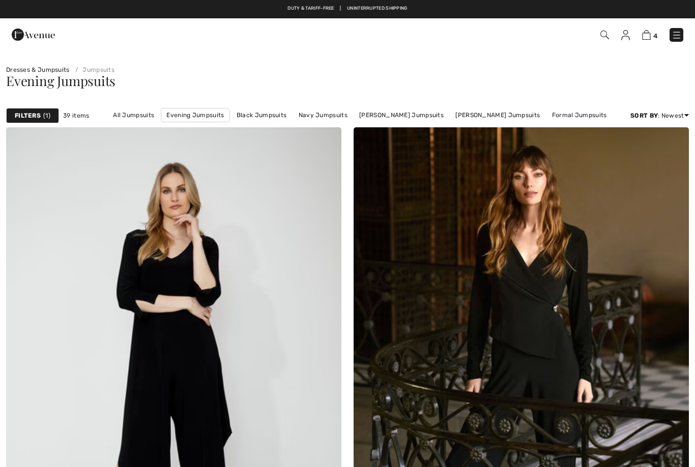
scroll to position [163, 0]
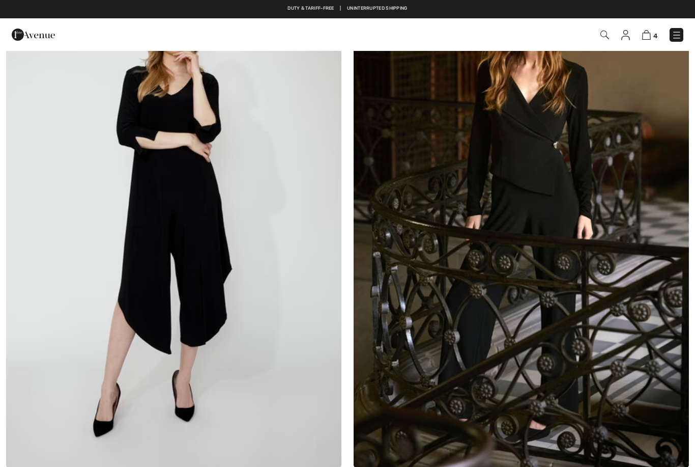
checkbox input "true"
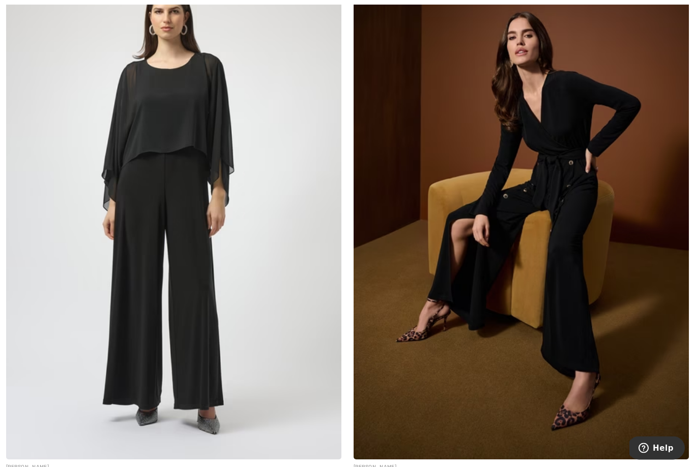
scroll to position [1258, 0]
click at [346, 424] on div "[PERSON_NAME] Elegant Formal Jumpsuit Style 254055 CA$ 299" at bounding box center [174, 227] width 348 height 543
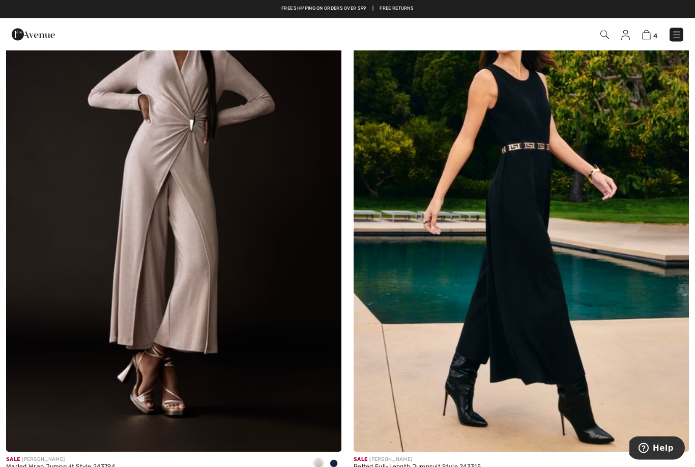
scroll to position [6936, 0]
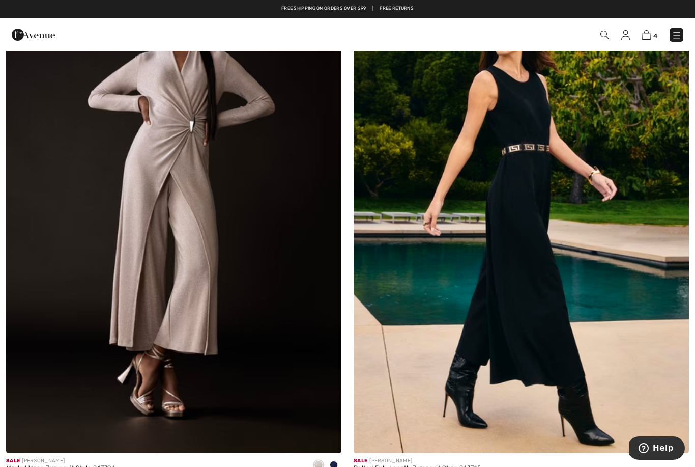
click at [337, 461] on span at bounding box center [334, 465] width 8 height 8
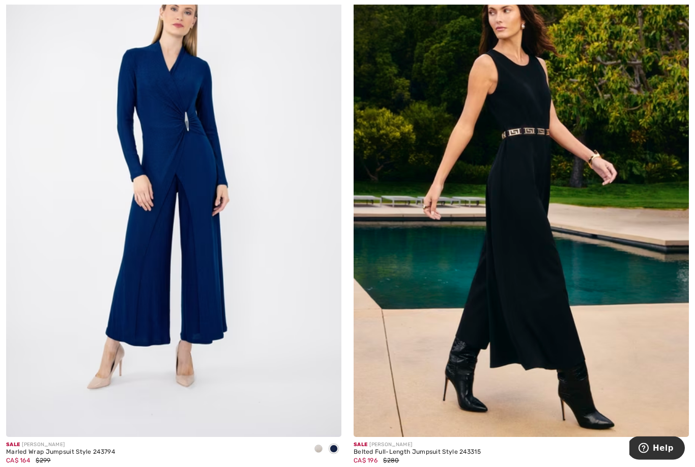
scroll to position [6952, 0]
click at [252, 322] on img at bounding box center [173, 184] width 335 height 503
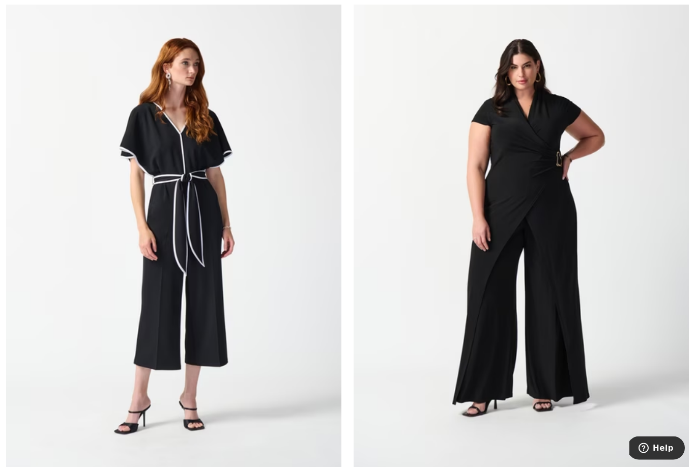
scroll to position [9621, 0]
click at [507, 310] on img at bounding box center [521, 232] width 335 height 503
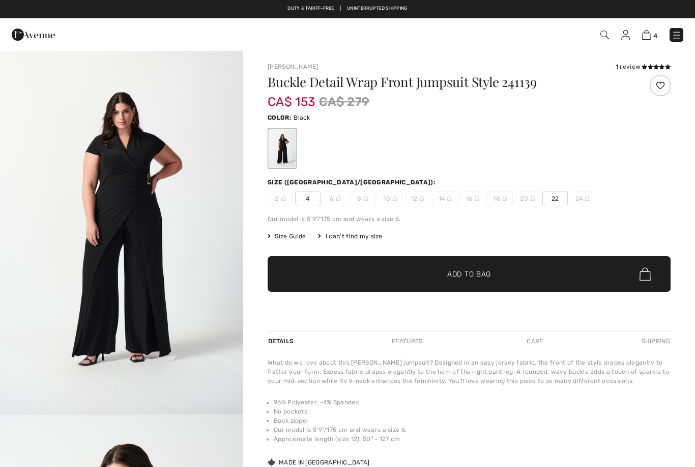
checkbox input "true"
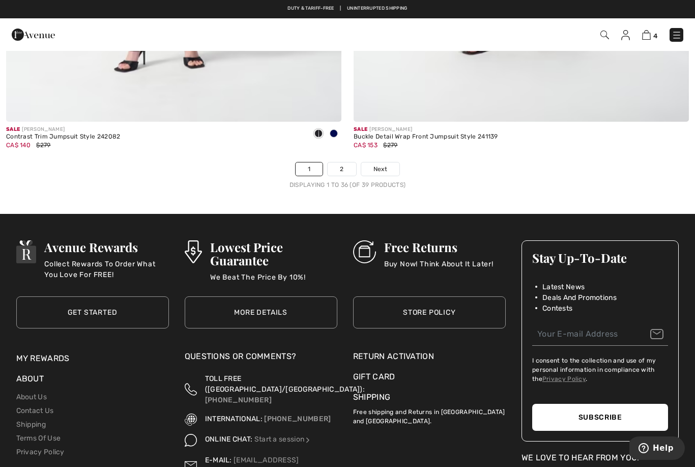
scroll to position [9974, 0]
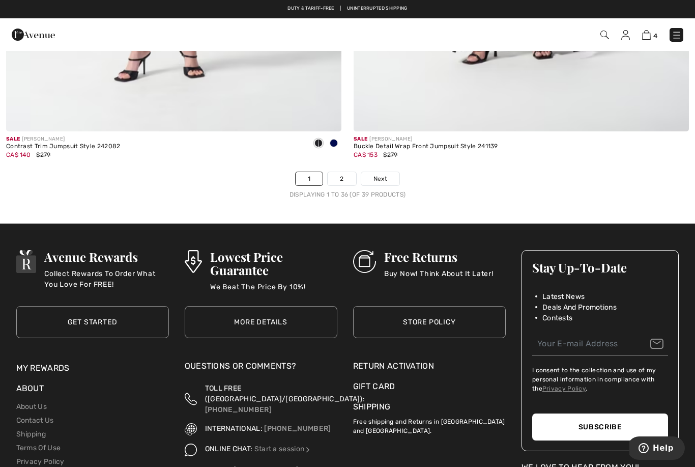
click at [382, 174] on span "Next" at bounding box center [381, 178] width 14 height 9
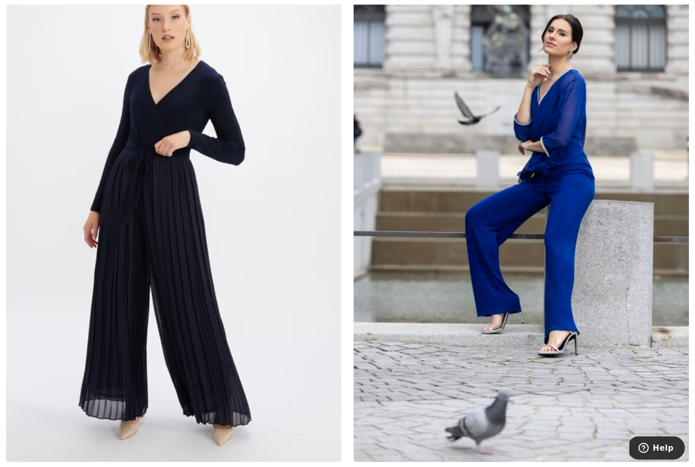
scroll to position [169, 0]
click at [534, 328] on img at bounding box center [521, 209] width 335 height 503
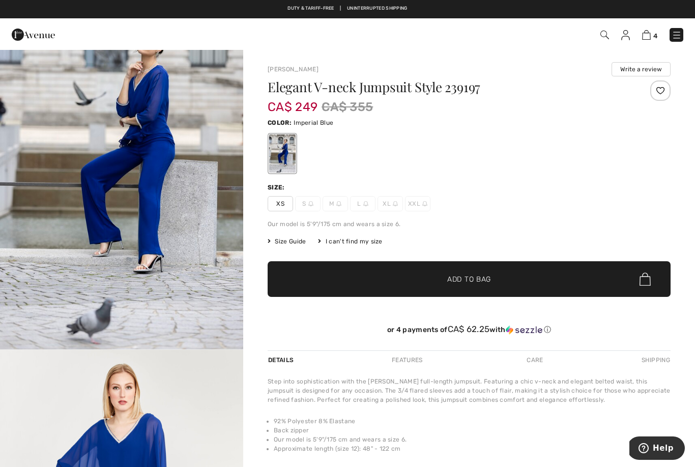
scroll to position [58, 0]
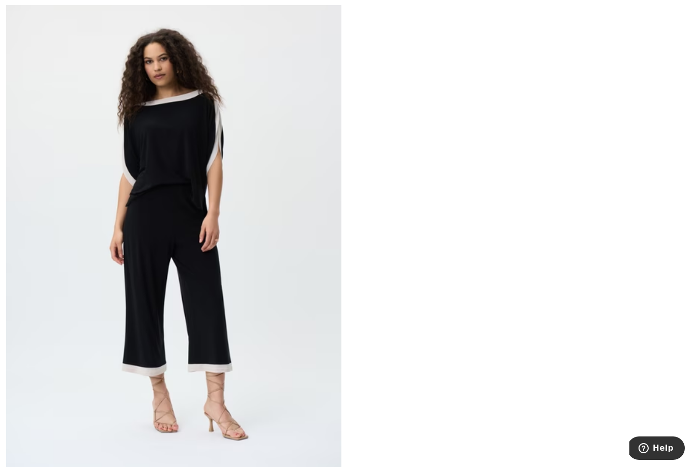
scroll to position [684, 0]
click at [246, 380] on img at bounding box center [173, 237] width 335 height 503
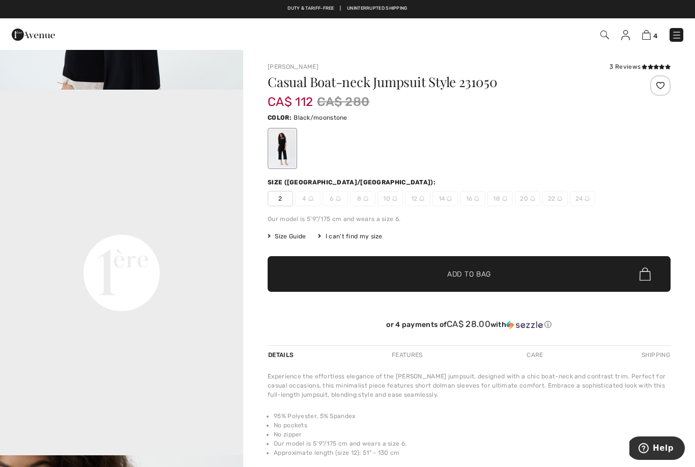
scroll to position [764, 0]
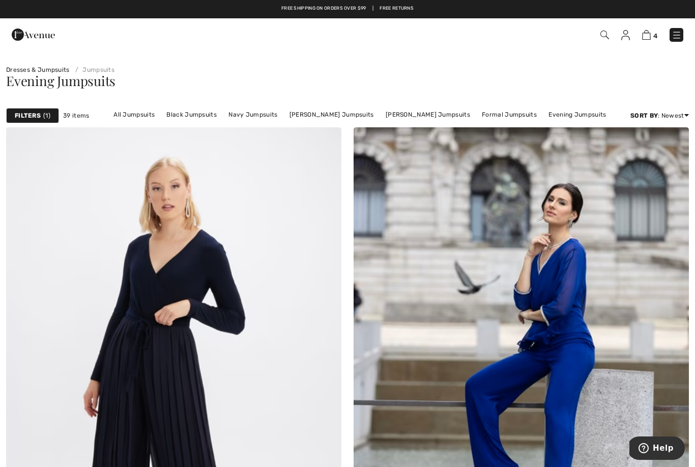
click at [676, 36] on img at bounding box center [677, 35] width 10 height 10
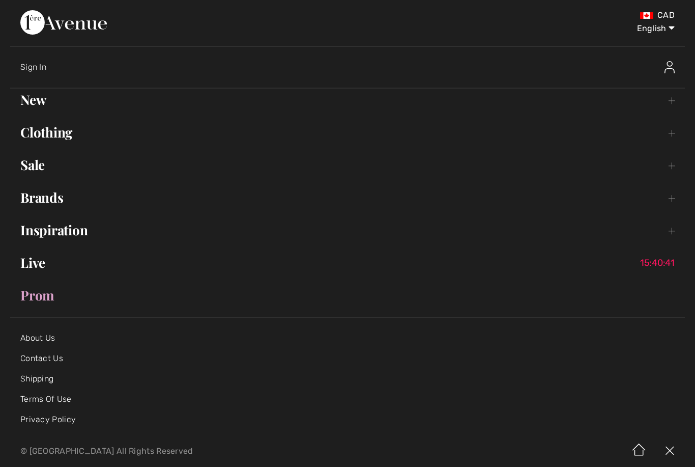
click at [36, 165] on link "Sale Toggle submenu" at bounding box center [347, 165] width 675 height 22
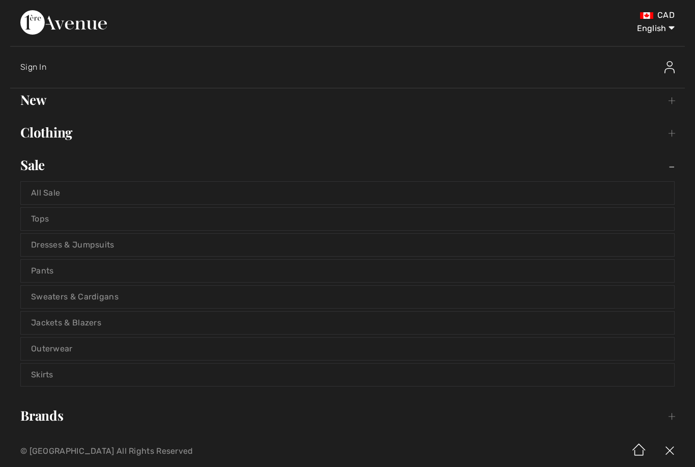
click at [39, 246] on link "Dresses & Jumpsuits" at bounding box center [348, 245] width 654 height 22
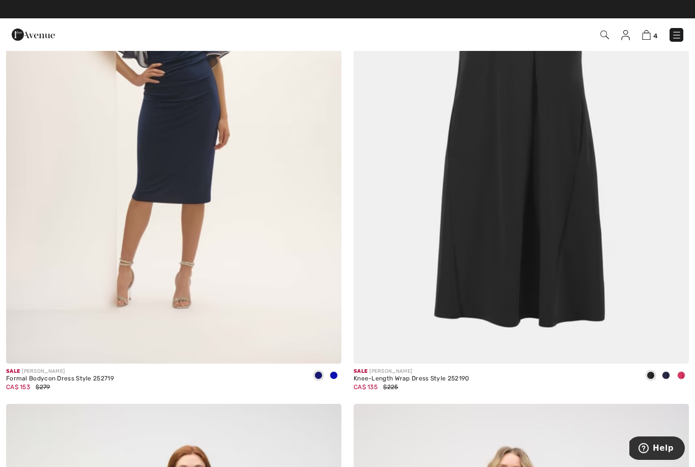
scroll to position [1896, 0]
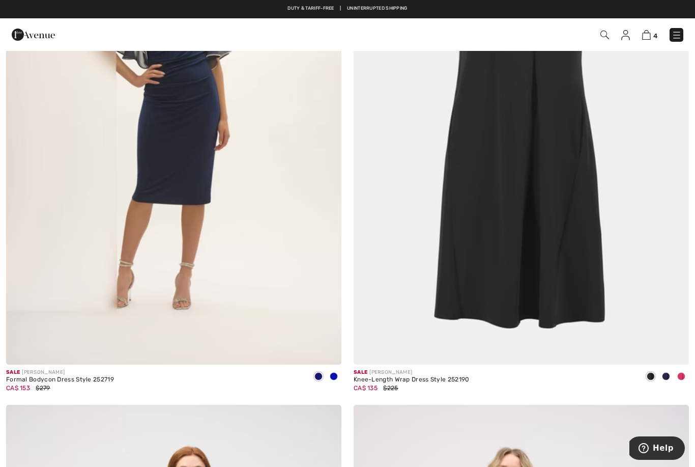
click at [335, 374] on span at bounding box center [334, 376] width 8 height 8
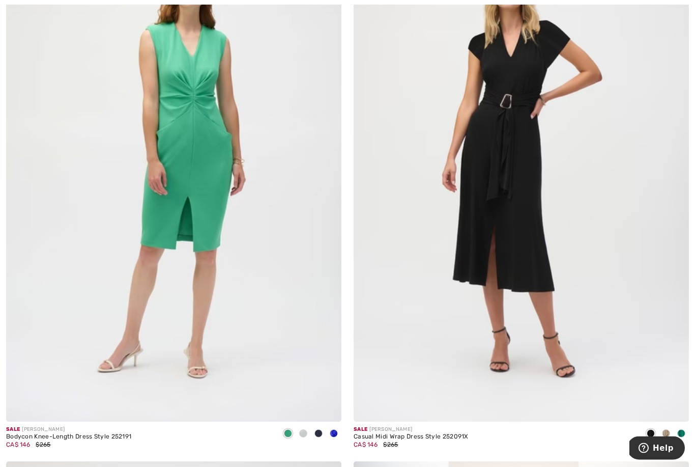
scroll to position [2382, 0]
click at [683, 433] on span at bounding box center [681, 433] width 8 height 8
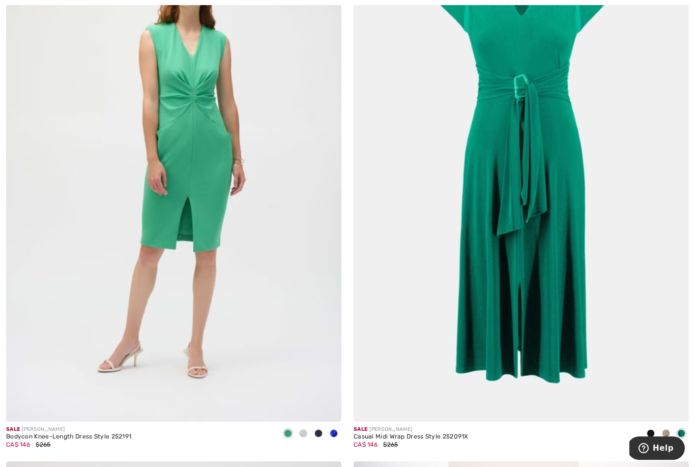
click at [665, 429] on span at bounding box center [666, 433] width 8 height 8
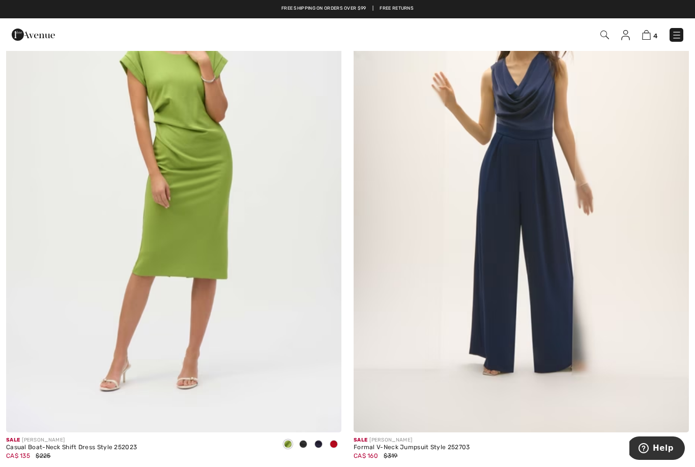
scroll to position [2915, 0]
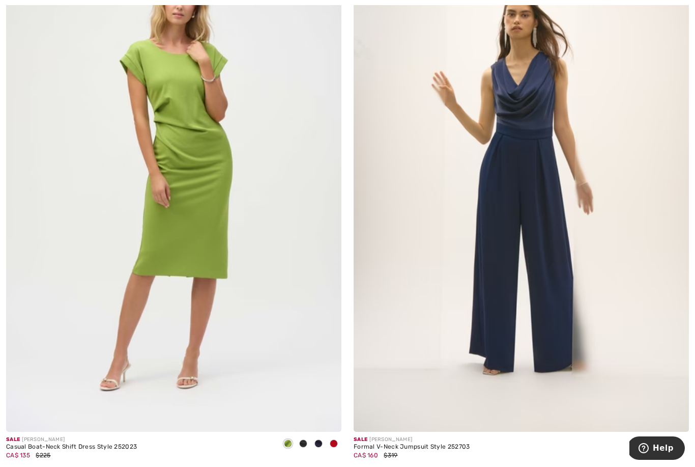
click at [335, 442] on span at bounding box center [334, 443] width 8 height 8
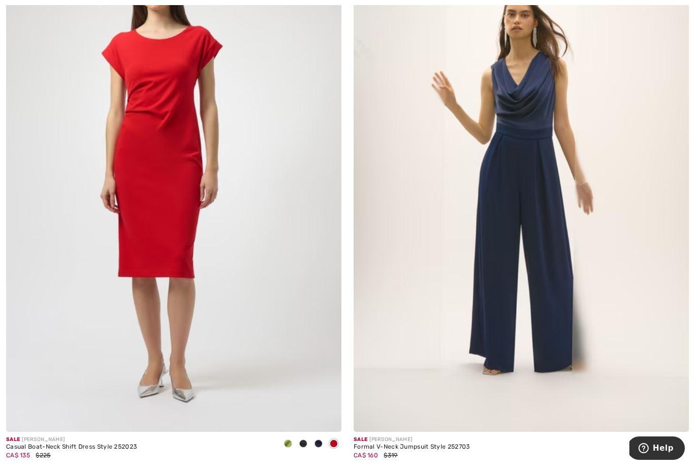
click at [320, 441] on span at bounding box center [319, 443] width 8 height 8
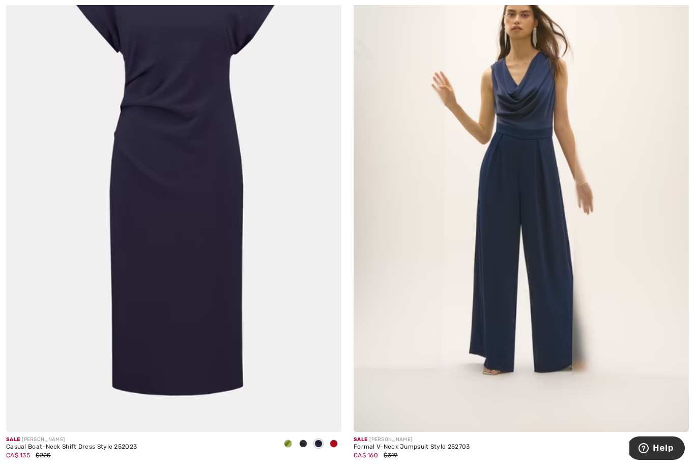
click at [308, 440] on div at bounding box center [303, 444] width 15 height 17
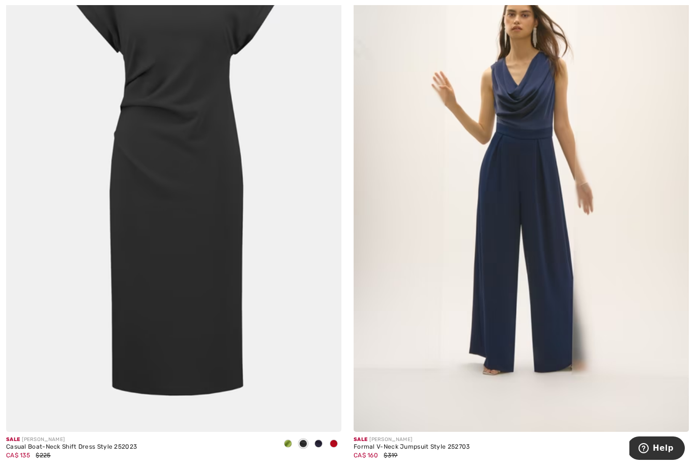
click at [309, 439] on div at bounding box center [303, 444] width 15 height 17
click at [304, 439] on span at bounding box center [303, 443] width 8 height 8
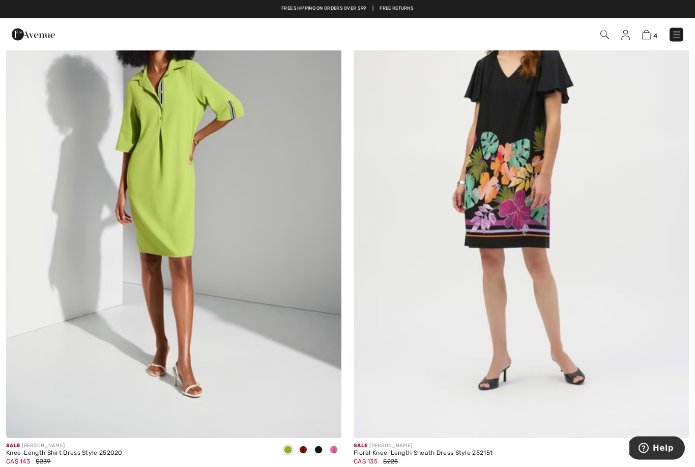
scroll to position [9124, 0]
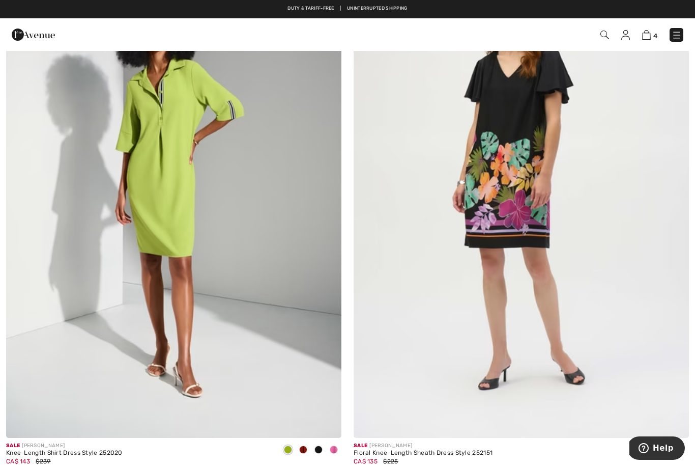
click at [304, 445] on span at bounding box center [303, 449] width 8 height 8
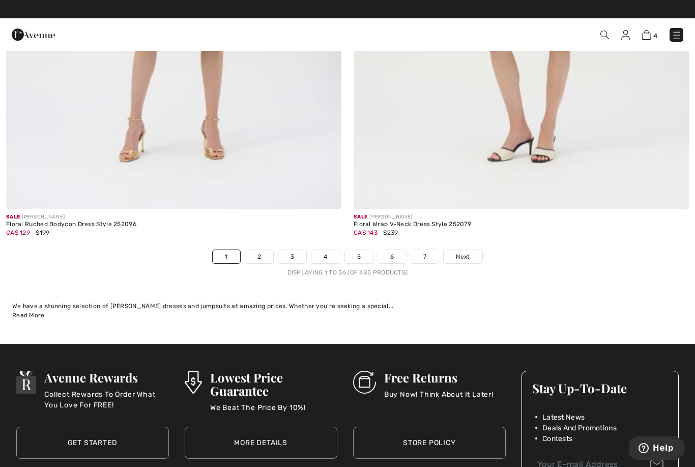
scroll to position [9894, 0]
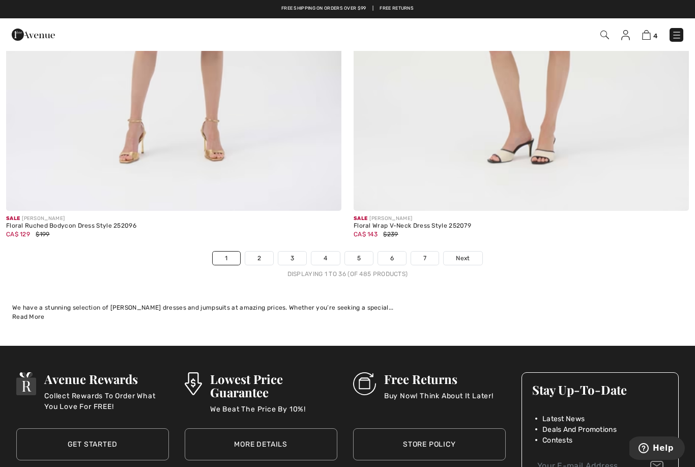
click at [465, 253] on span "Next" at bounding box center [463, 257] width 14 height 9
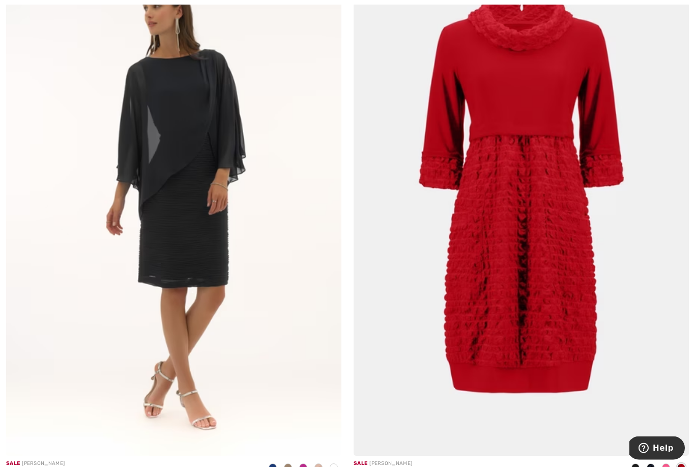
scroll to position [9106, 0]
click at [303, 463] on span at bounding box center [303, 467] width 8 height 8
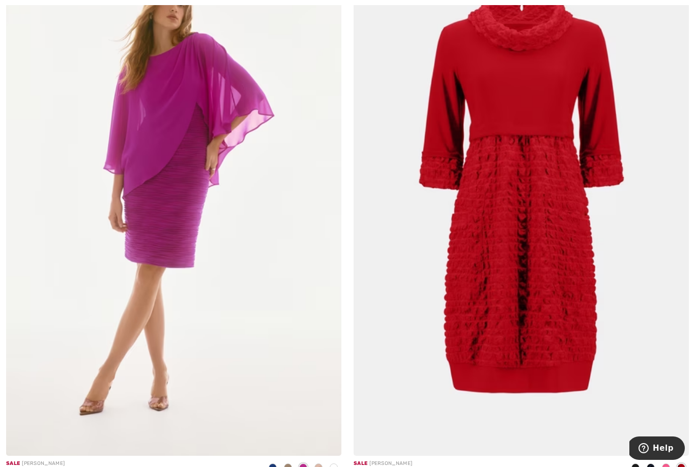
click at [289, 463] on span at bounding box center [288, 467] width 8 height 8
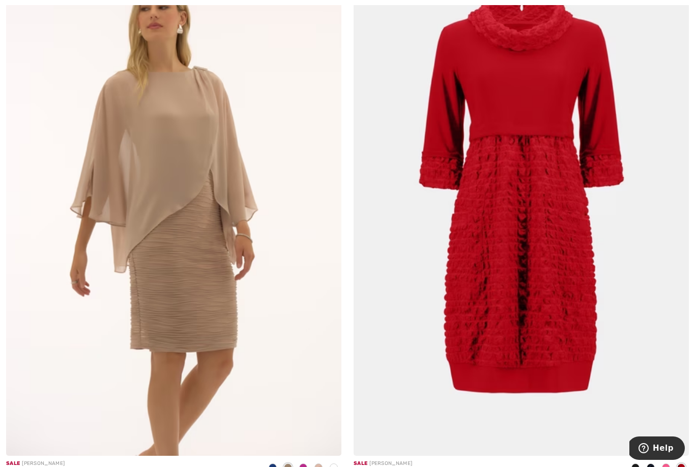
click at [320, 463] on span at bounding box center [319, 467] width 8 height 8
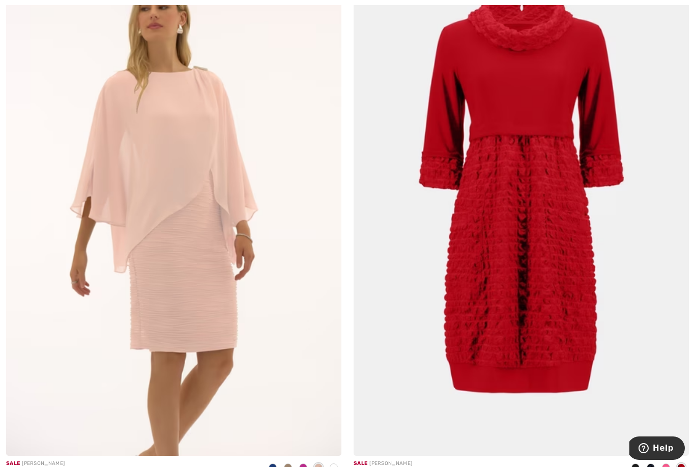
click at [303, 463] on span at bounding box center [303, 467] width 8 height 8
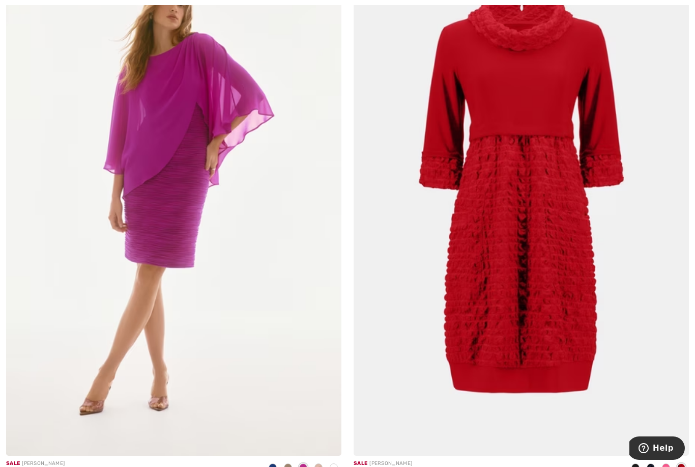
click at [334, 463] on span at bounding box center [334, 467] width 8 height 8
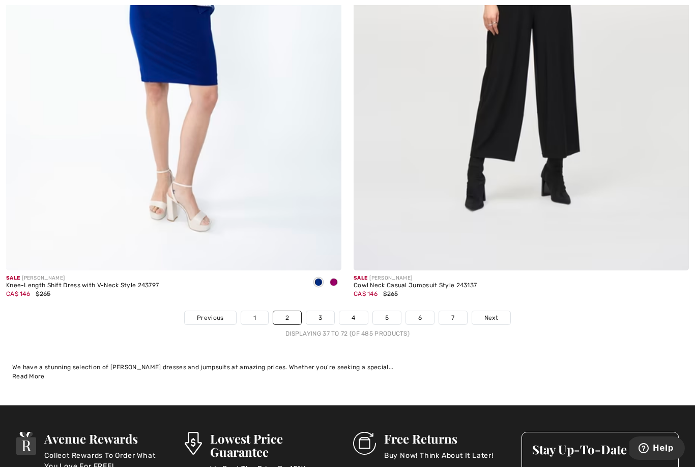
scroll to position [9835, 0]
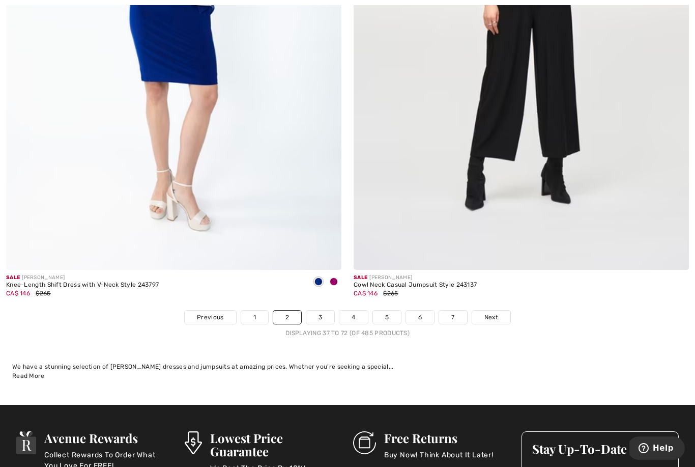
click at [495, 313] on span "Next" at bounding box center [492, 317] width 14 height 9
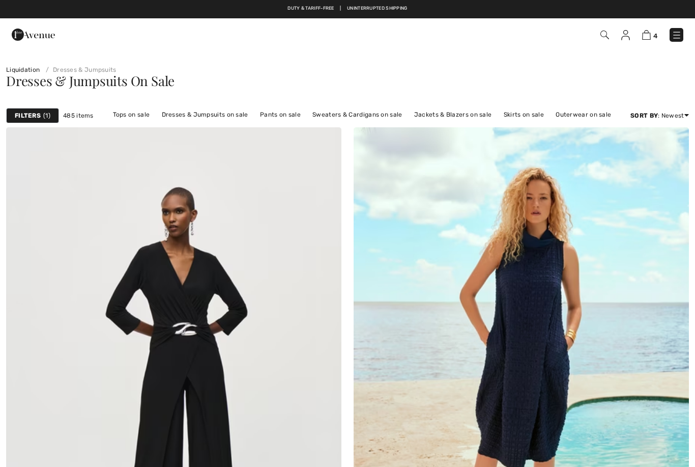
checkbox input "true"
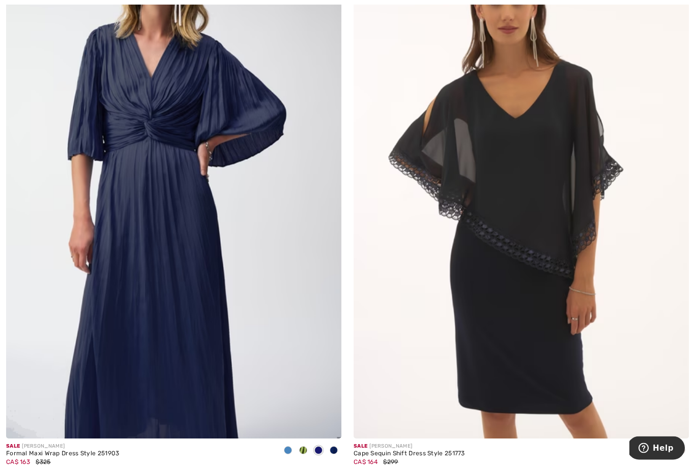
scroll to position [2908, 0]
click at [681, 450] on span at bounding box center [681, 450] width 8 height 8
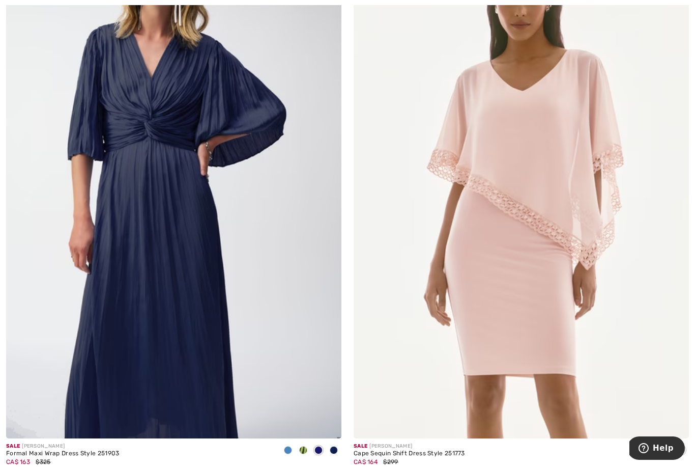
click at [665, 446] on span at bounding box center [666, 450] width 8 height 8
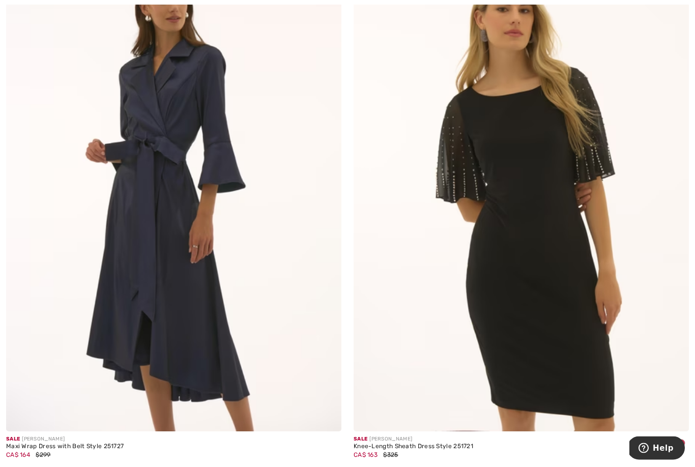
scroll to position [4651, 0]
click at [684, 439] on span at bounding box center [681, 443] width 8 height 8
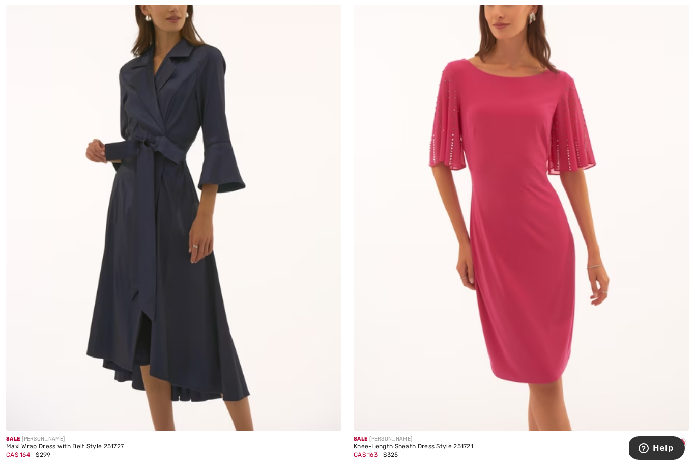
click at [666, 441] on span at bounding box center [666, 443] width 8 height 8
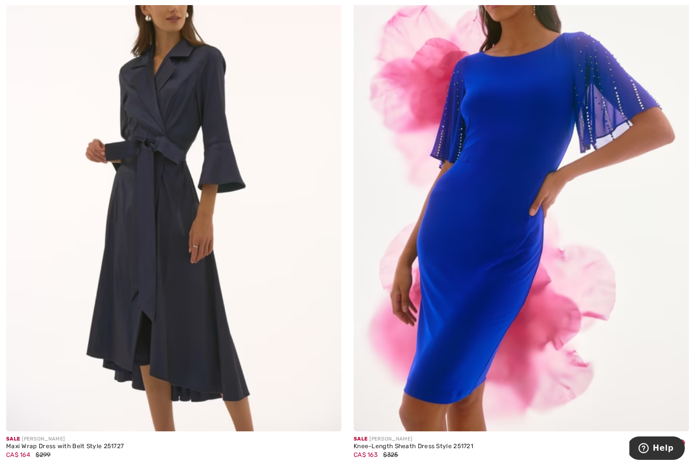
click at [649, 440] on span at bounding box center [651, 443] width 8 height 8
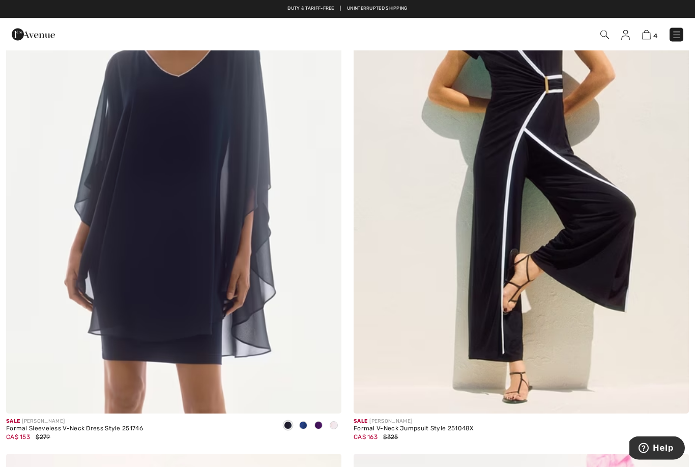
scroll to position [6975, 0]
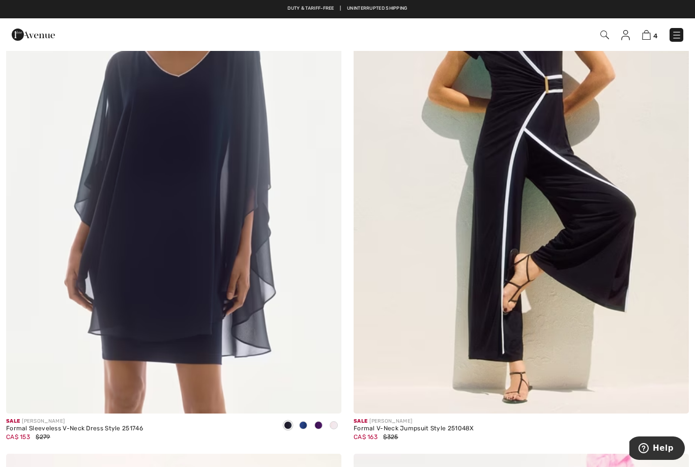
click at [302, 421] on span at bounding box center [303, 425] width 8 height 8
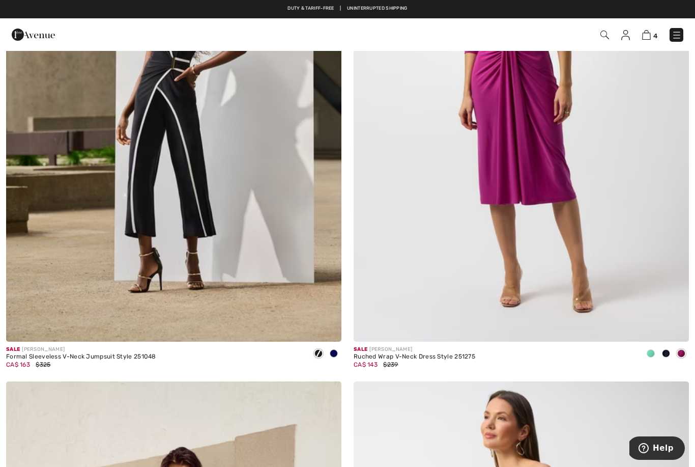
scroll to position [8137, 0]
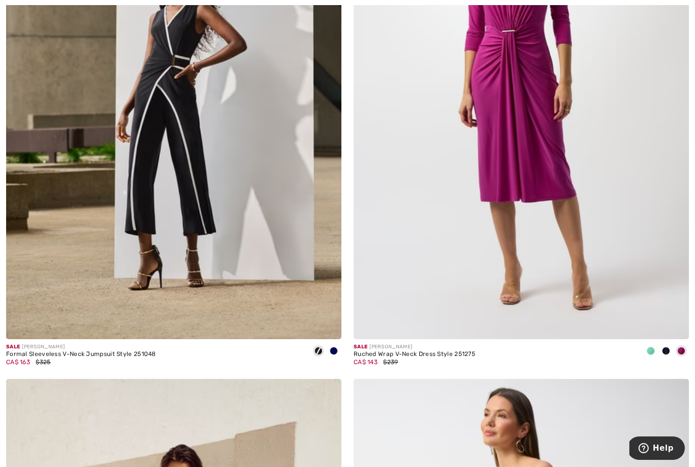
click at [665, 347] on span at bounding box center [666, 351] width 8 height 8
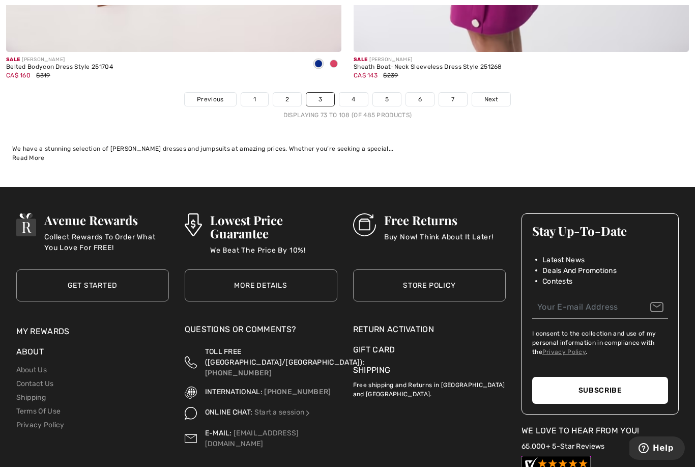
scroll to position [10049, 0]
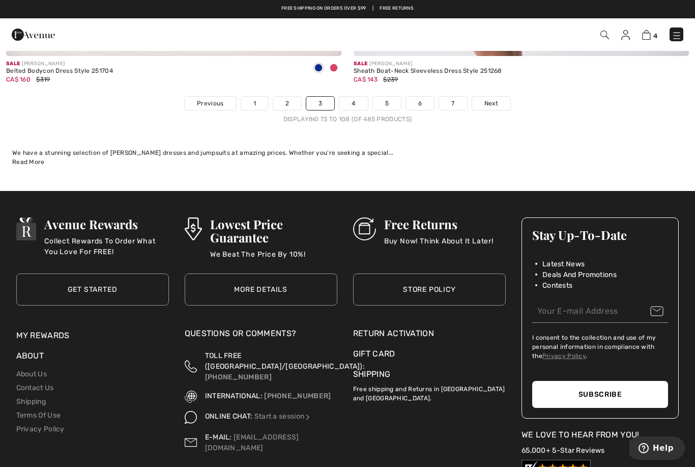
click at [501, 100] on link "Next" at bounding box center [491, 103] width 38 height 13
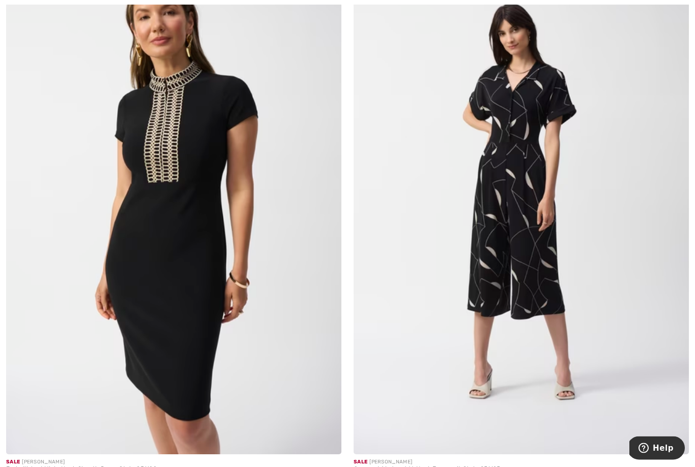
scroll to position [4085, 0]
click at [528, 275] on img at bounding box center [521, 202] width 335 height 503
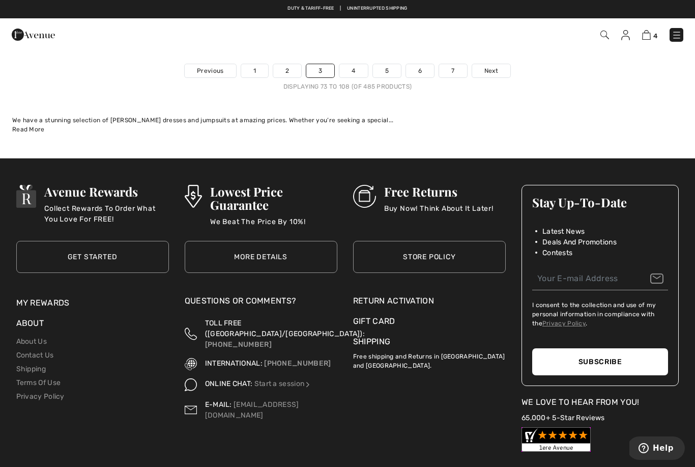
click at [359, 64] on link "4" at bounding box center [354, 70] width 28 height 13
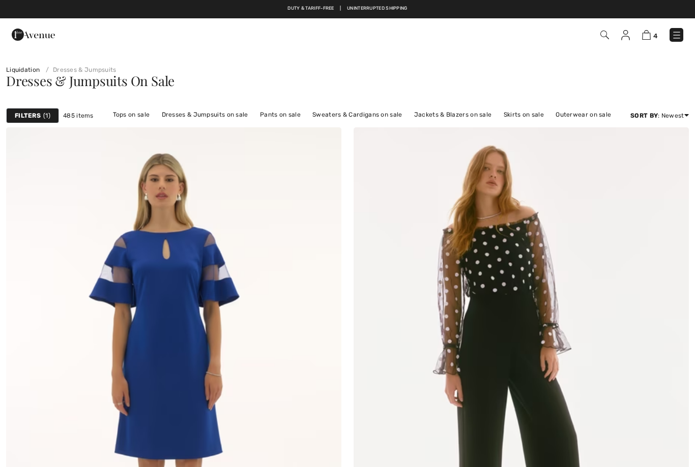
checkbox input "true"
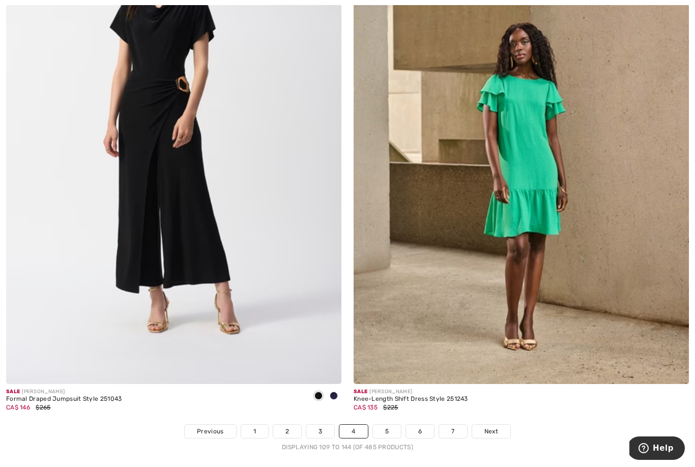
scroll to position [9733, 0]
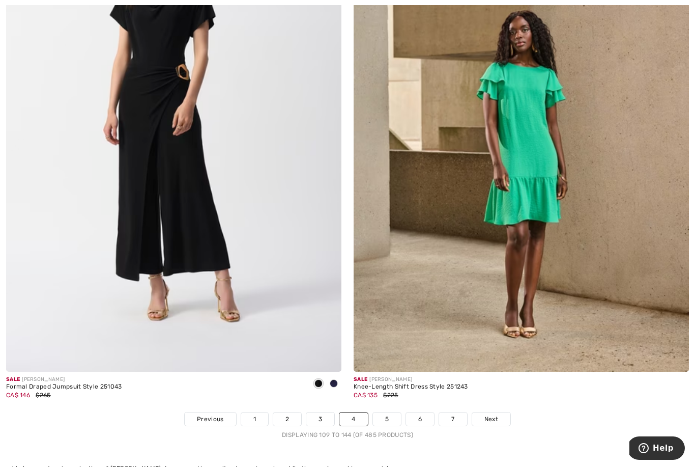
click at [336, 379] on span at bounding box center [334, 383] width 8 height 8
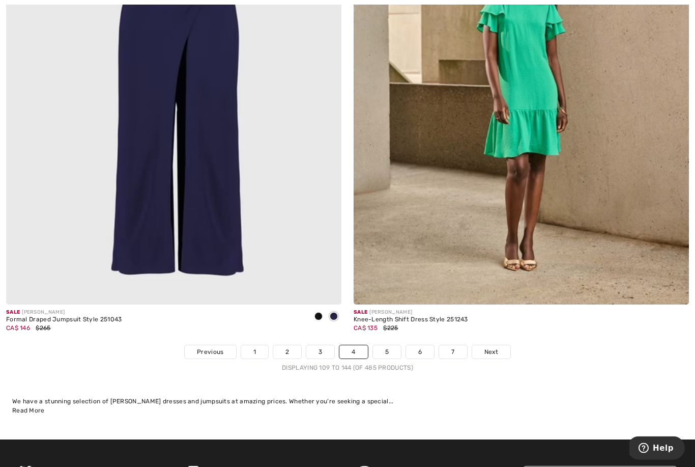
scroll to position [9800, 0]
click at [493, 347] on span "Next" at bounding box center [492, 351] width 14 height 9
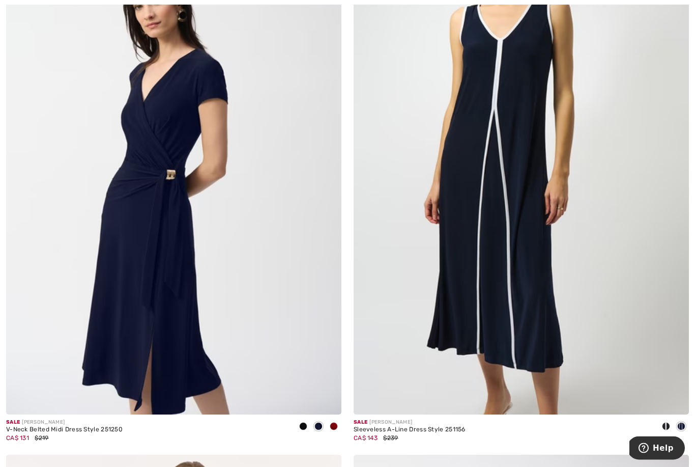
scroll to position [1846, 0]
click at [334, 428] on span at bounding box center [334, 426] width 8 height 8
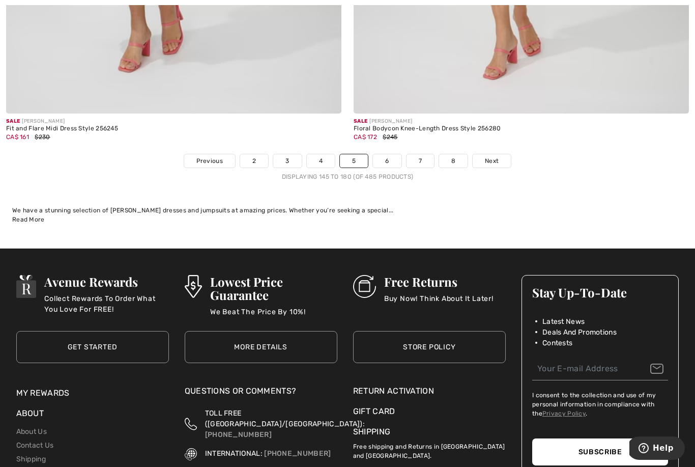
scroll to position [9994, 0]
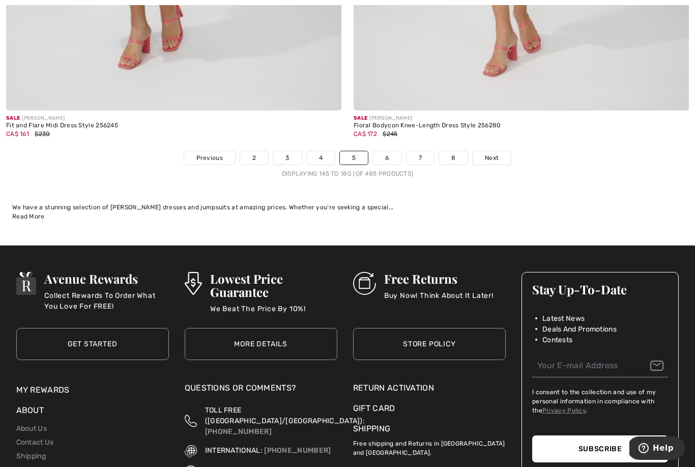
click at [499, 151] on link "Next" at bounding box center [492, 157] width 38 height 13
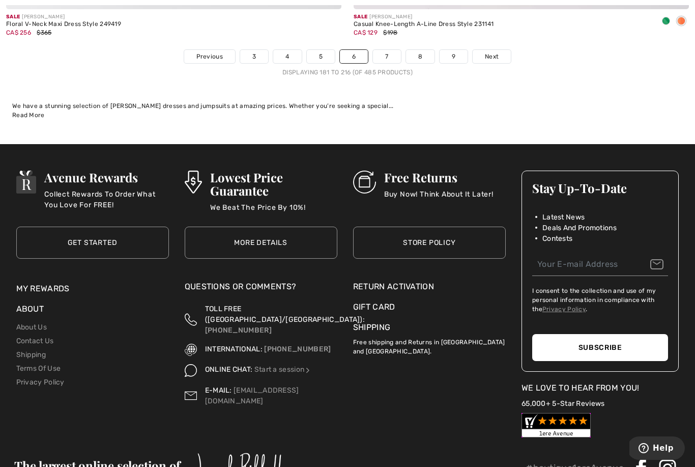
scroll to position [10098, 0]
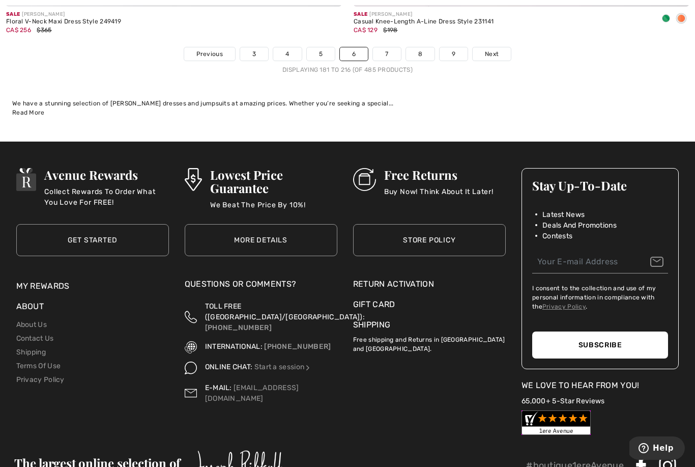
click at [501, 48] on link "Next" at bounding box center [492, 53] width 38 height 13
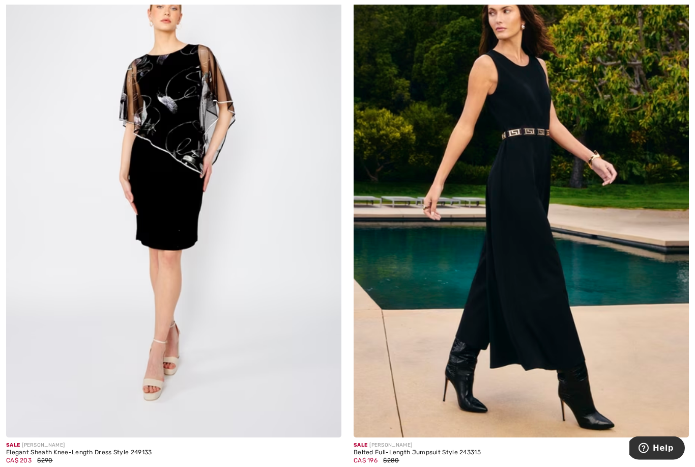
scroll to position [193, 0]
click at [241, 260] on img at bounding box center [173, 185] width 335 height 503
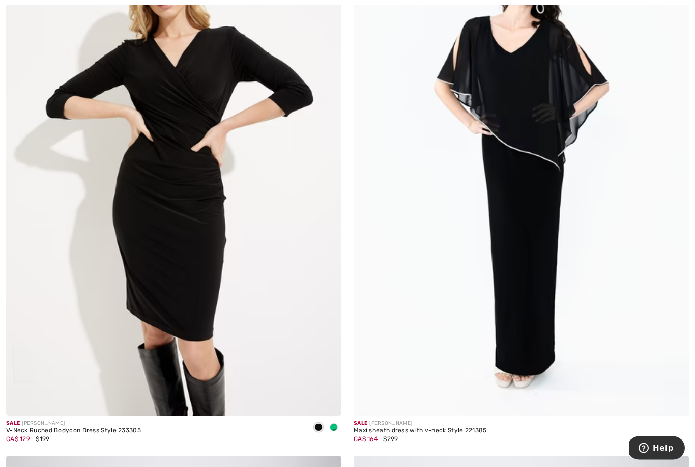
scroll to position [758, 0]
click at [335, 427] on span at bounding box center [334, 427] width 8 height 8
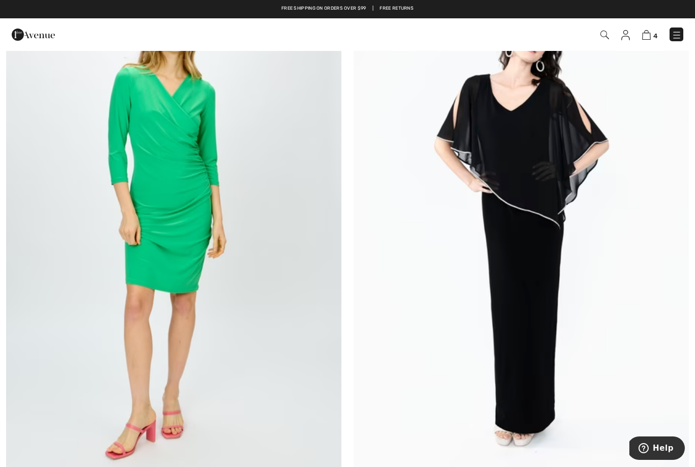
scroll to position [701, 0]
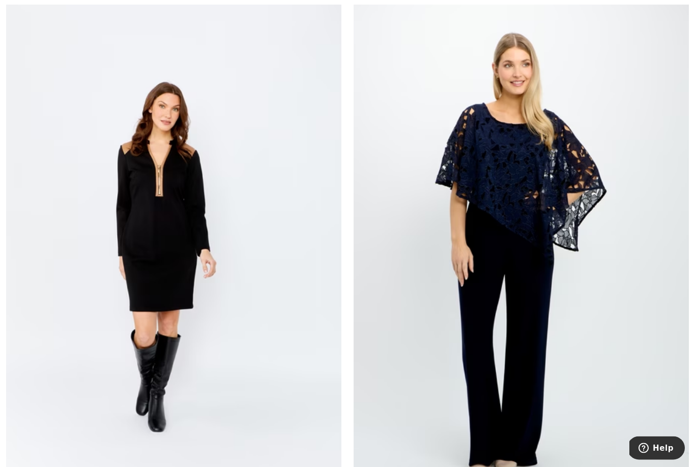
scroll to position [5126, 0]
click at [187, 282] on img at bounding box center [173, 247] width 335 height 503
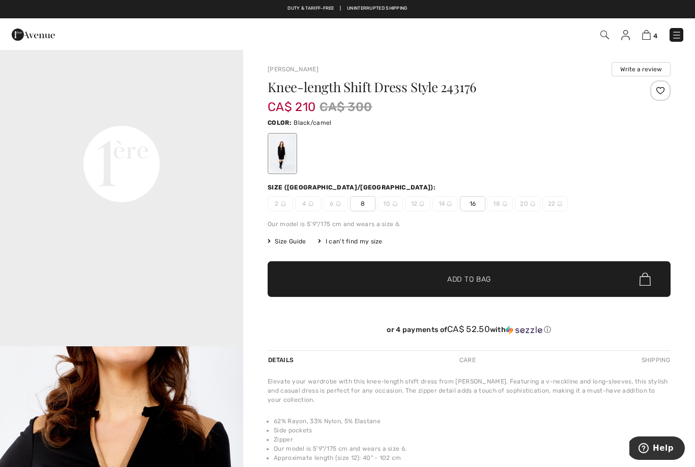
scroll to position [799, 0]
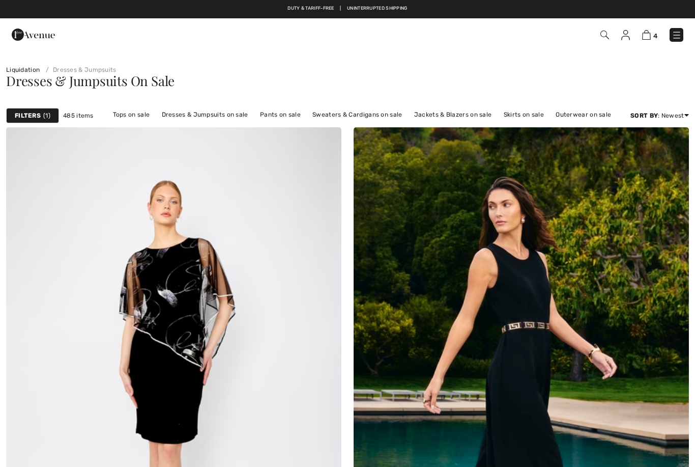
scroll to position [5159, 0]
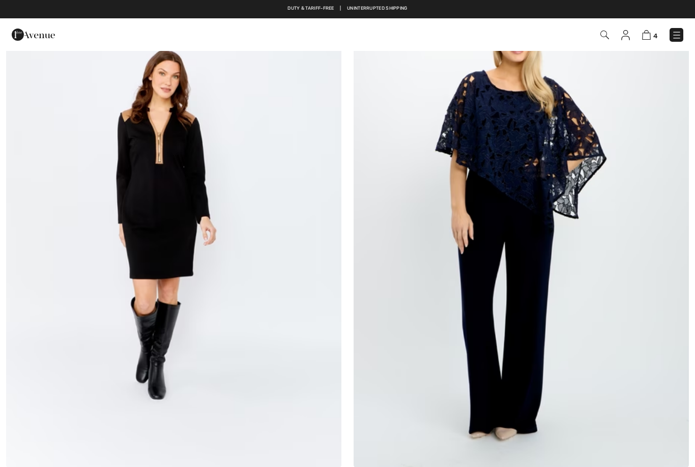
checkbox input "true"
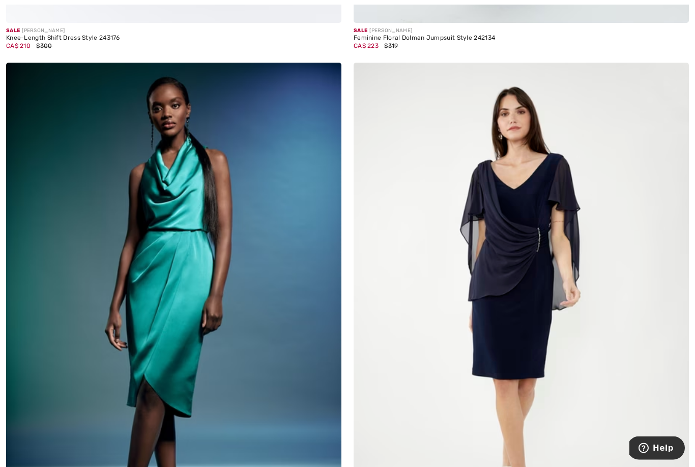
scroll to position [5603, 0]
click at [517, 310] on img at bounding box center [521, 314] width 335 height 503
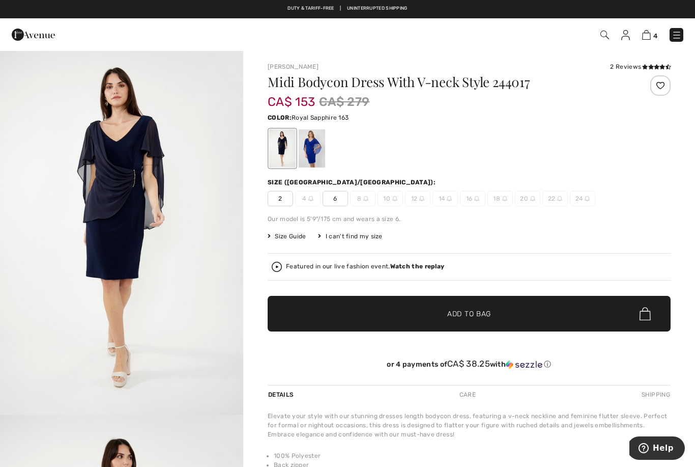
click at [319, 152] on div at bounding box center [312, 148] width 26 height 38
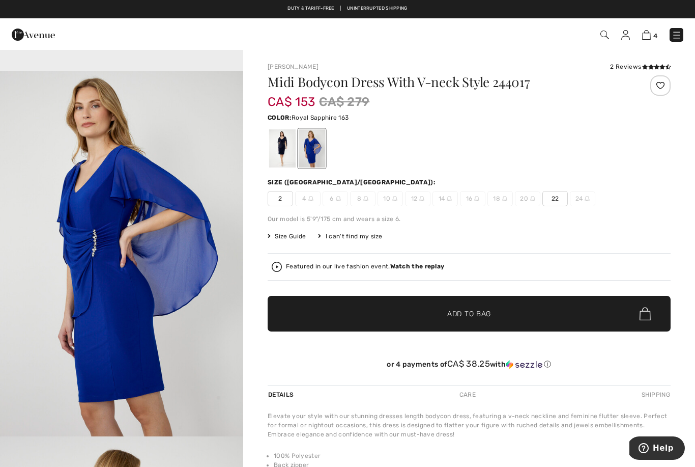
scroll to position [1079, 0]
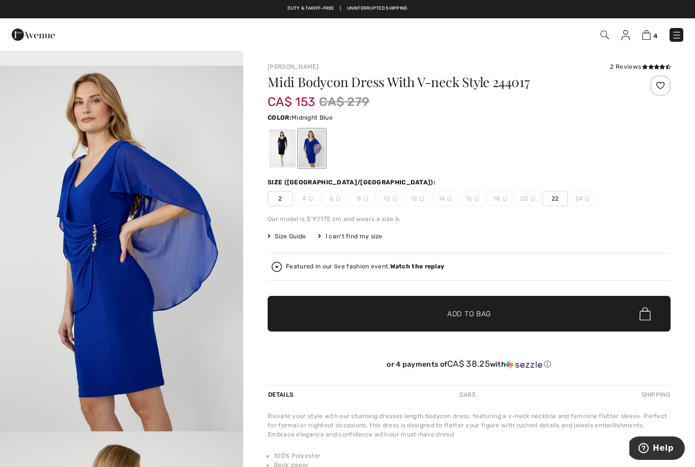
click at [283, 150] on div at bounding box center [282, 148] width 26 height 38
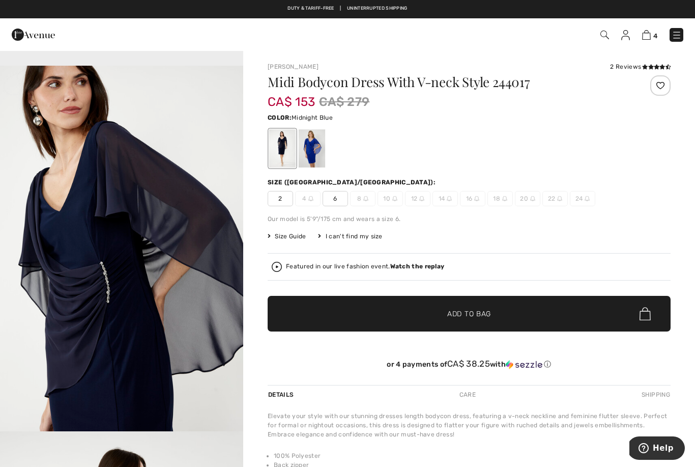
scroll to position [0, 0]
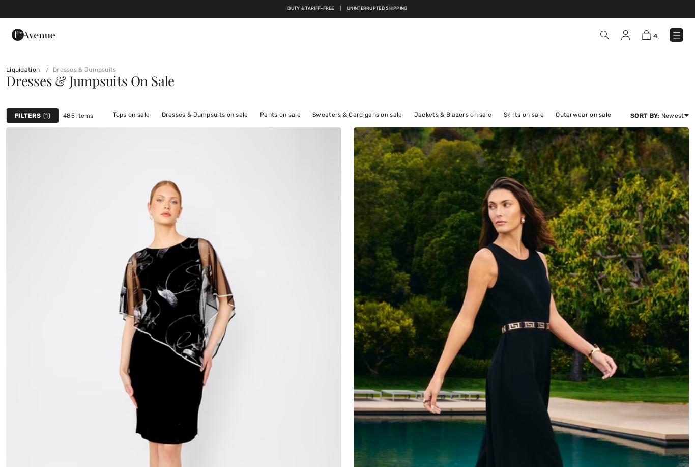
checkbox input "true"
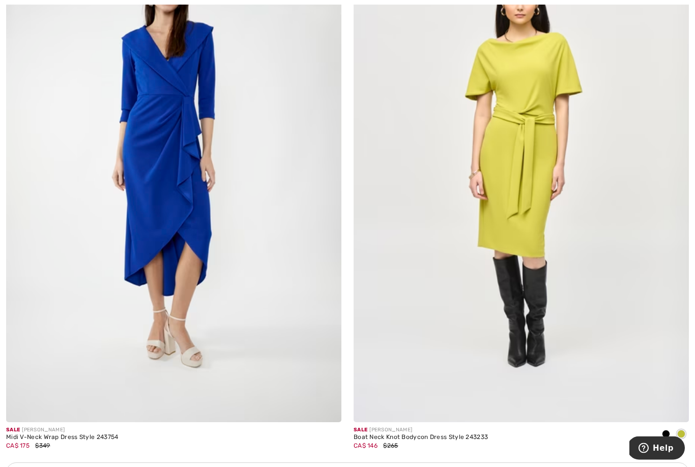
scroll to position [6290, 0]
click at [192, 204] on img at bounding box center [173, 170] width 335 height 503
